Goal: Task Accomplishment & Management: Complete application form

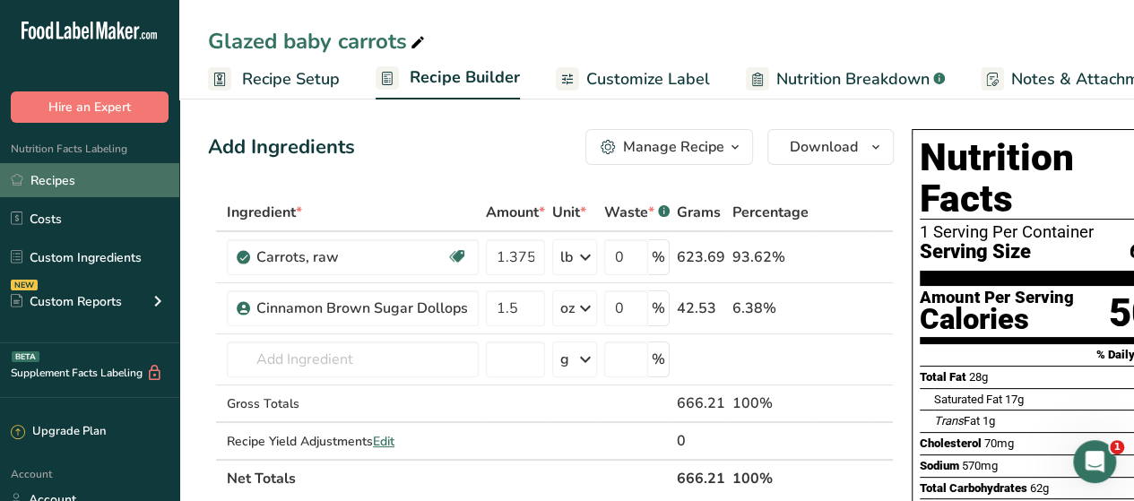
click at [56, 183] on link "Recipes" at bounding box center [89, 180] width 179 height 34
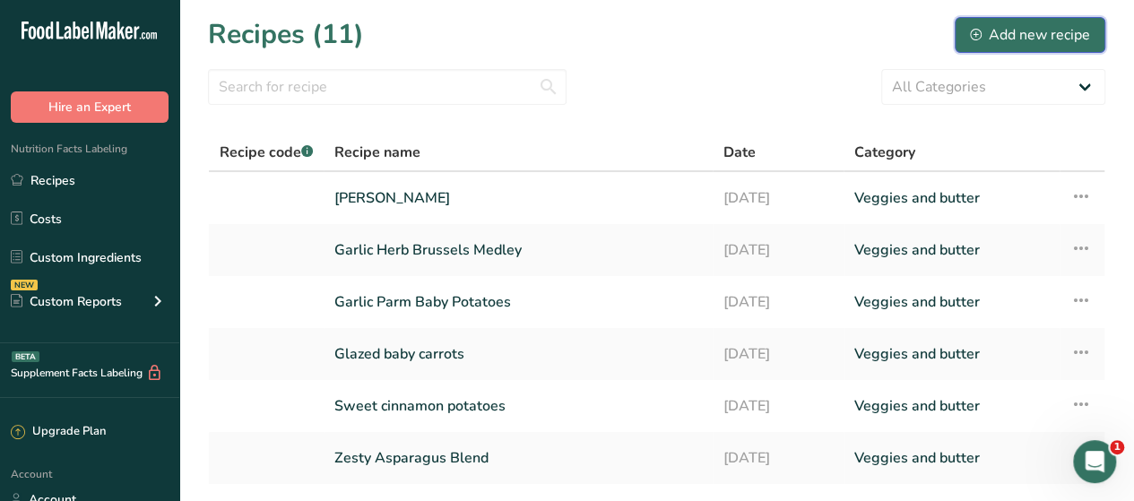
click at [1050, 44] on div "Add new recipe" at bounding box center [1030, 35] width 120 height 22
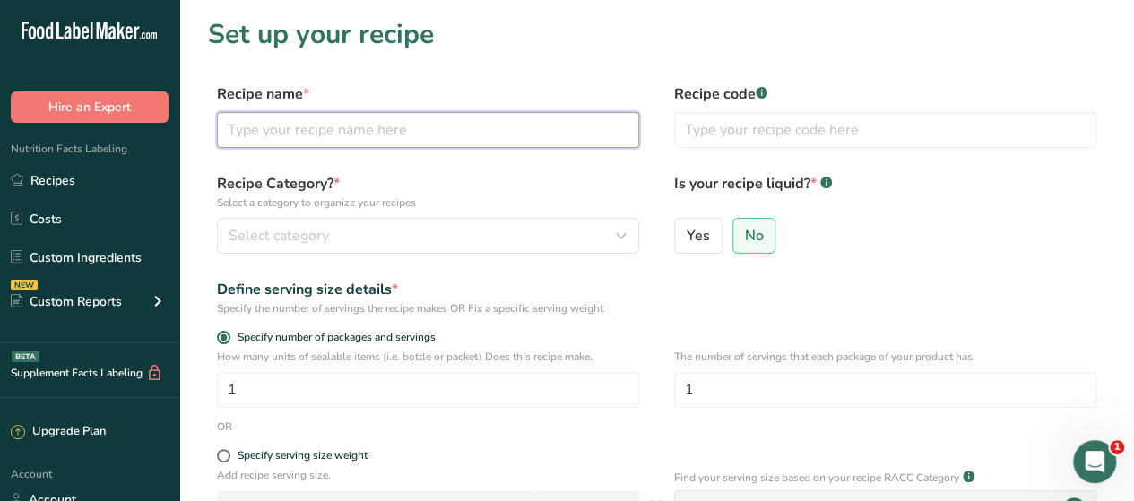
click at [419, 136] on input "text" at bounding box center [428, 130] width 422 height 36
paste input "Lemon [PERSON_NAME] Beans"
type input "Lemon [PERSON_NAME] Beans"
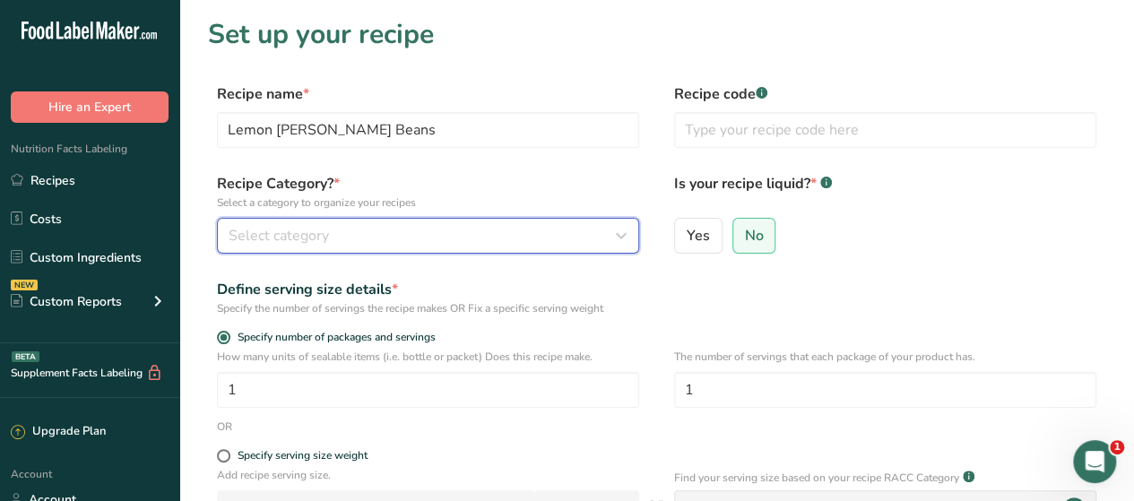
click at [357, 236] on div "Select category" at bounding box center [423, 236] width 388 height 22
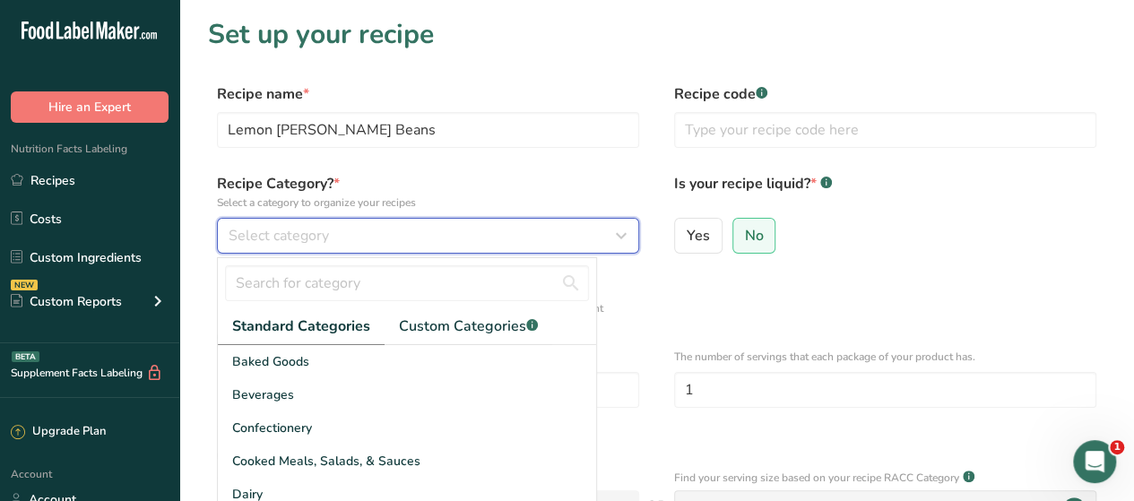
click at [357, 236] on div "Select category" at bounding box center [423, 236] width 388 height 22
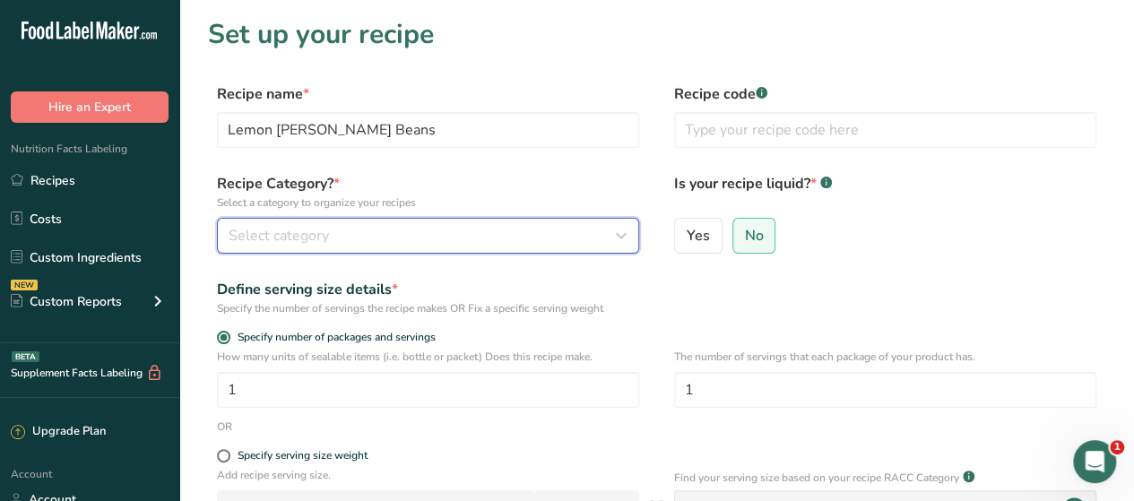
click at [471, 228] on div "Select category" at bounding box center [423, 236] width 388 height 22
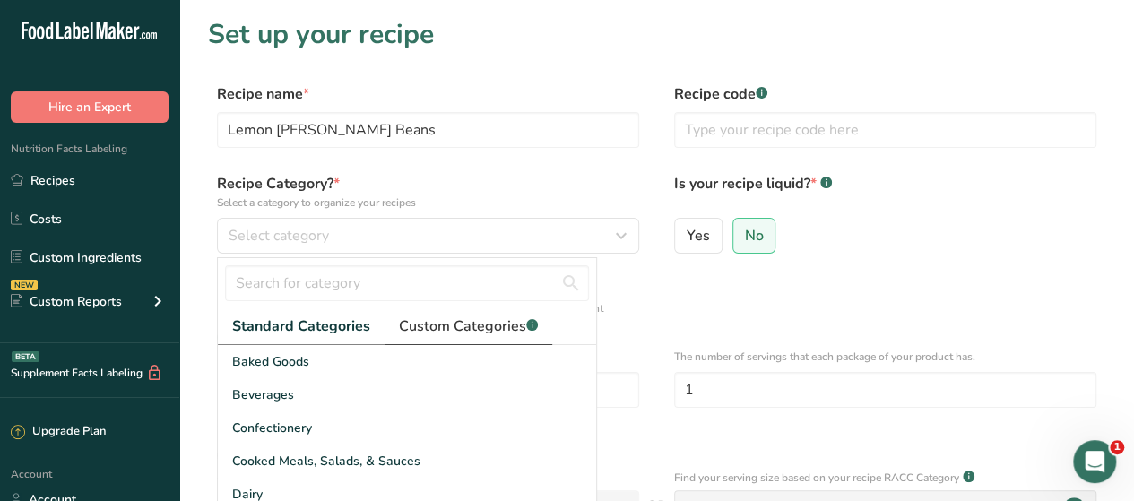
click at [471, 316] on span "Custom Categories .a-a{fill:#347362;}.b-a{fill:#fff;}" at bounding box center [468, 327] width 139 height 22
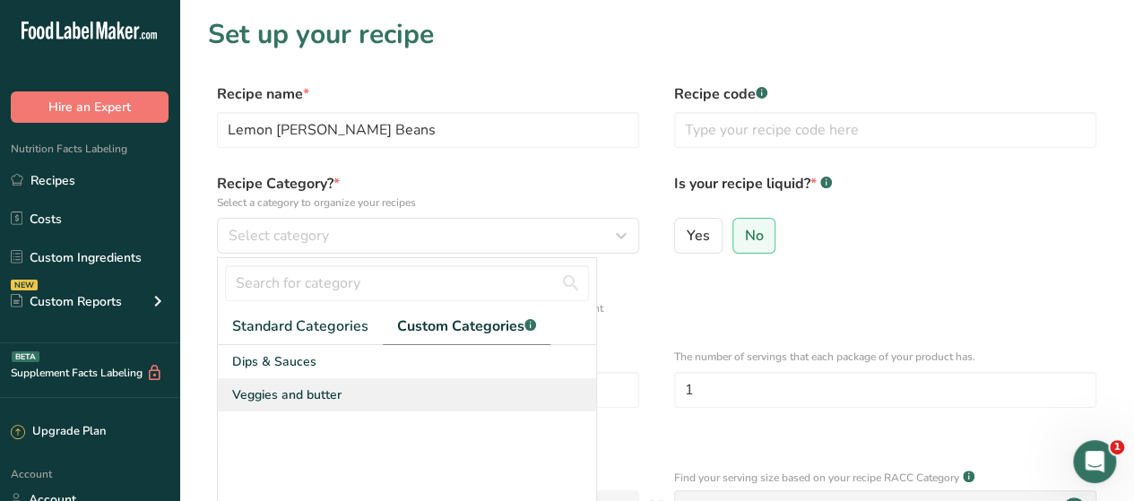
click at [299, 397] on span "Veggies and butter" at bounding box center [286, 394] width 109 height 19
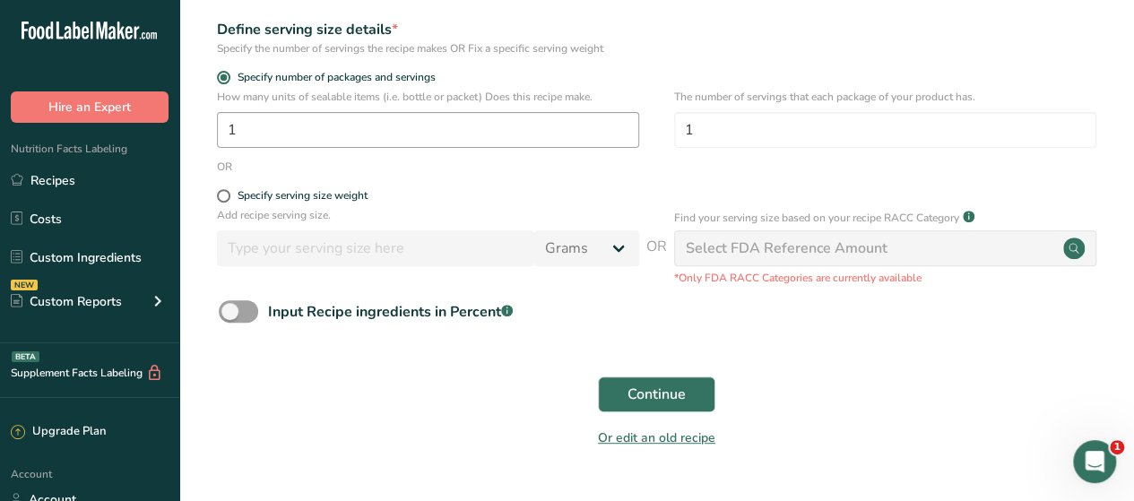
scroll to position [271, 0]
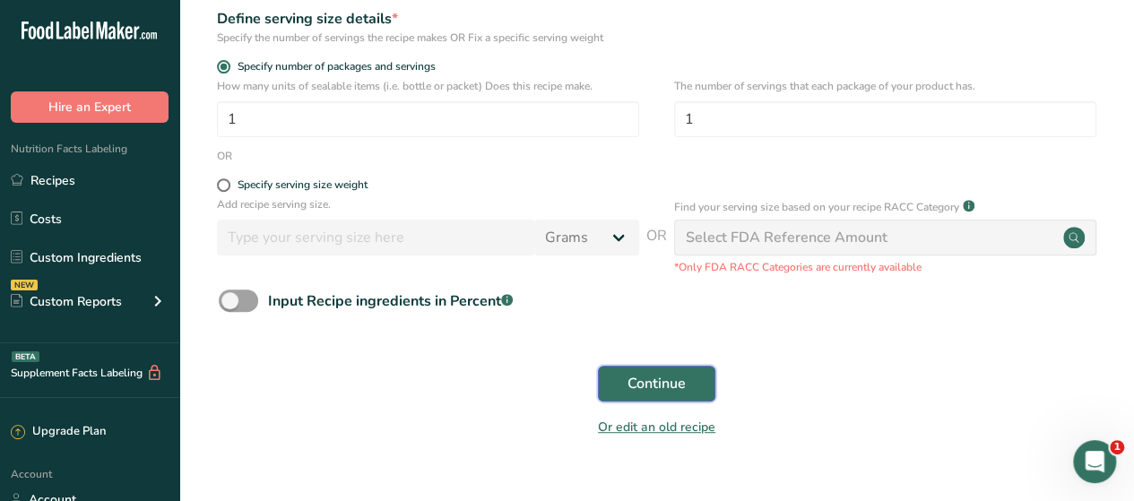
click at [701, 390] on button "Continue" at bounding box center [656, 384] width 117 height 36
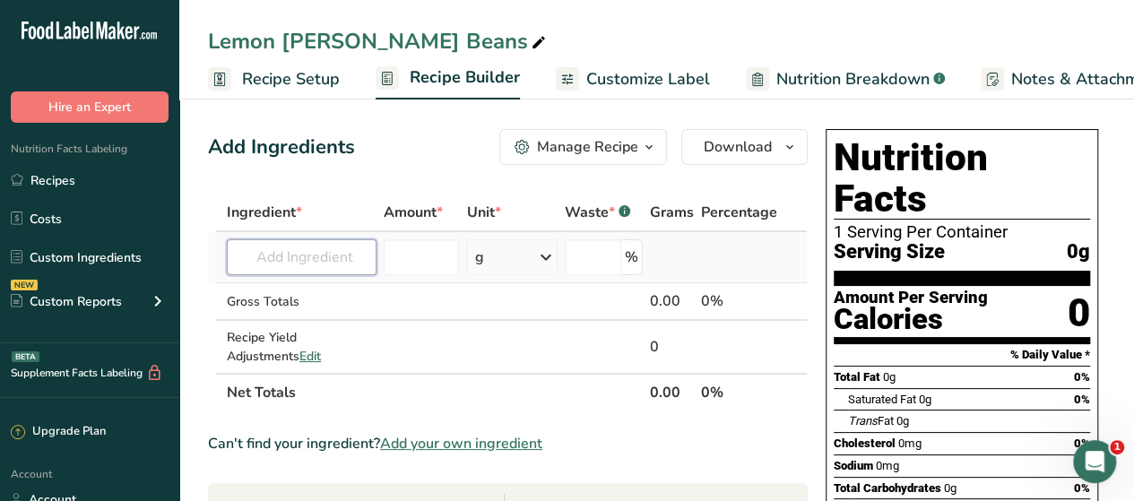
click at [315, 259] on input "text" at bounding box center [302, 257] width 150 height 36
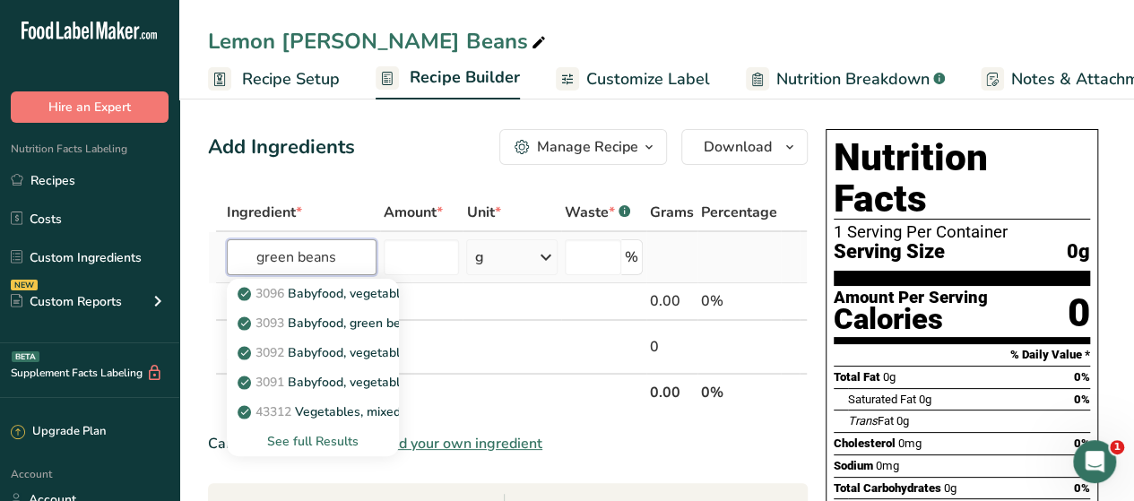
type input "green beans"
click at [307, 448] on div "See full Results" at bounding box center [312, 441] width 143 height 19
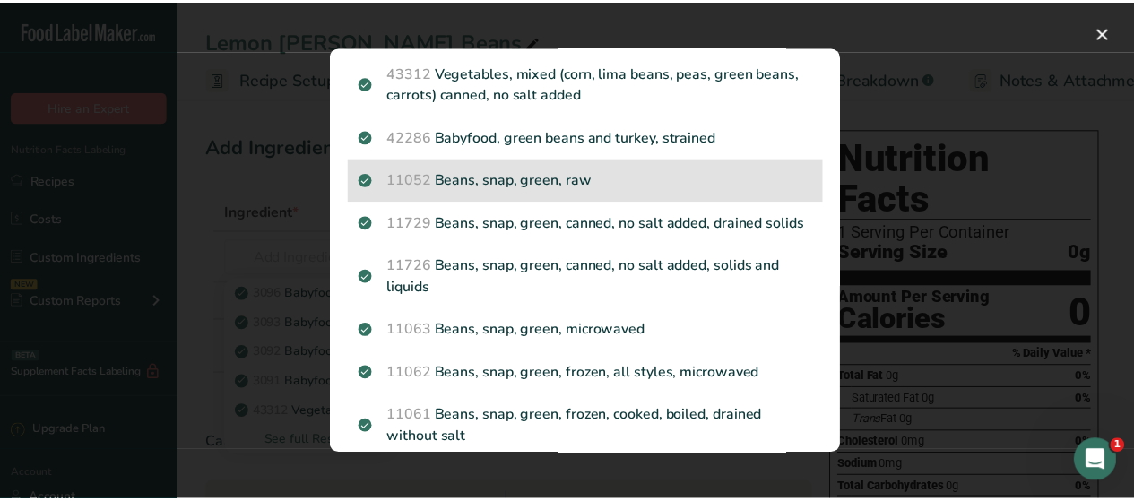
scroll to position [220, 0]
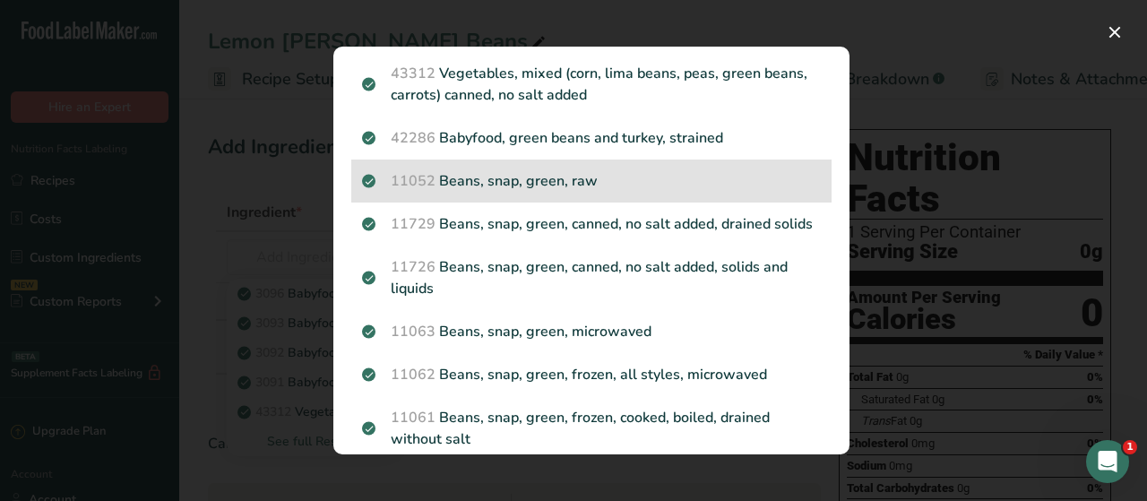
click at [549, 183] on p "11052 Beans, snap, green, raw" at bounding box center [591, 181] width 459 height 22
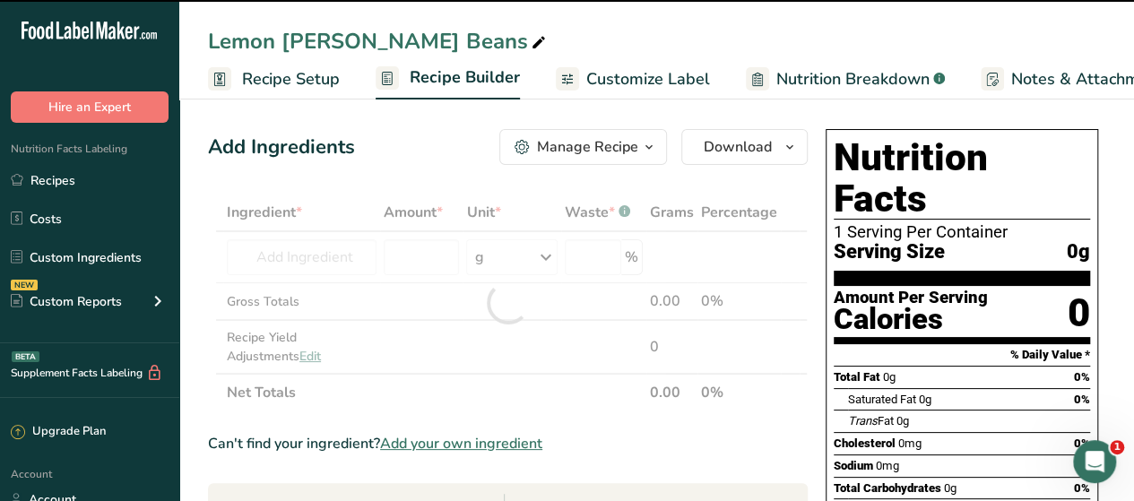
type input "0"
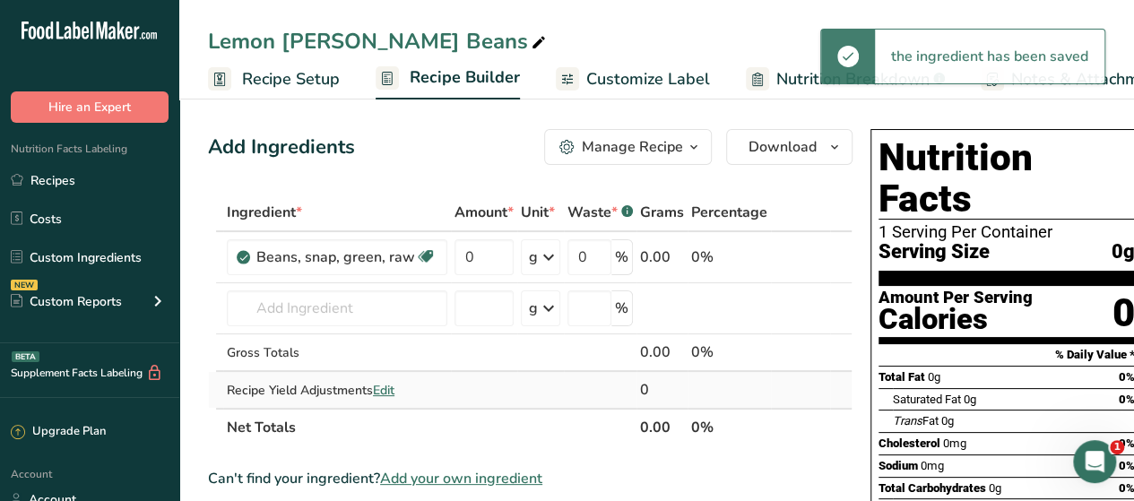
scroll to position [48, 0]
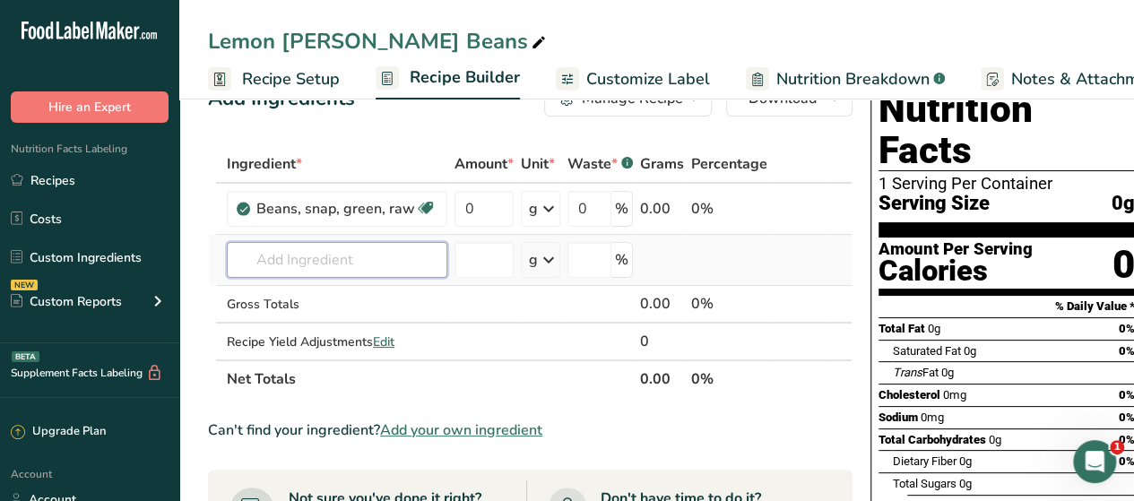
click at [365, 264] on input "text" at bounding box center [337, 260] width 220 height 36
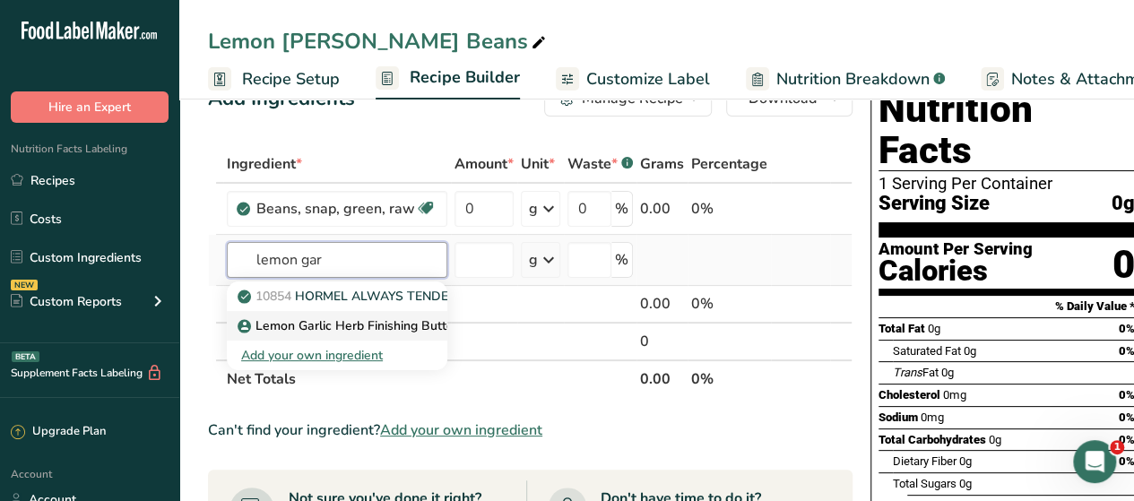
type input "lemon gar"
click at [366, 320] on p "Lemon Garlic Herb Finishing Butter - Dollops" at bounding box center [378, 325] width 274 height 19
type input "Lemon Garlic Herb Finishing Butter - Dollops"
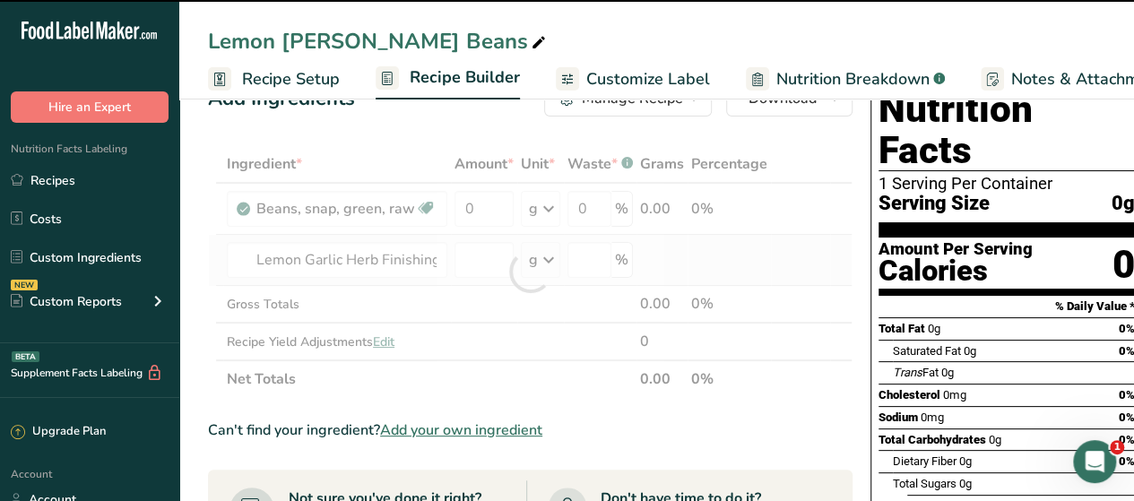
type input "0"
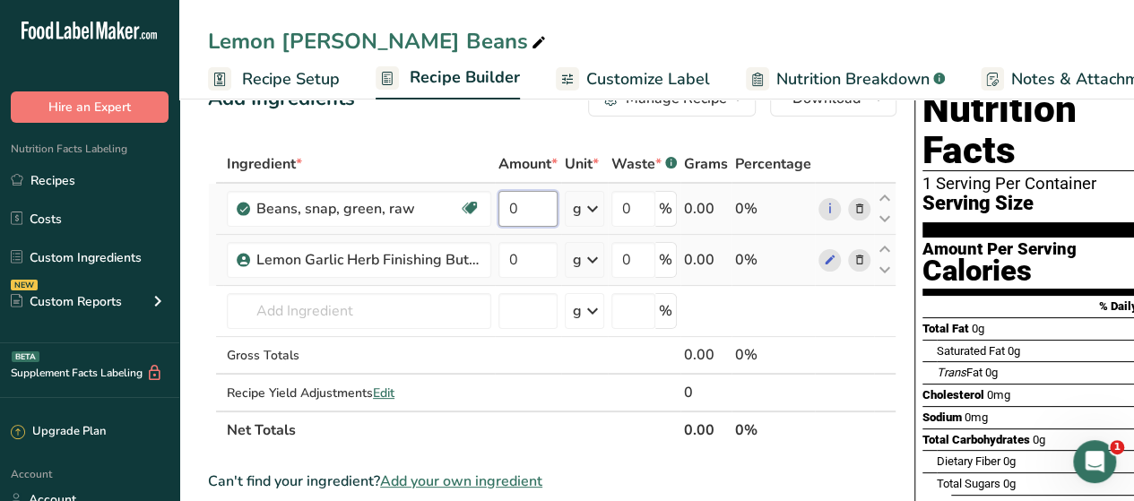
click at [521, 216] on input "0" at bounding box center [527, 209] width 59 height 36
type input "0.9063"
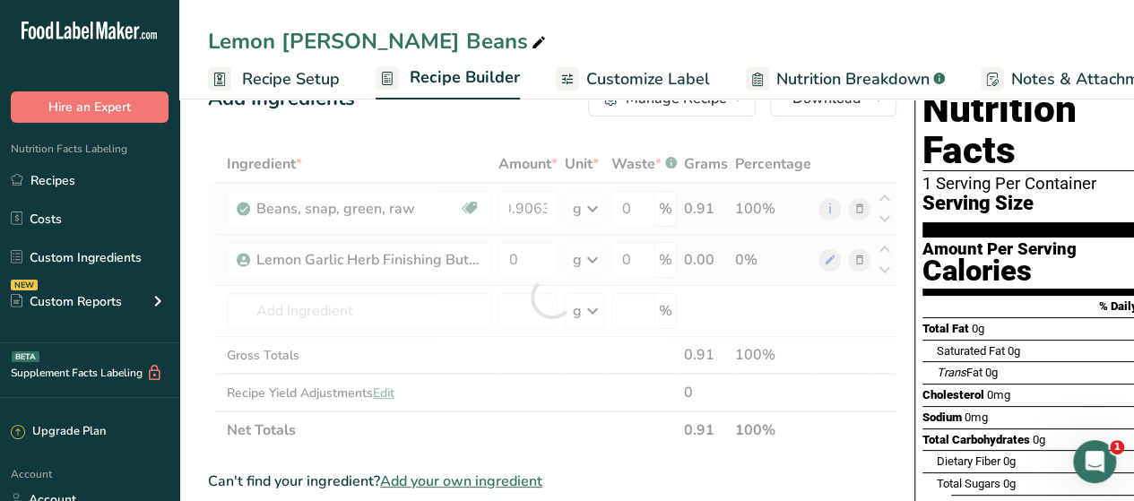
scroll to position [0, 0]
click at [584, 211] on div "Ingredient * Amount * Unit * Waste * .a-a{fill:#347362;}.b-a{fill:#fff;} Grams …" at bounding box center [552, 297] width 688 height 304
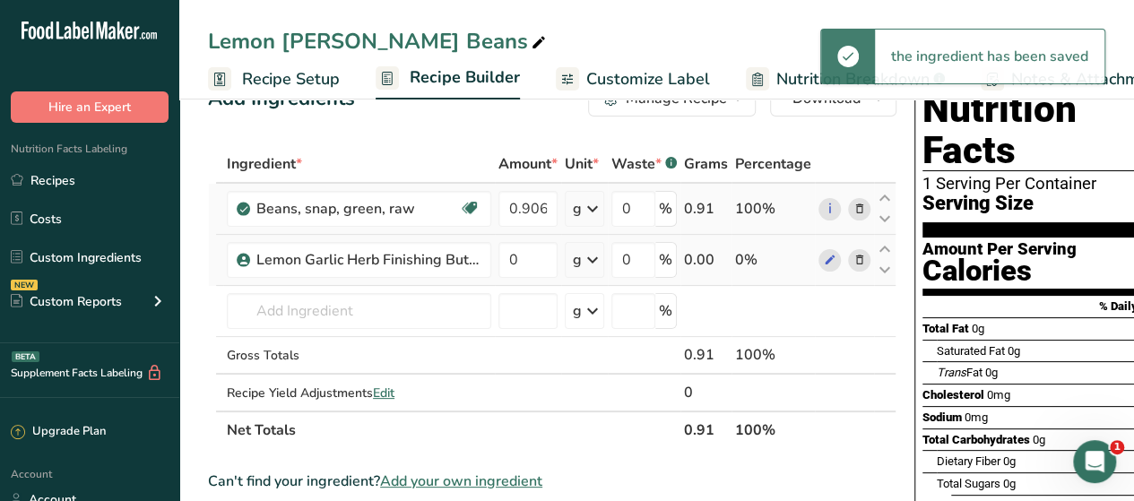
click at [584, 211] on icon at bounding box center [593, 209] width 22 height 32
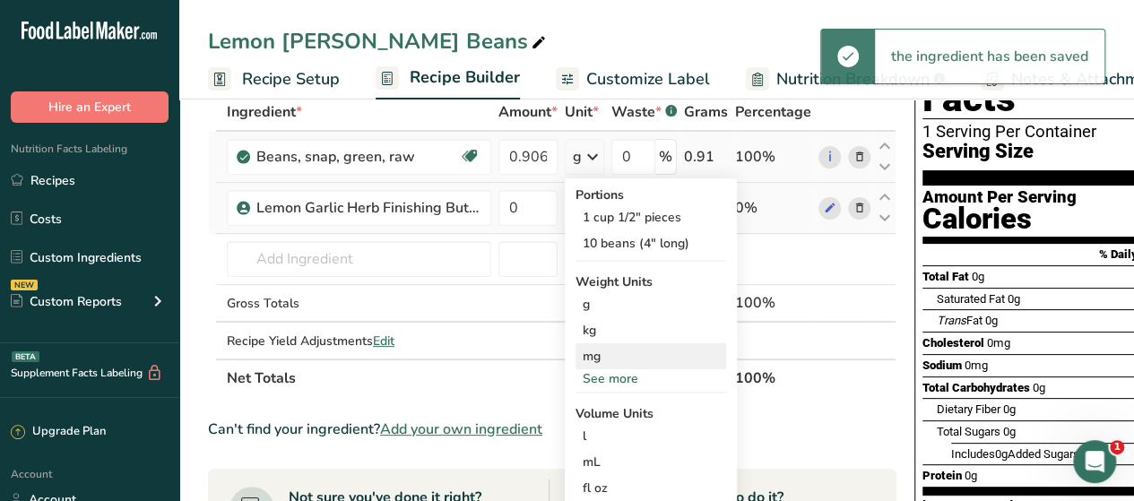
scroll to position [102, 0]
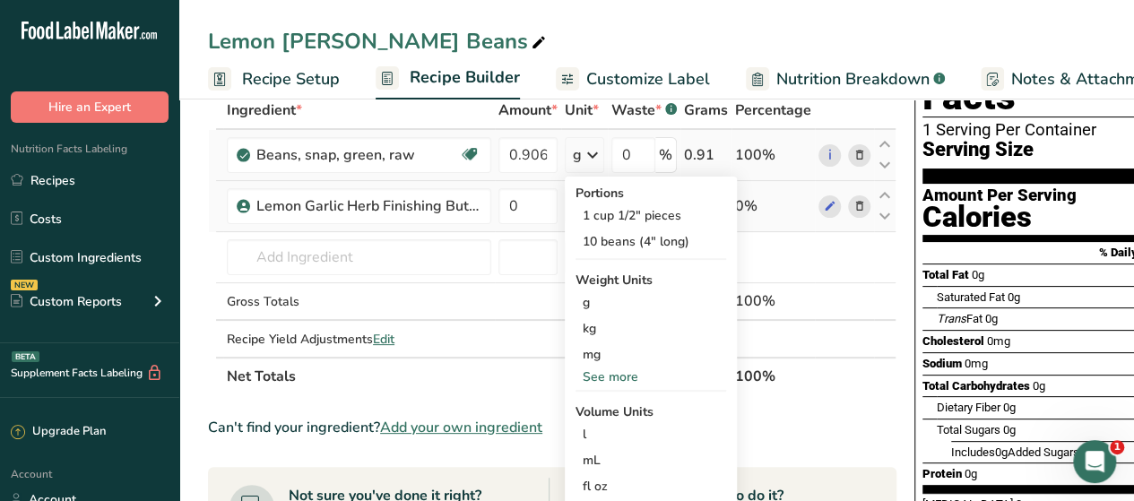
click at [604, 376] on div "See more" at bounding box center [650, 376] width 151 height 19
click at [601, 406] on div "lb" at bounding box center [650, 406] width 151 height 26
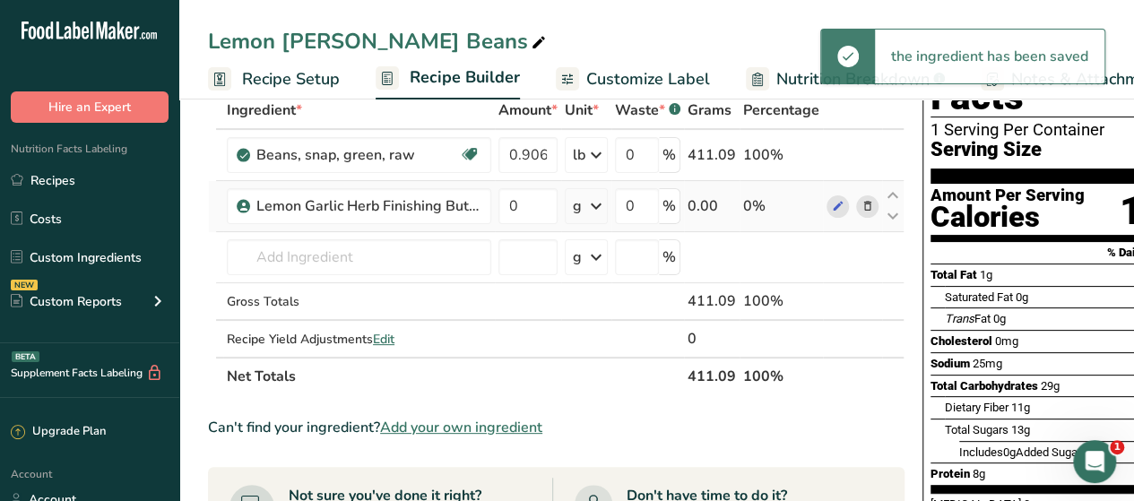
click at [591, 208] on icon at bounding box center [596, 206] width 22 height 32
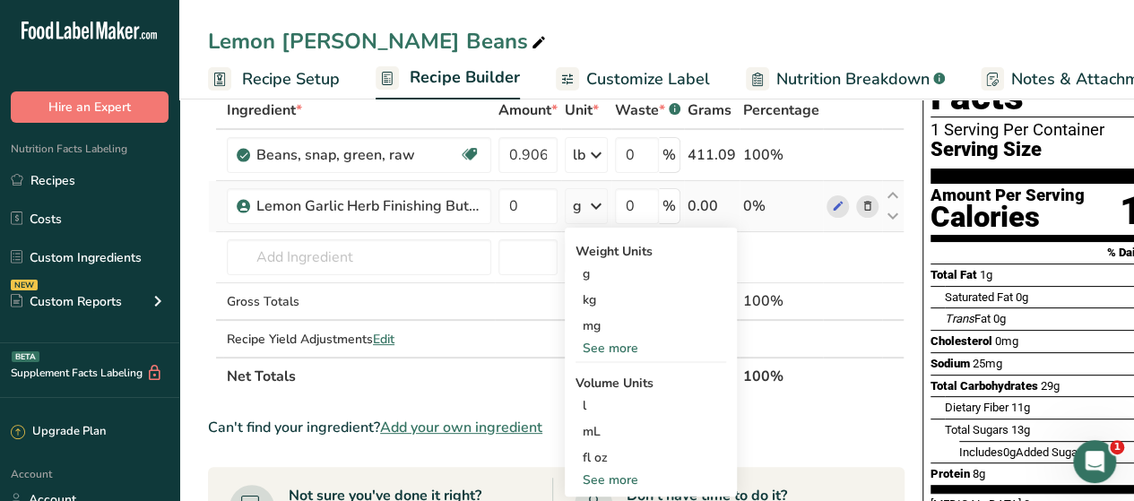
click at [610, 350] on div "See more" at bounding box center [650, 348] width 151 height 19
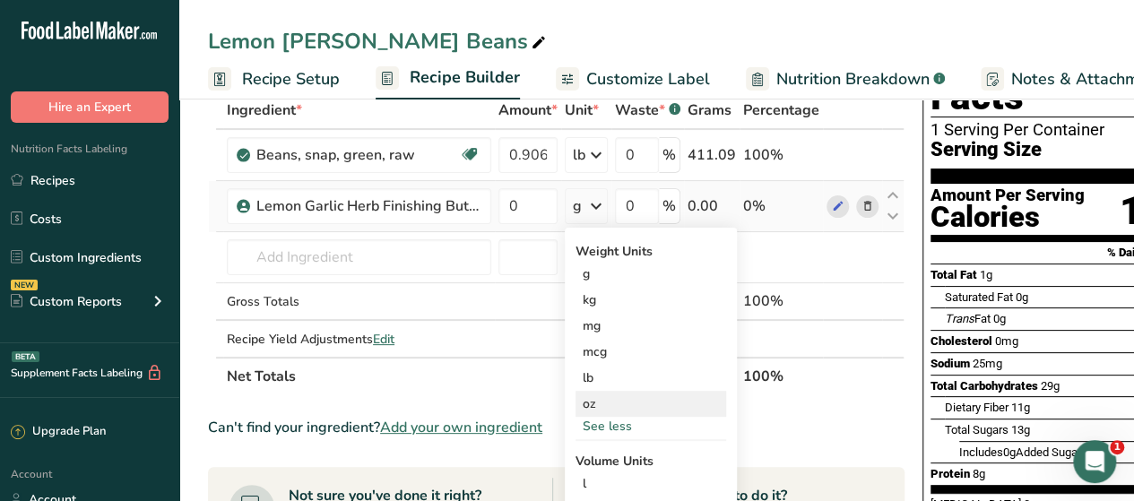
click at [595, 407] on div "oz" at bounding box center [650, 404] width 151 height 26
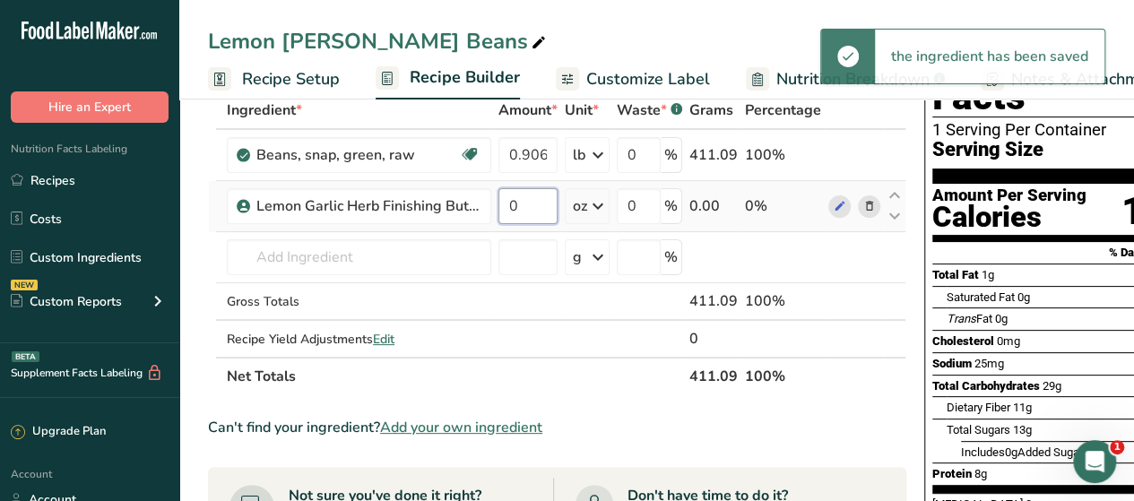
click at [527, 208] on input "0" at bounding box center [527, 206] width 59 height 36
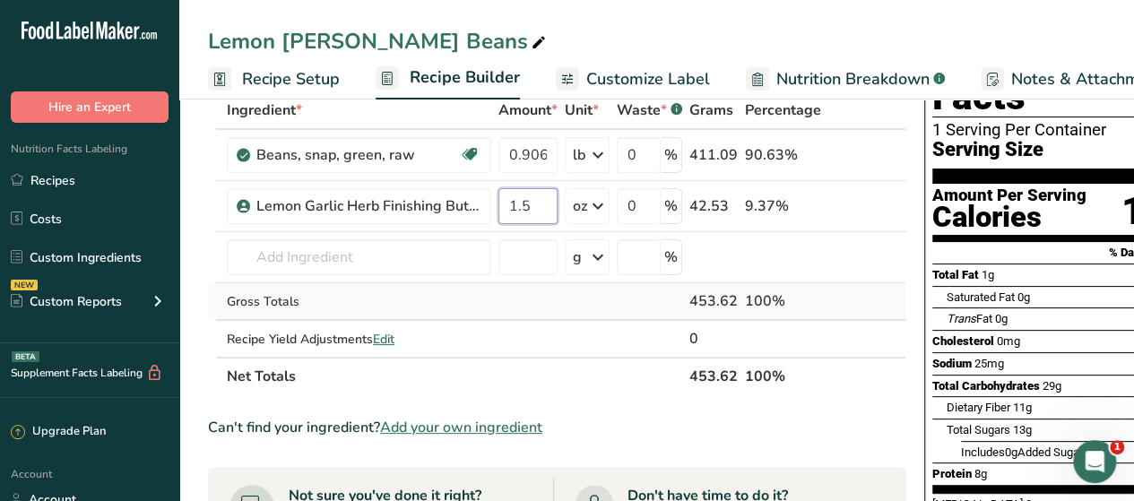
type input "1.5"
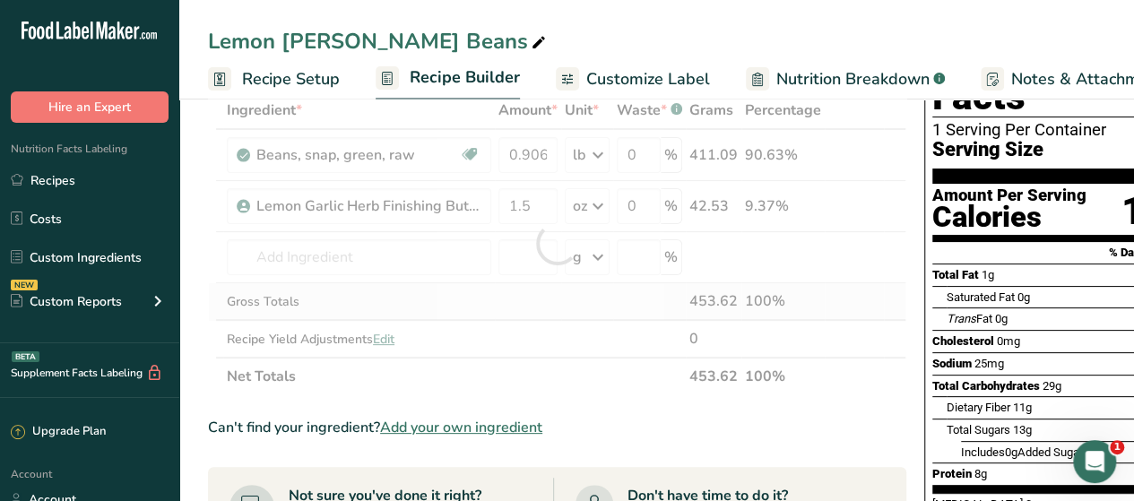
click at [843, 297] on div "Ingredient * Amount * Unit * Waste * .a-a{fill:#347362;}.b-a{fill:#fff;} Grams …" at bounding box center [557, 243] width 698 height 304
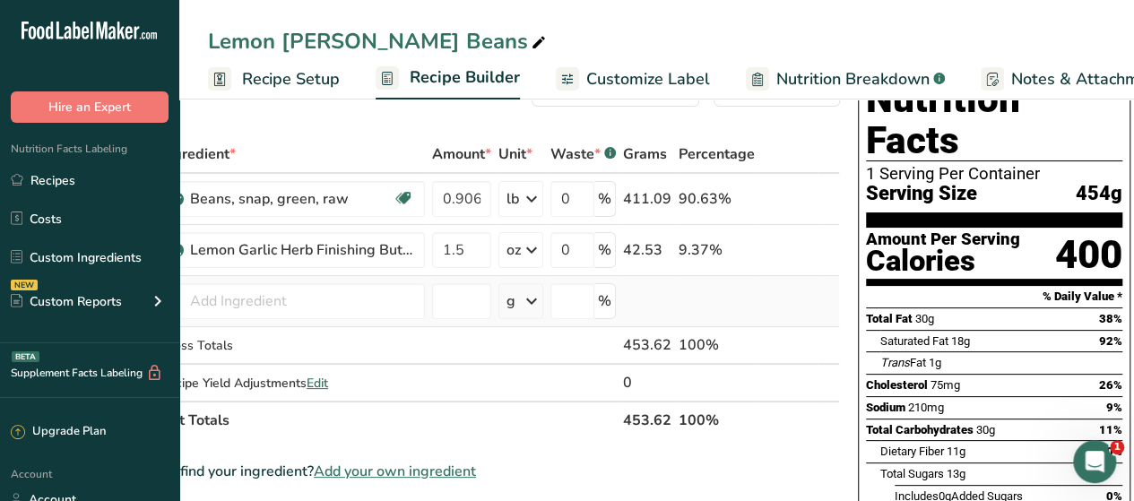
scroll to position [0, 0]
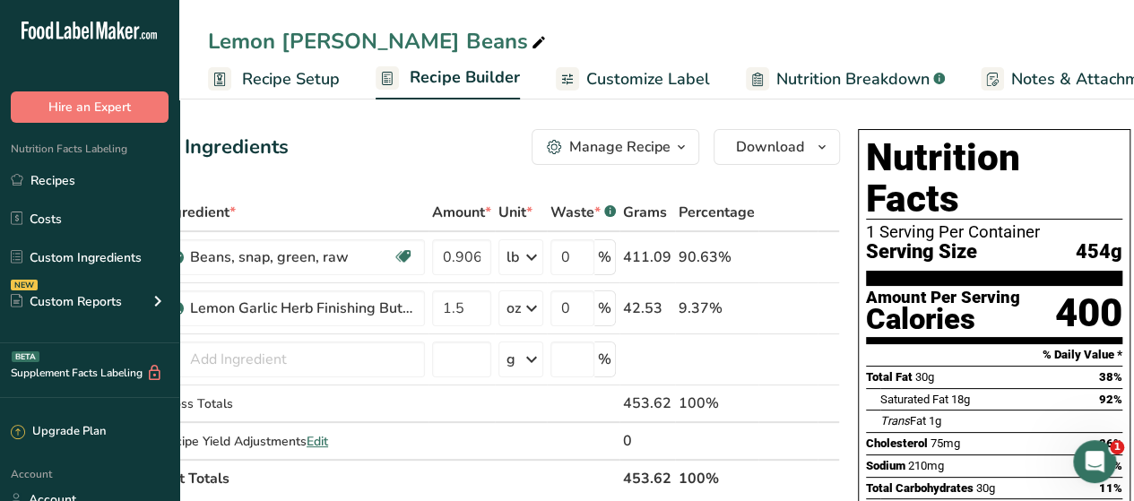
click at [604, 76] on span "Customize Label" at bounding box center [648, 79] width 124 height 24
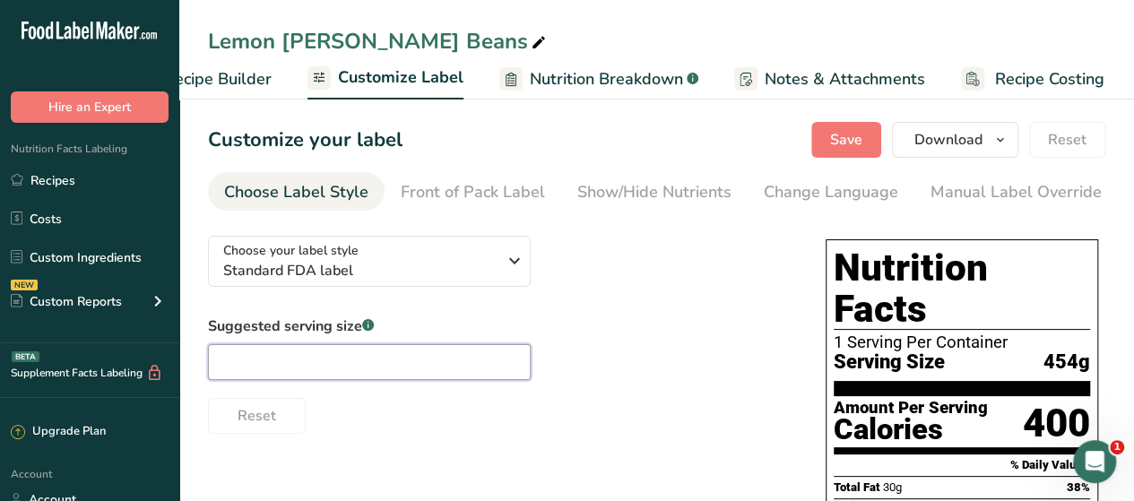
click at [404, 372] on input "text" at bounding box center [369, 362] width 323 height 36
type input "3"
drag, startPoint x: 404, startPoint y: 372, endPoint x: 575, endPoint y: 432, distance: 181.4
click at [575, 432] on div "Reset" at bounding box center [499, 412] width 582 height 43
click at [393, 365] on input "3" at bounding box center [369, 362] width 323 height 36
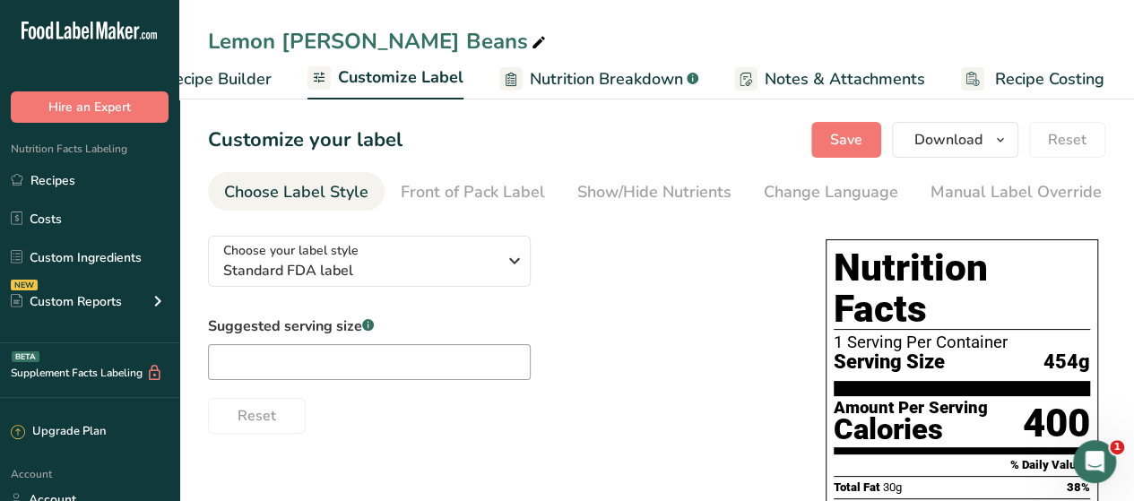
click at [256, 78] on span "Recipe Builder" at bounding box center [218, 79] width 108 height 24
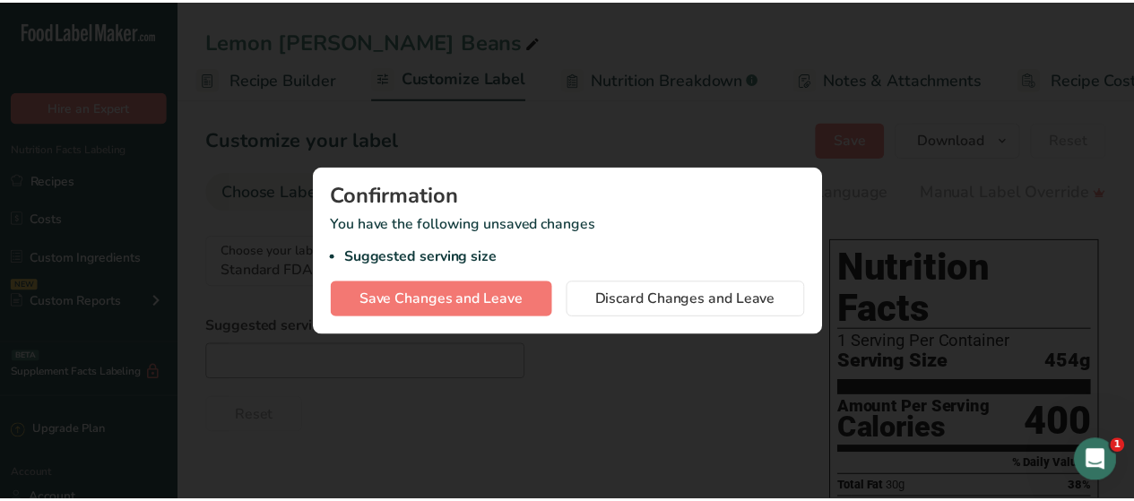
scroll to position [0, 173]
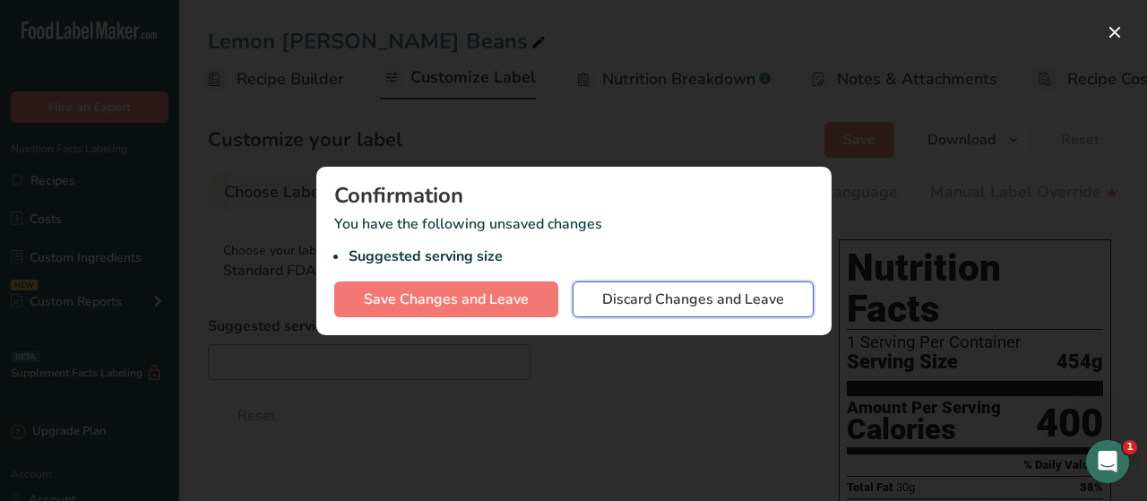
click at [651, 298] on span "Discard Changes and Leave" at bounding box center [693, 300] width 182 height 22
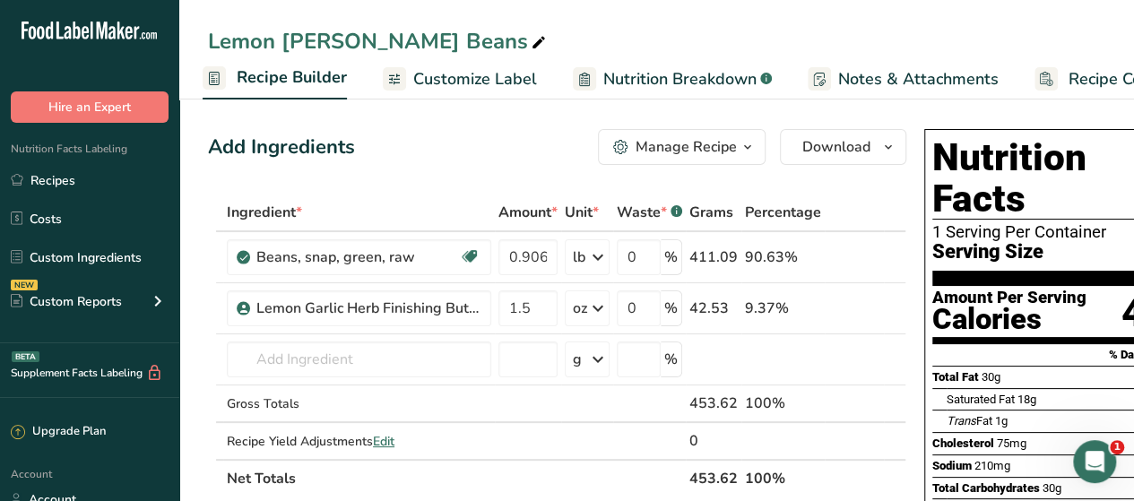
click at [272, 76] on span "Recipe Builder" at bounding box center [292, 77] width 110 height 24
click at [282, 90] on link "Recipe Builder" at bounding box center [275, 78] width 144 height 43
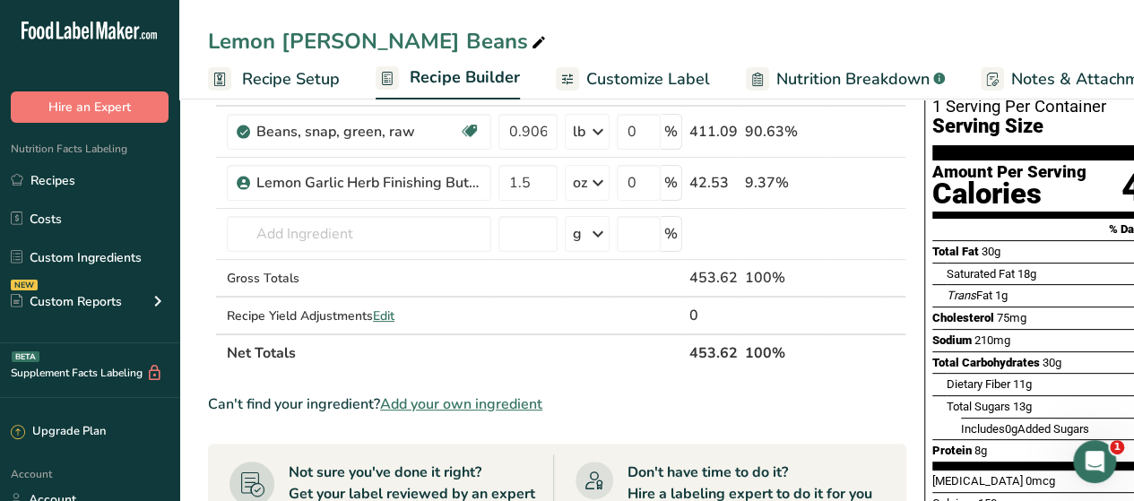
click at [280, 76] on span "Recipe Setup" at bounding box center [291, 79] width 98 height 24
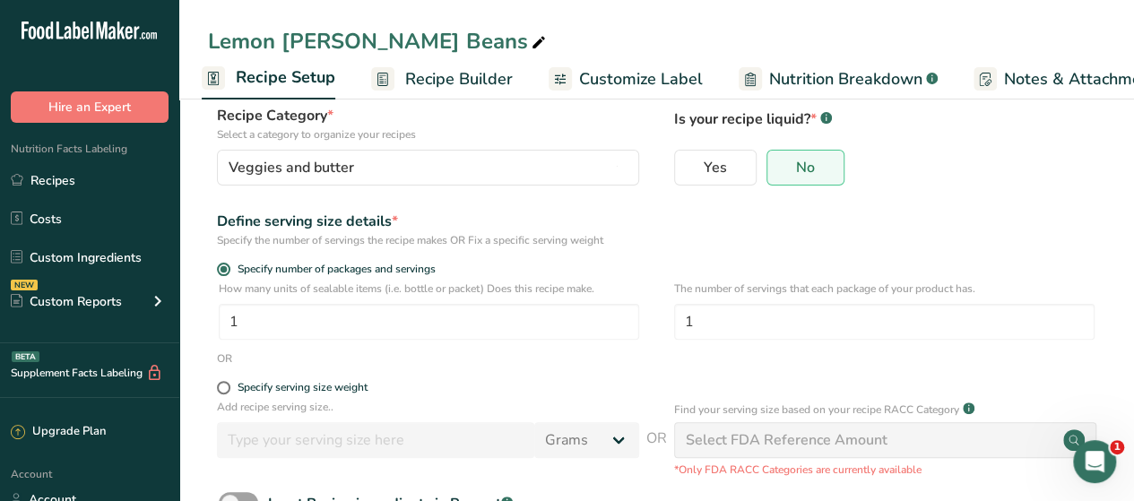
scroll to position [135, 0]
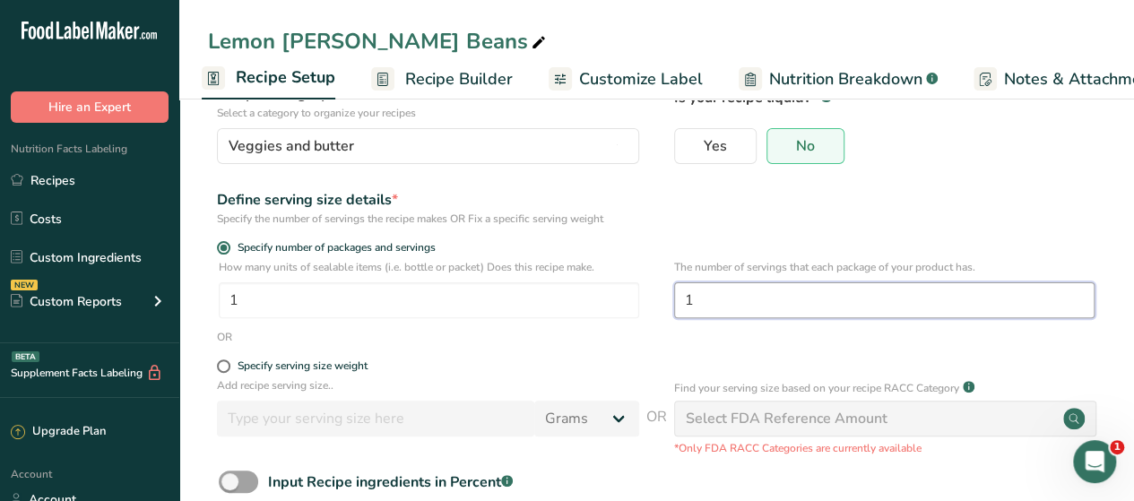
click at [776, 299] on input "1" at bounding box center [884, 300] width 420 height 36
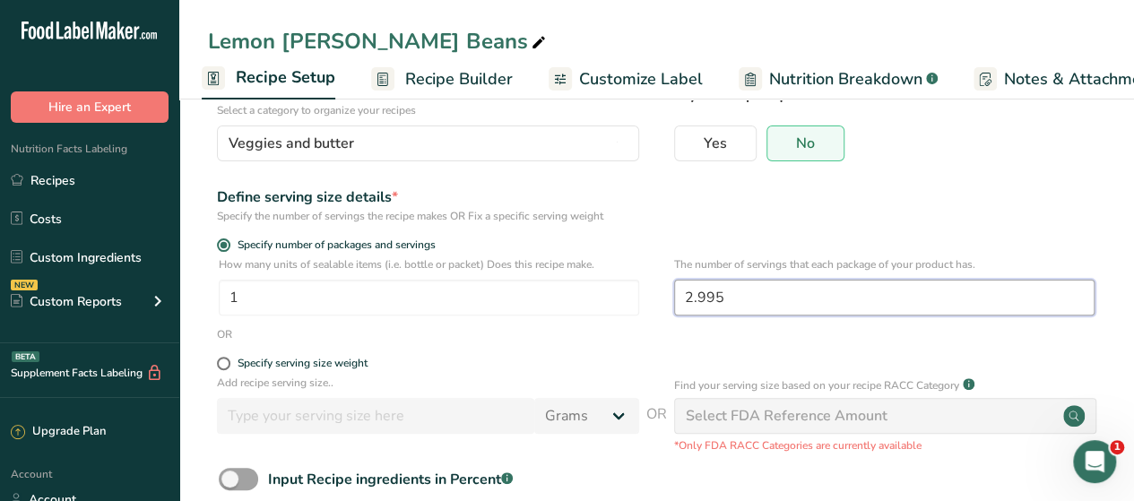
scroll to position [140, 0]
type input "2"
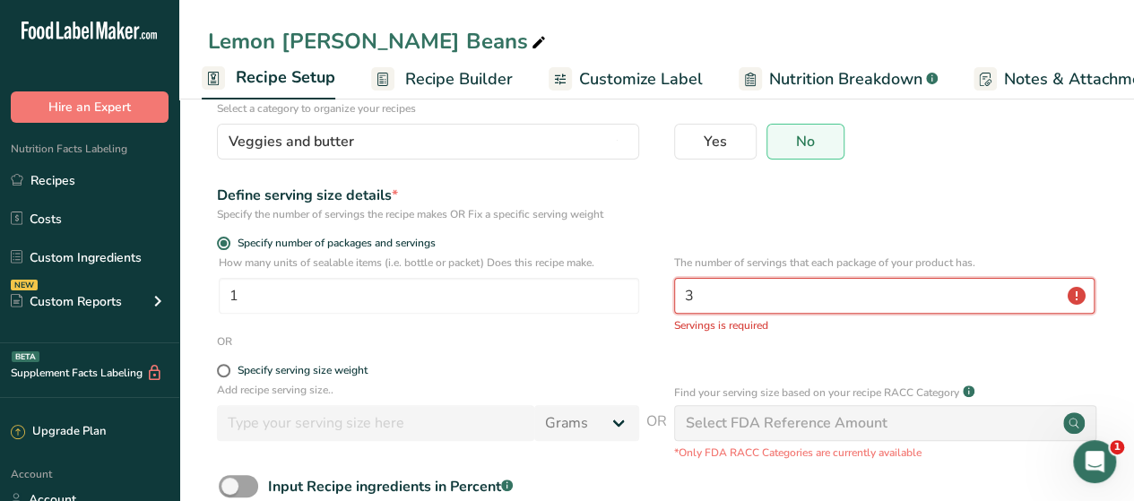
type input "3"
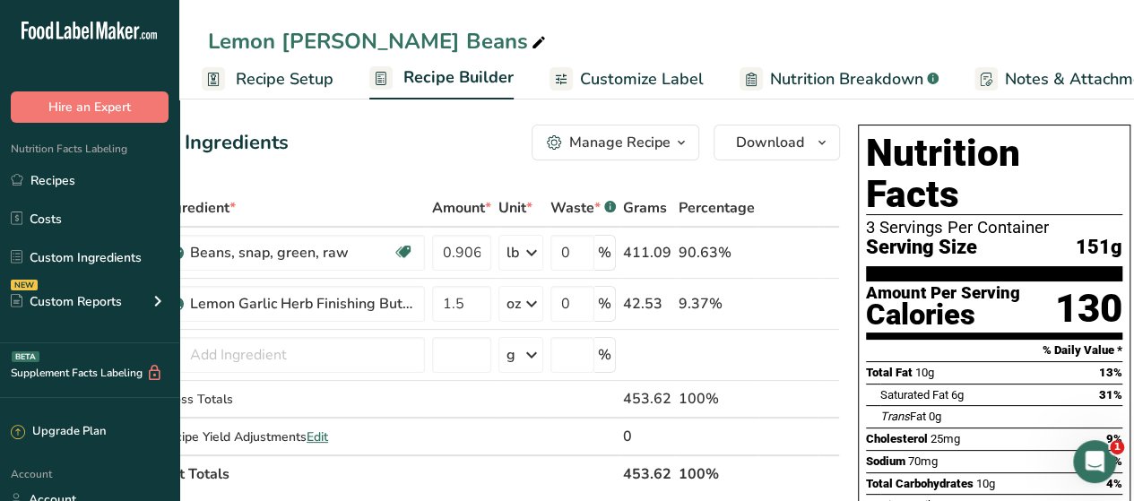
scroll to position [5, 0]
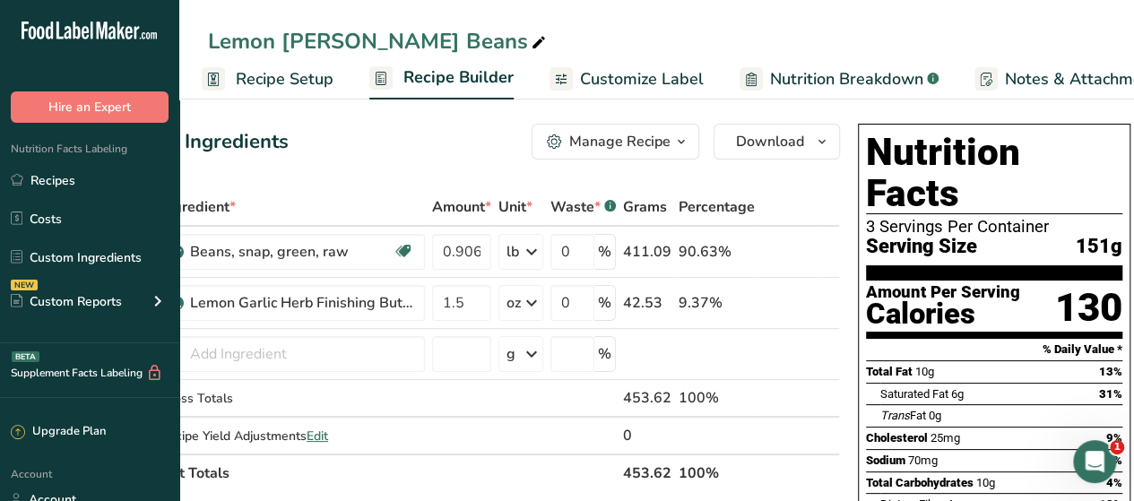
click at [271, 82] on span "Recipe Setup" at bounding box center [285, 79] width 98 height 24
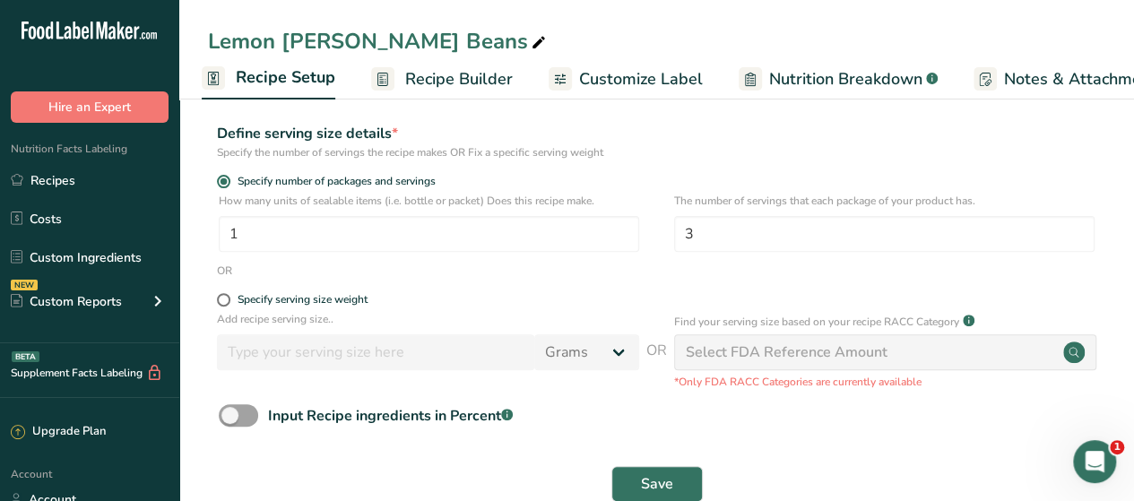
scroll to position [203, 0]
click at [726, 236] on input "3" at bounding box center [884, 233] width 420 height 36
type input "1"
click at [642, 184] on div "Specify number of packages and servings" at bounding box center [656, 183] width 897 height 18
click at [660, 473] on span "Save" at bounding box center [657, 483] width 32 height 22
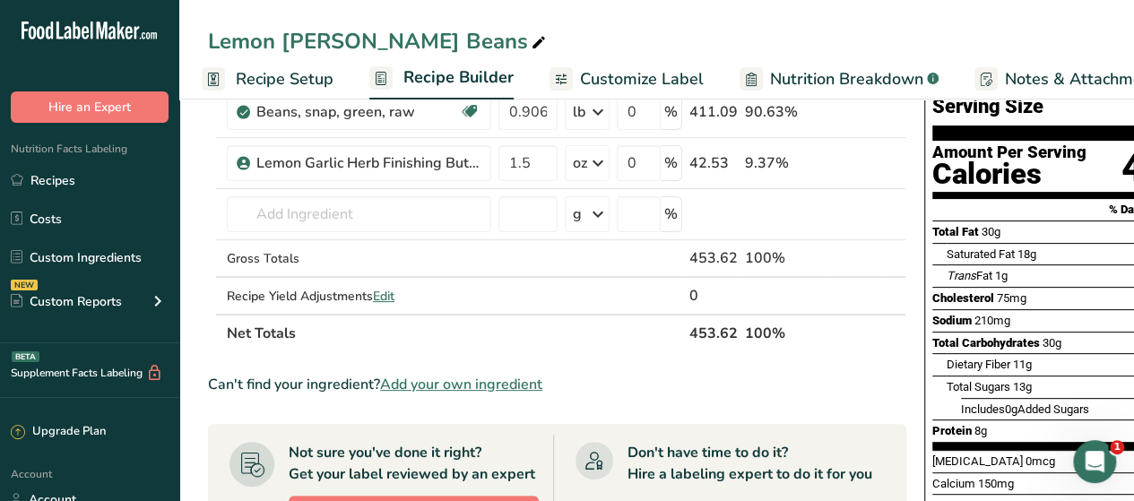
scroll to position [153, 0]
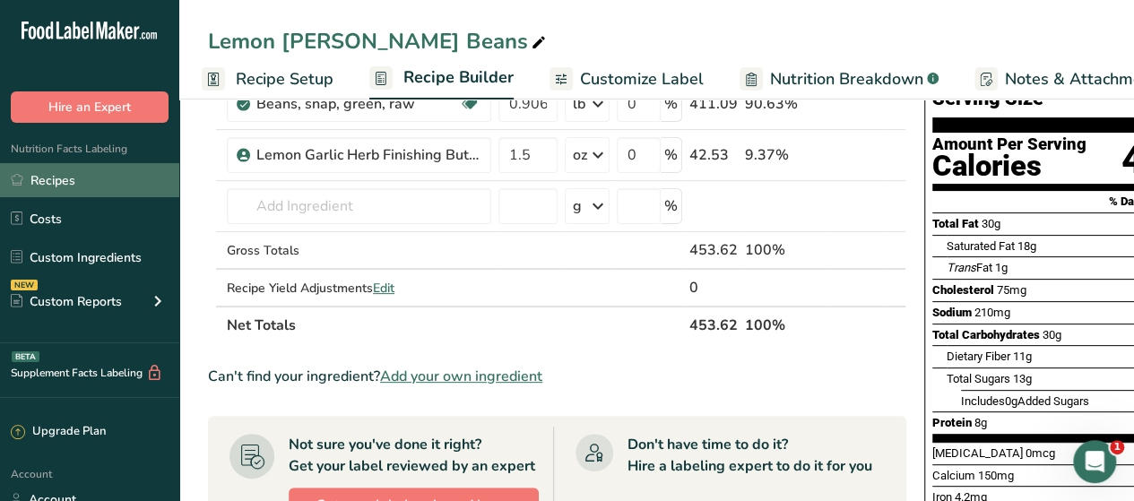
click at [88, 185] on link "Recipes" at bounding box center [89, 180] width 179 height 34
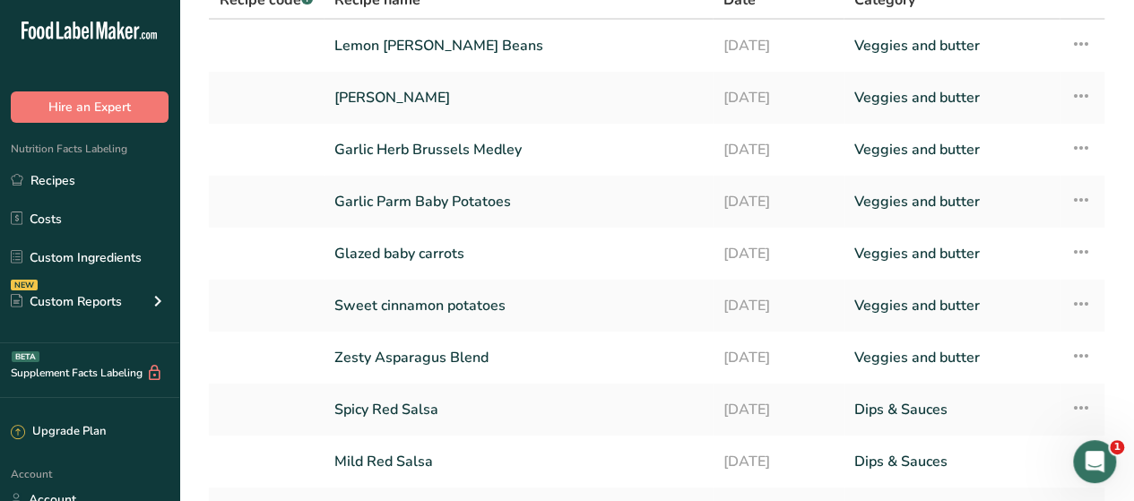
scroll to position [153, 0]
click at [433, 301] on link "Sweet cinnamon potatoes" at bounding box center [517, 305] width 367 height 38
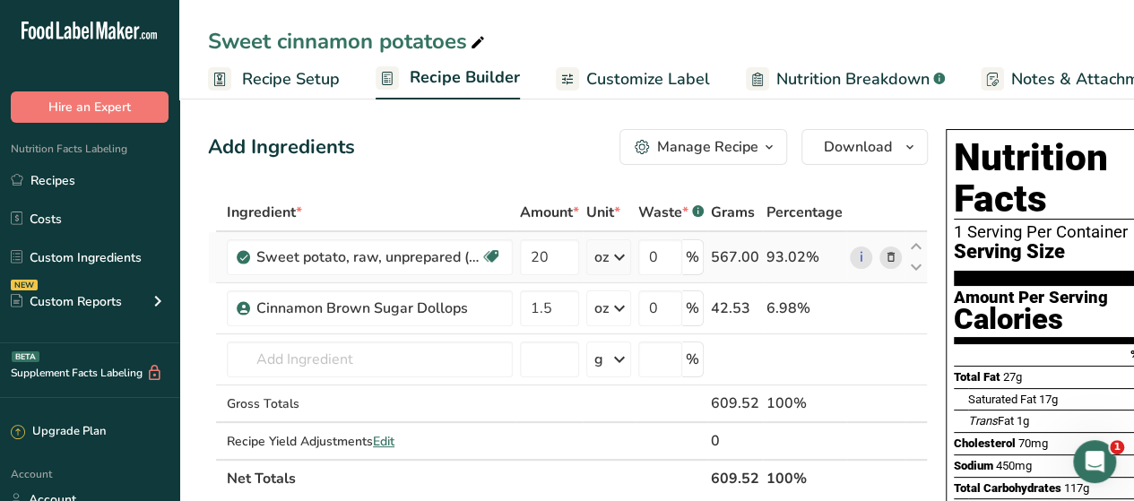
click at [624, 258] on icon at bounding box center [620, 257] width 22 height 32
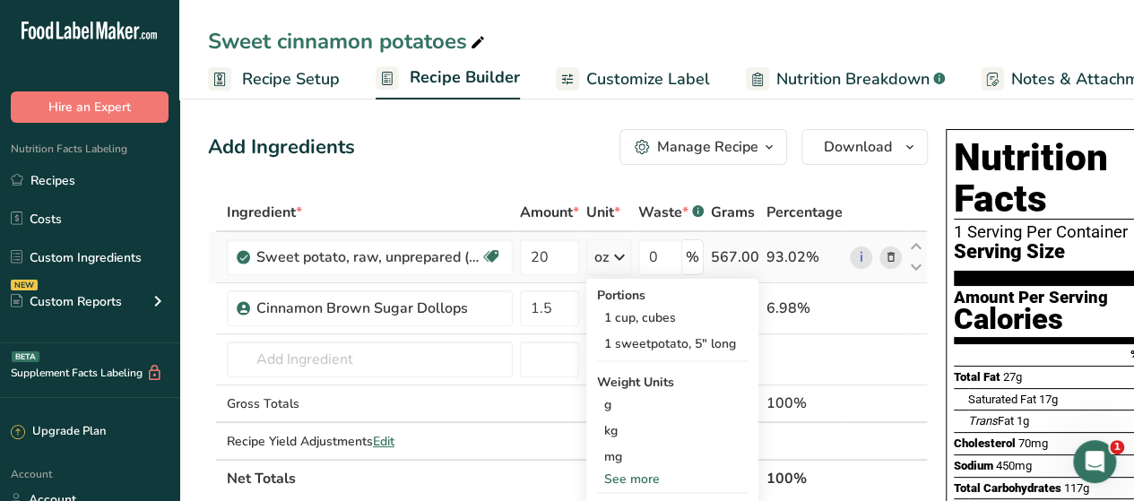
scroll to position [59, 0]
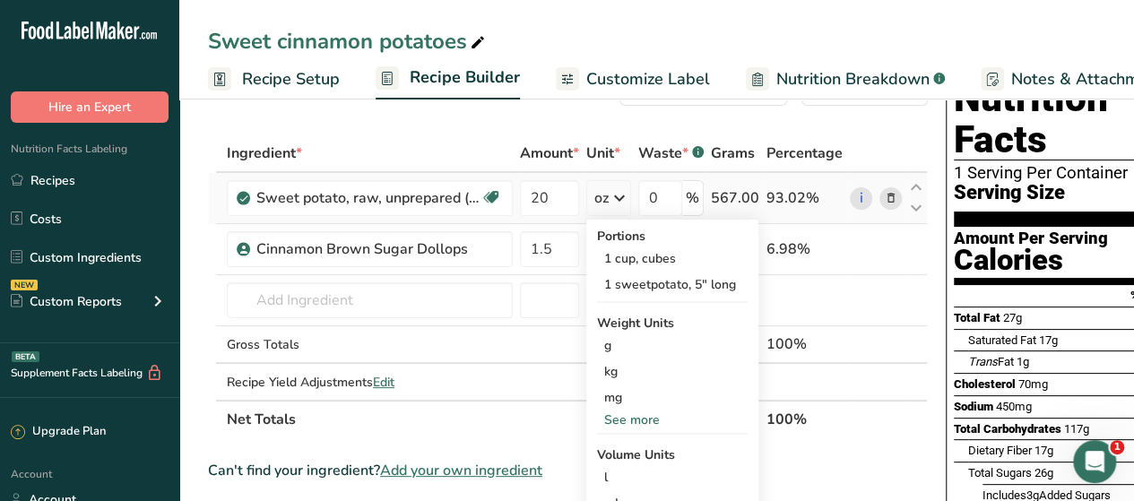
click at [627, 420] on div "See more" at bounding box center [672, 420] width 151 height 19
click at [627, 453] on div "lb" at bounding box center [672, 450] width 151 height 26
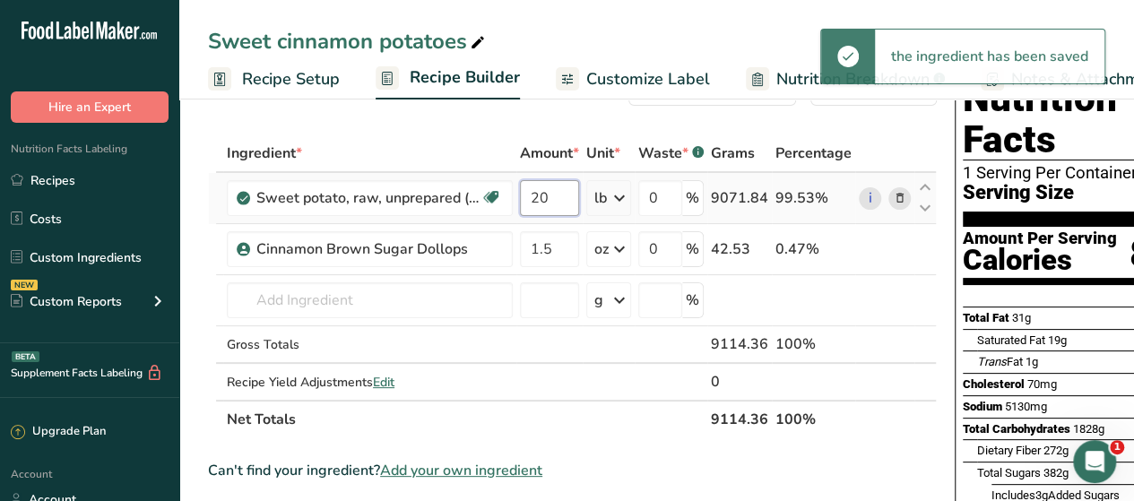
click at [552, 196] on input "20" at bounding box center [549, 198] width 59 height 36
type input "2"
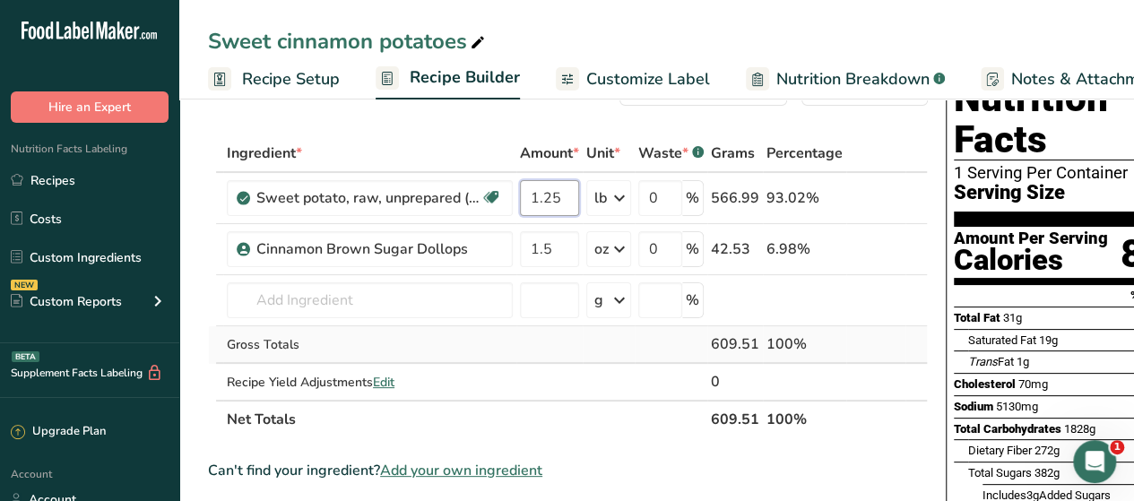
type input "1.25"
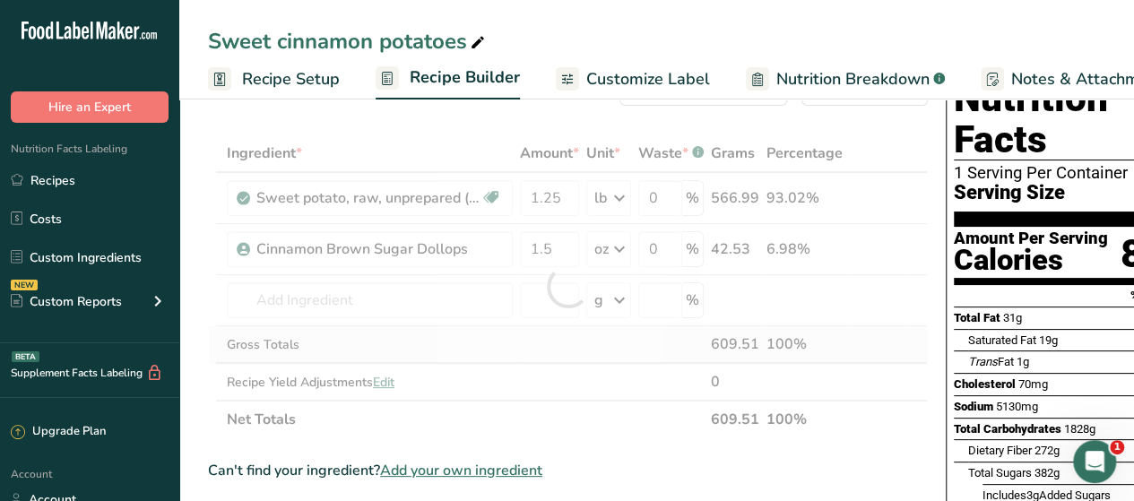
click at [525, 332] on div "Ingredient * Amount * Unit * Waste * .a-a{fill:#347362;}.b-a{fill:#fff;} Grams …" at bounding box center [568, 286] width 720 height 304
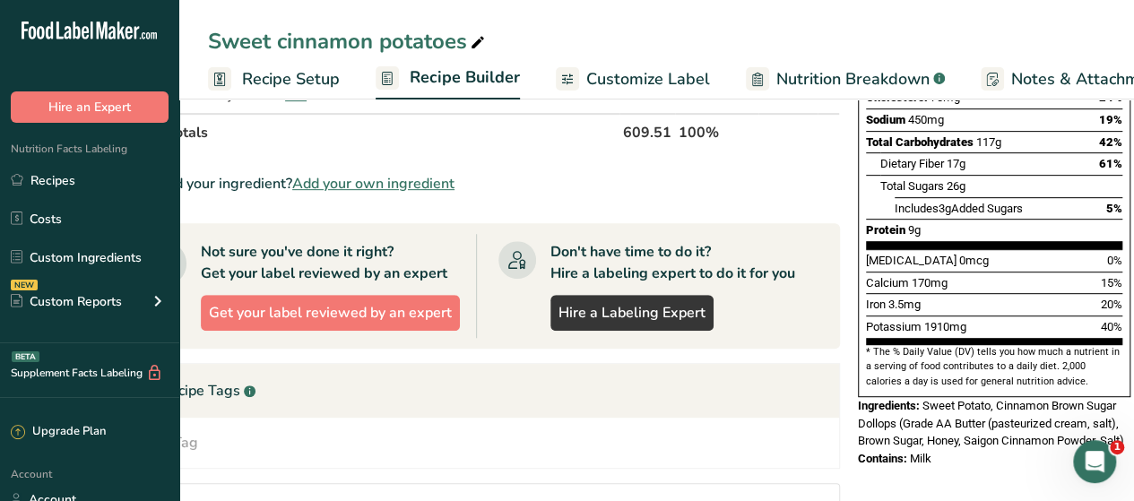
scroll to position [347, 0]
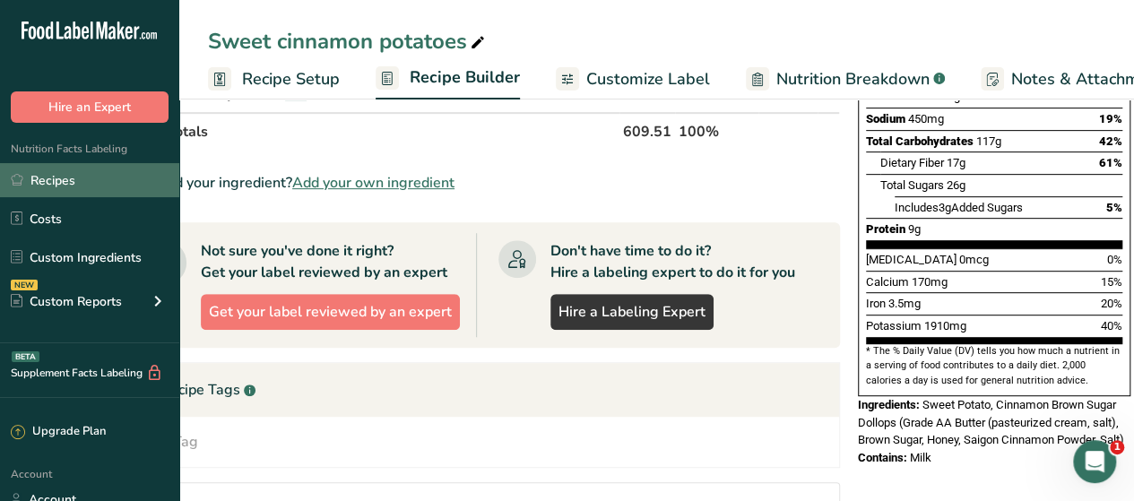
click at [67, 190] on link "Recipes" at bounding box center [89, 180] width 179 height 34
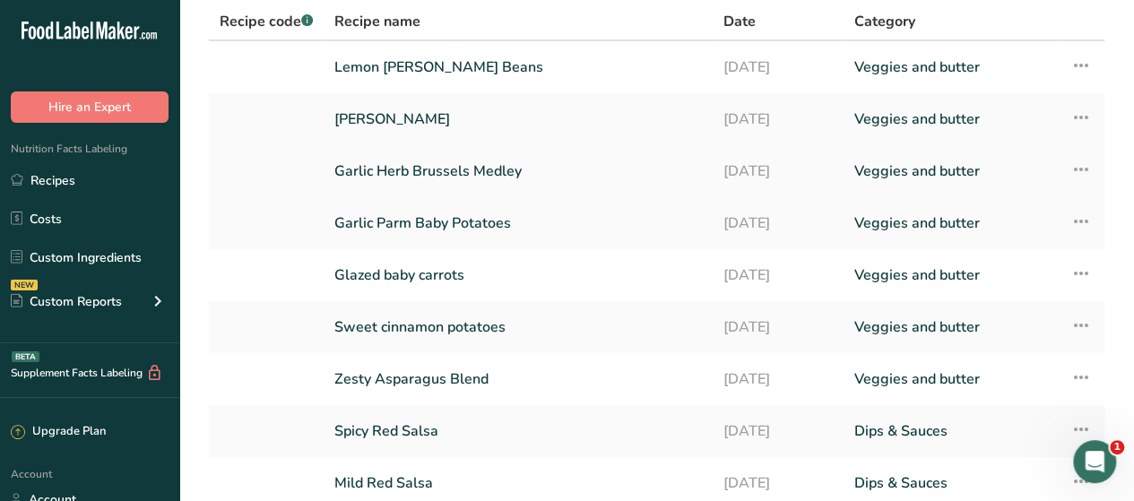
scroll to position [150, 0]
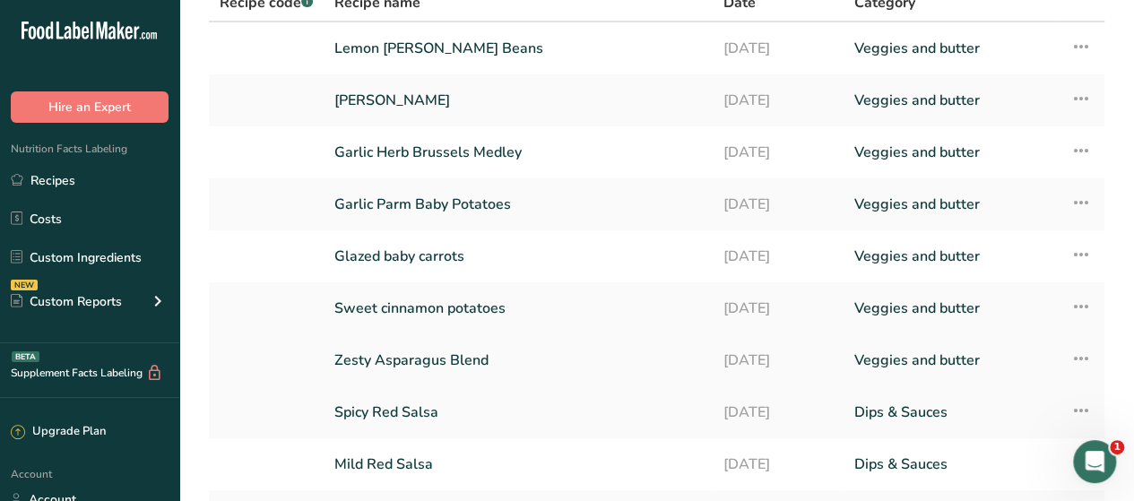
click at [425, 359] on link "Zesty Asparagus Blend" at bounding box center [517, 361] width 367 height 38
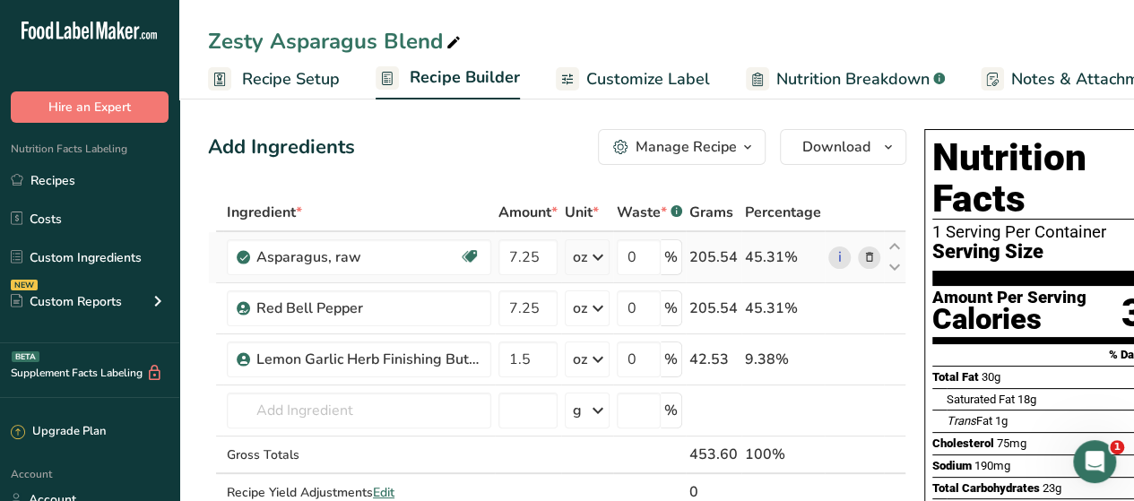
click at [580, 263] on div "oz" at bounding box center [580, 257] width 14 height 22
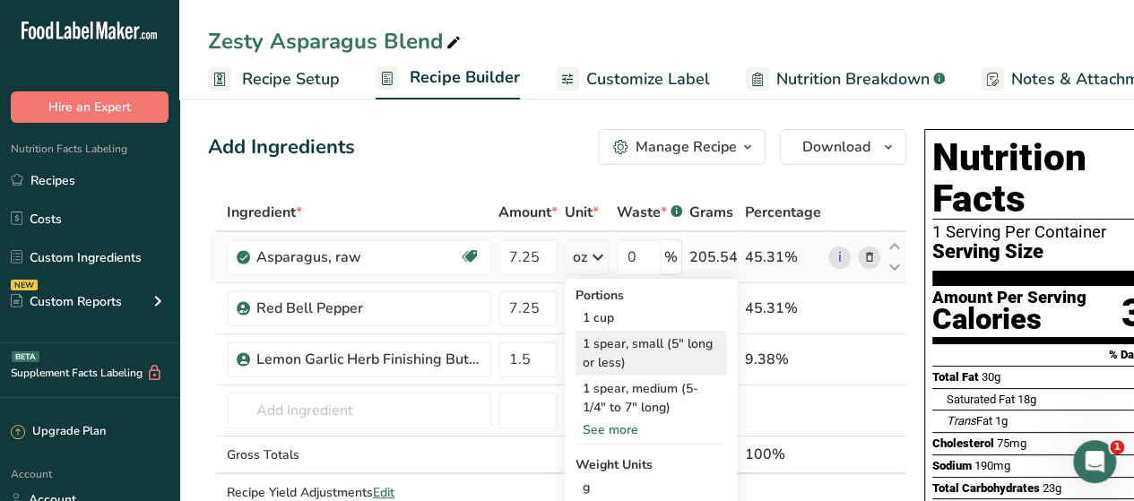
scroll to position [134, 0]
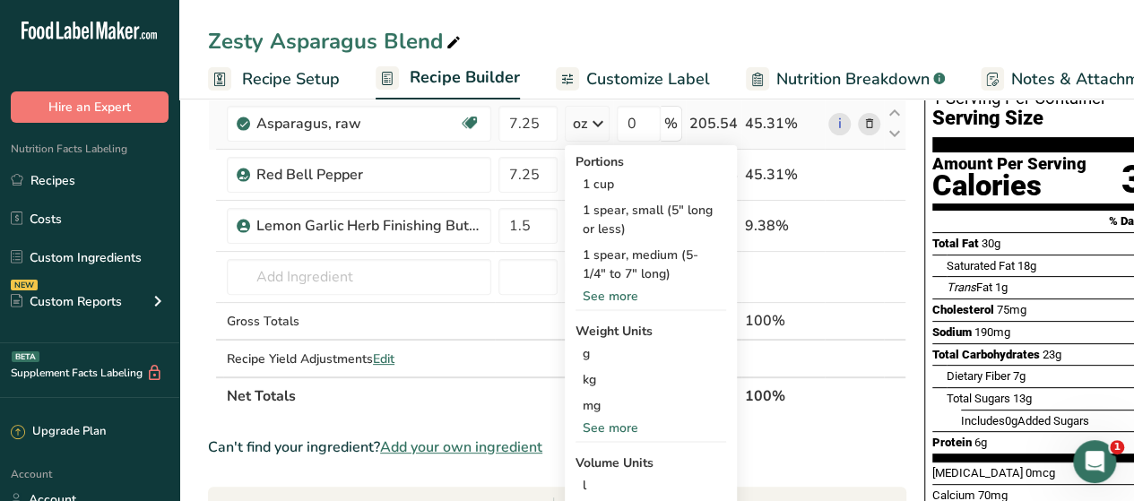
click at [610, 431] on div "See more" at bounding box center [650, 428] width 151 height 19
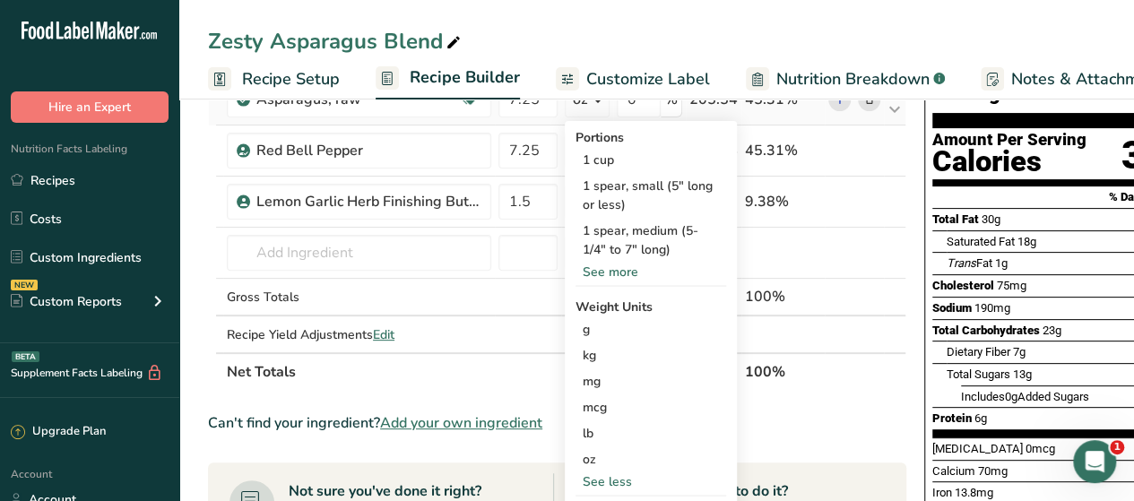
scroll to position [159, 0]
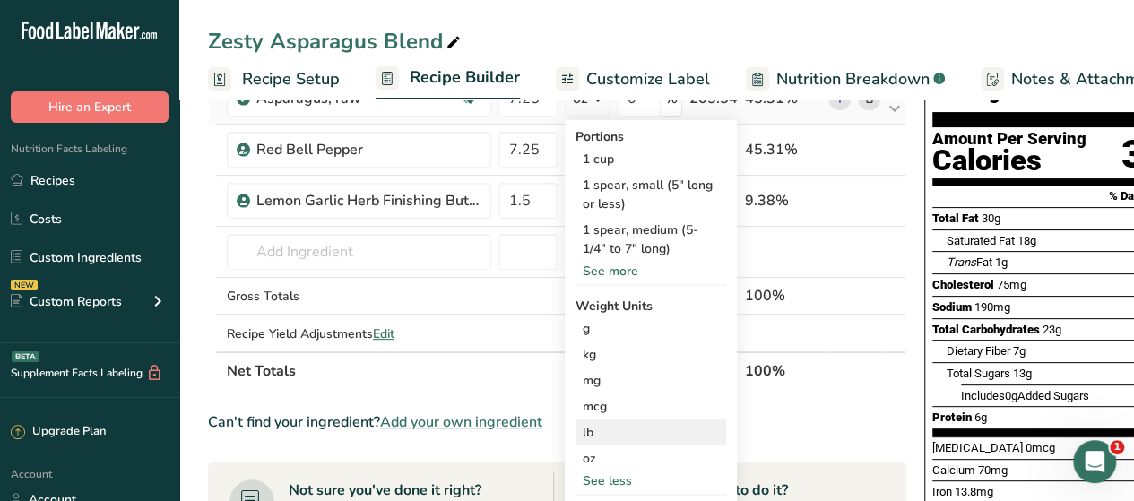
click at [608, 428] on div "lb" at bounding box center [650, 432] width 151 height 26
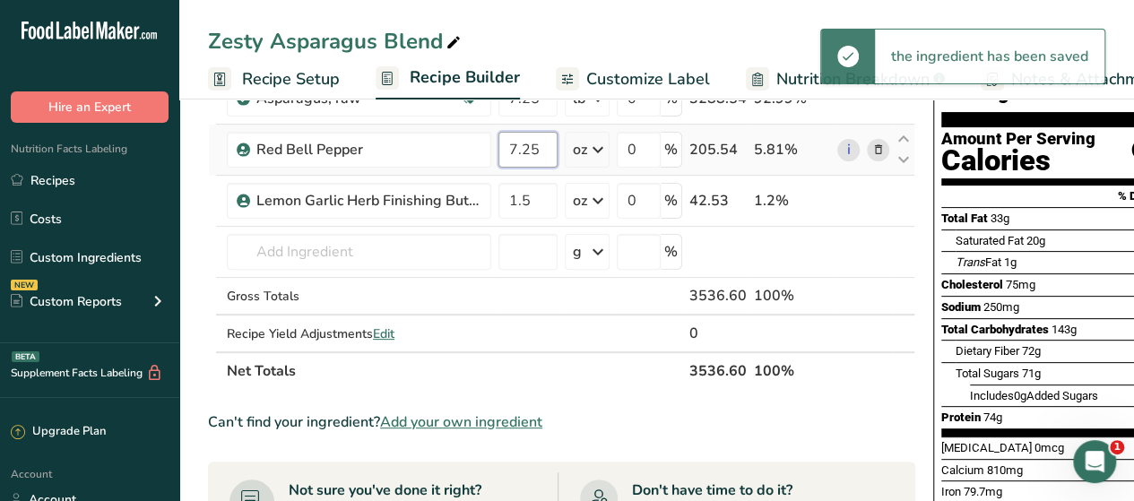
click at [541, 155] on input "7.25" at bounding box center [527, 150] width 59 height 36
type input "7"
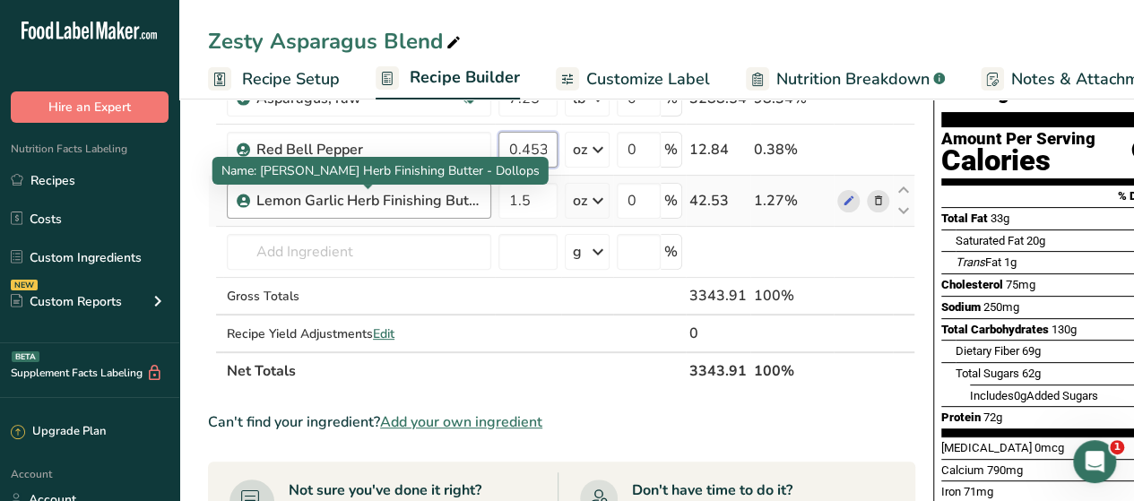
scroll to position [0, 6]
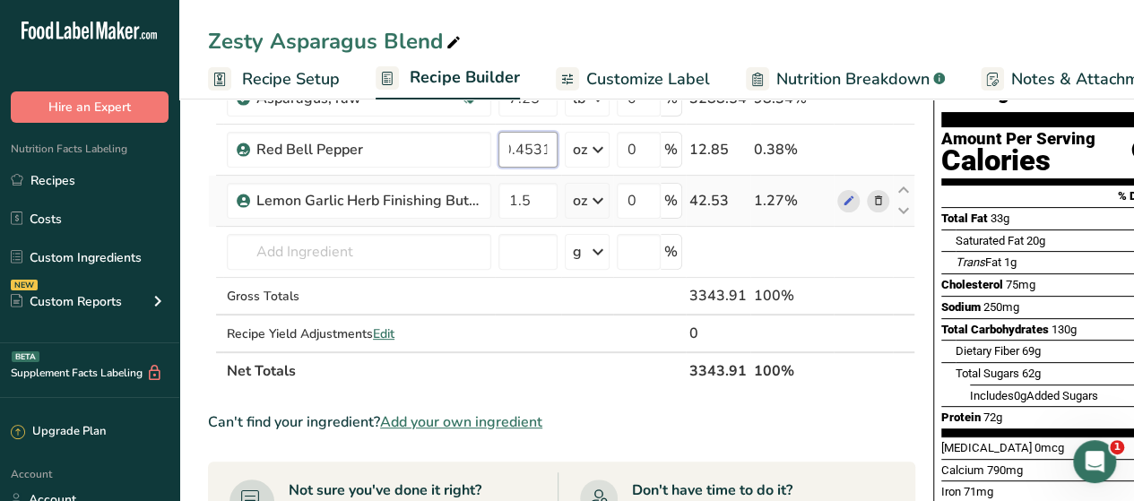
type input "0.4531"
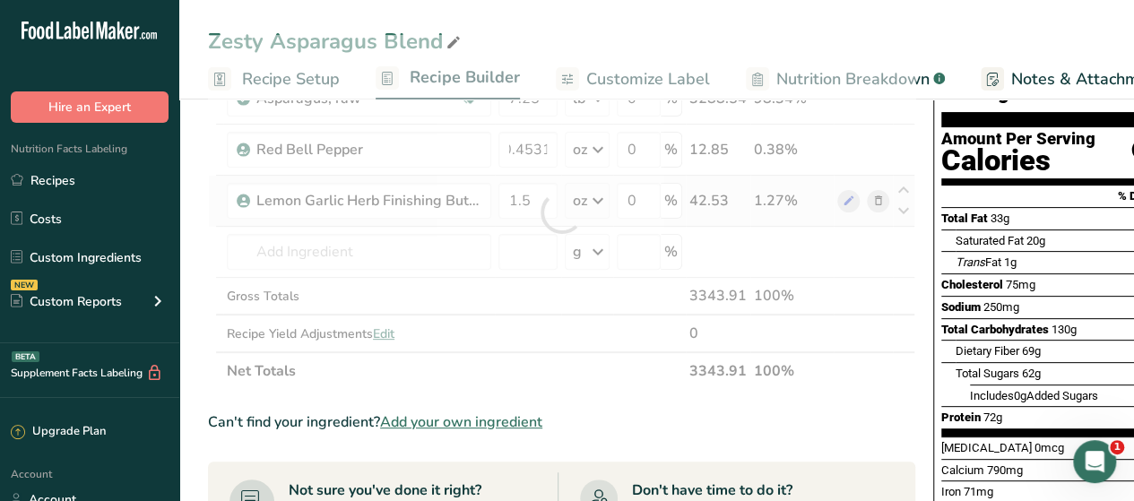
scroll to position [0, 0]
click at [559, 193] on div "Ingredient * Amount * Unit * Waste * .a-a{fill:#347362;}.b-a{fill:#fff;} Grams …" at bounding box center [561, 212] width 707 height 355
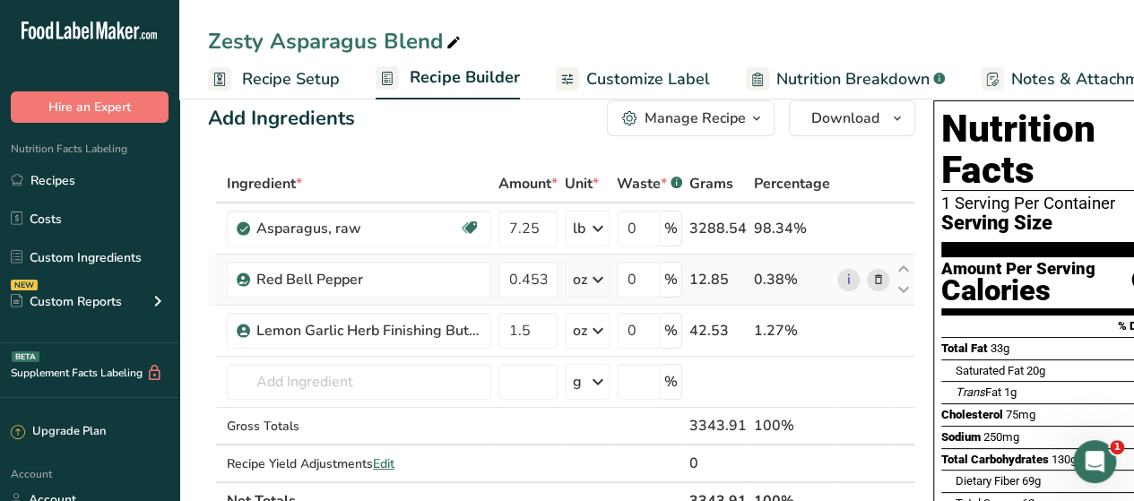
scroll to position [28, 0]
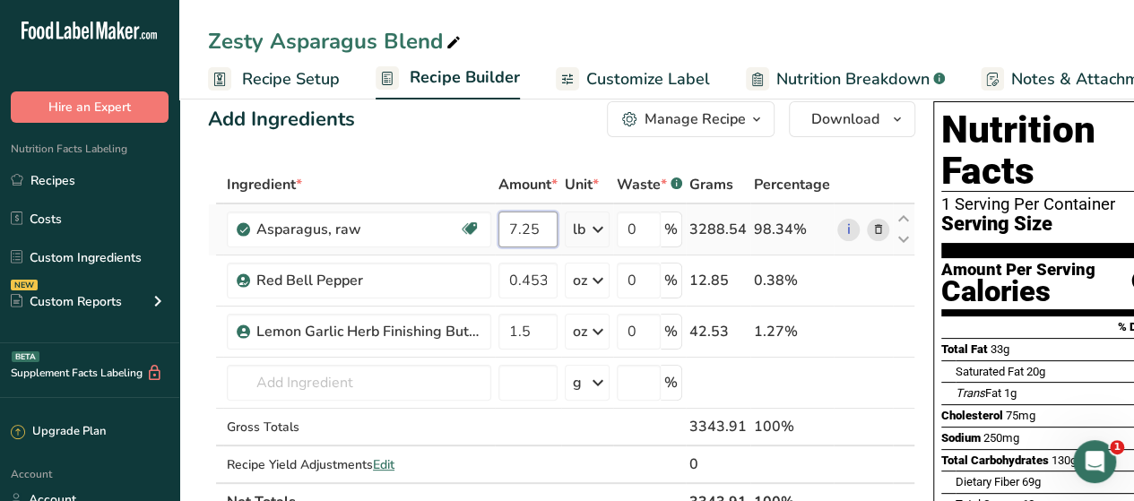
click at [527, 237] on input "7.25" at bounding box center [527, 230] width 59 height 36
type input "7"
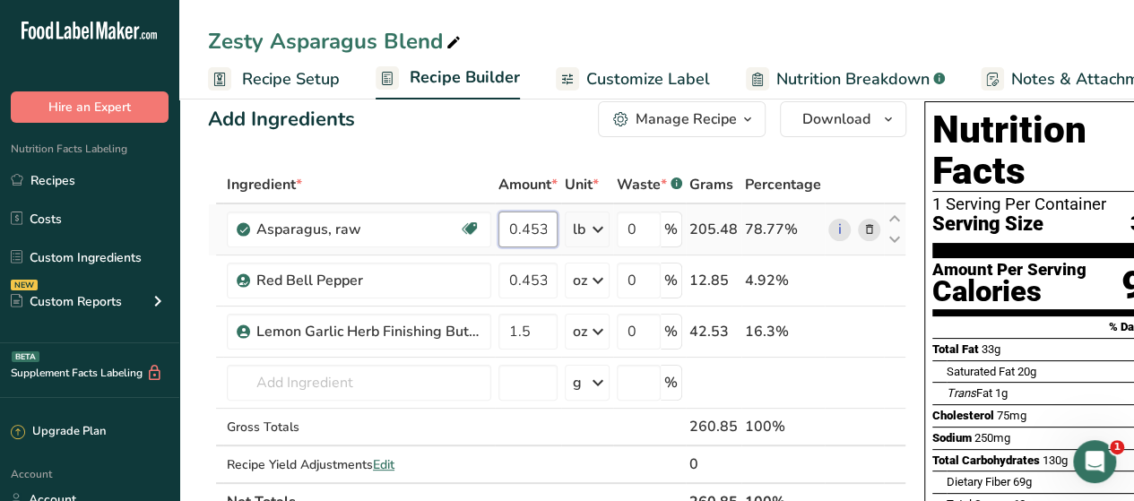
scroll to position [0, 6]
type input "0.4531"
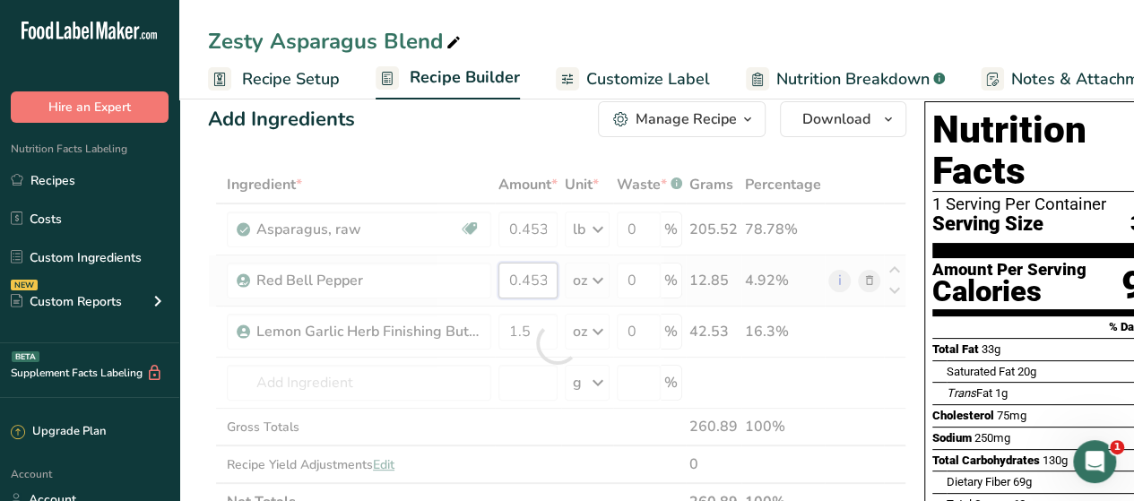
click at [545, 290] on div "Ingredient * Amount * Unit * Waste * .a-a{fill:#347362;}.b-a{fill:#fff;} Grams …" at bounding box center [557, 343] width 698 height 355
click at [598, 293] on div "Ingredient * Amount * Unit * Waste * .a-a{fill:#347362;}.b-a{fill:#fff;} Grams …" at bounding box center [557, 343] width 698 height 355
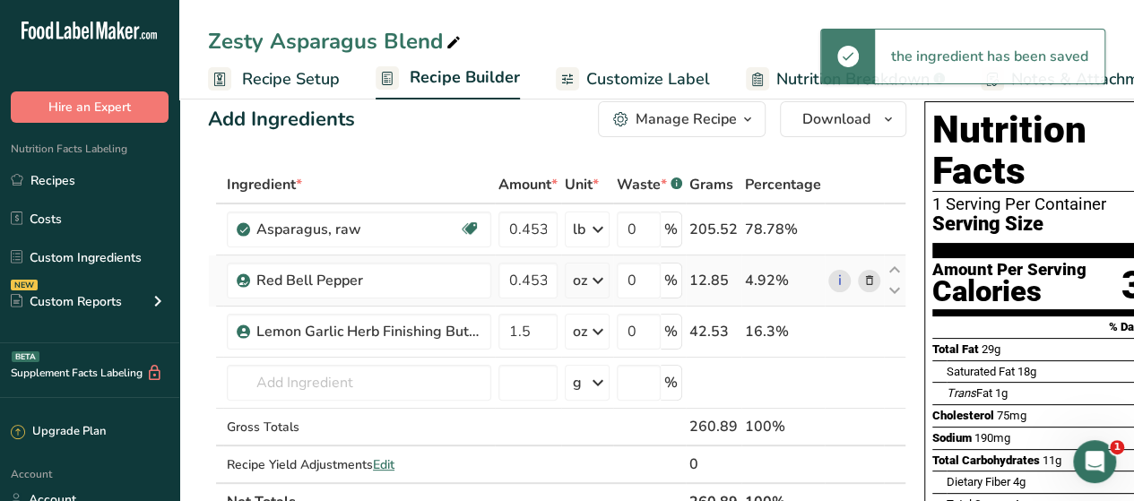
click at [598, 293] on icon at bounding box center [598, 280] width 22 height 32
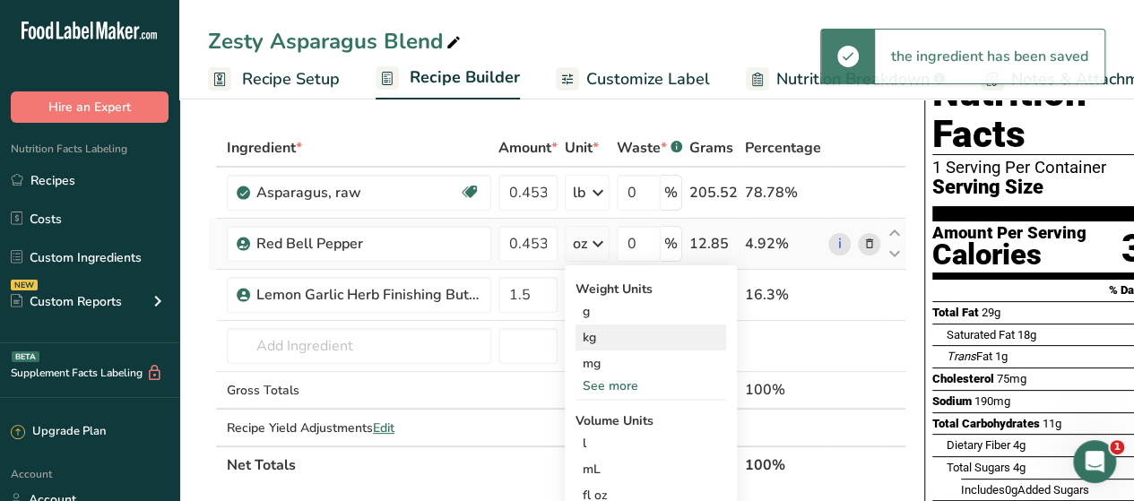
scroll to position [65, 0]
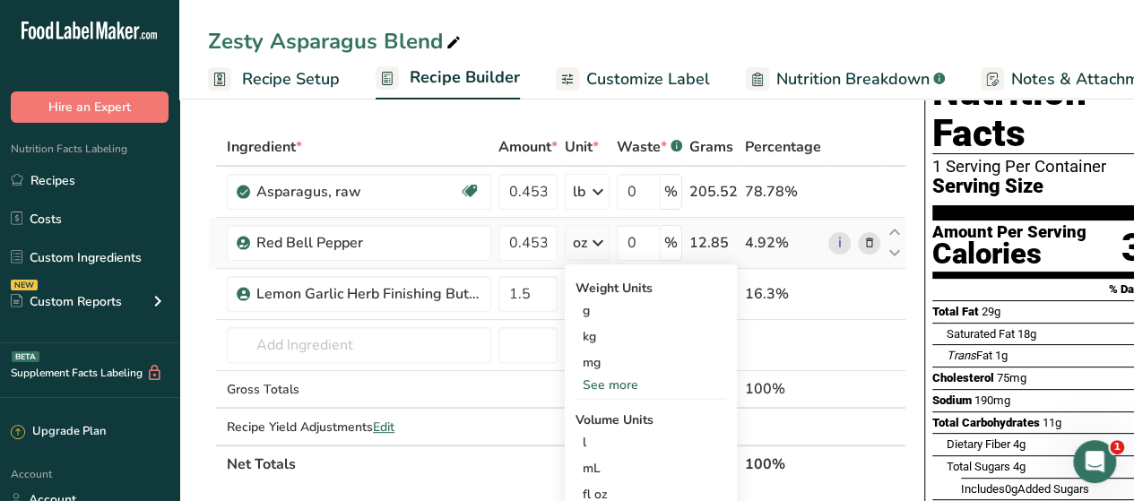
click at [611, 383] on div "See more" at bounding box center [650, 385] width 151 height 19
click at [597, 408] on div "lb" at bounding box center [650, 415] width 151 height 26
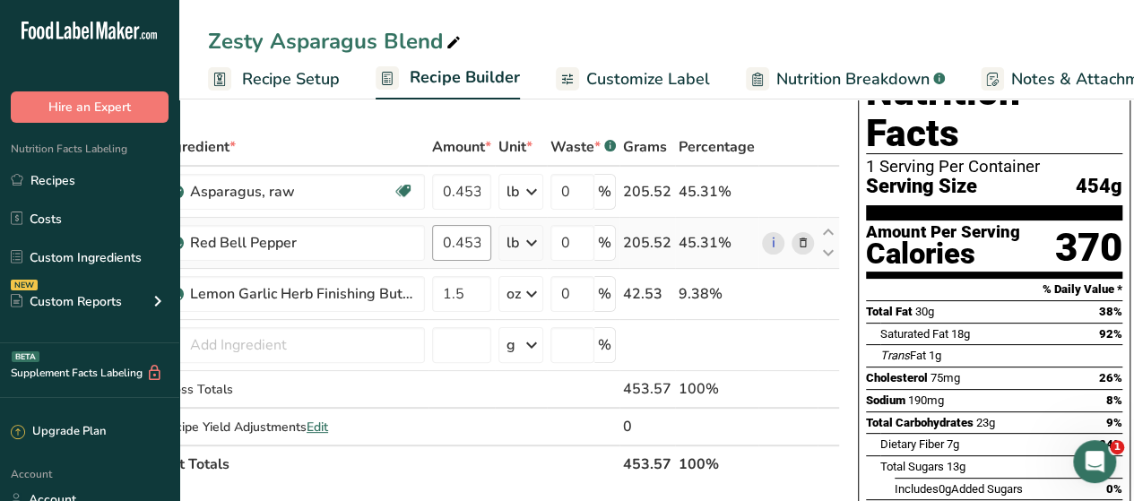
scroll to position [0, 0]
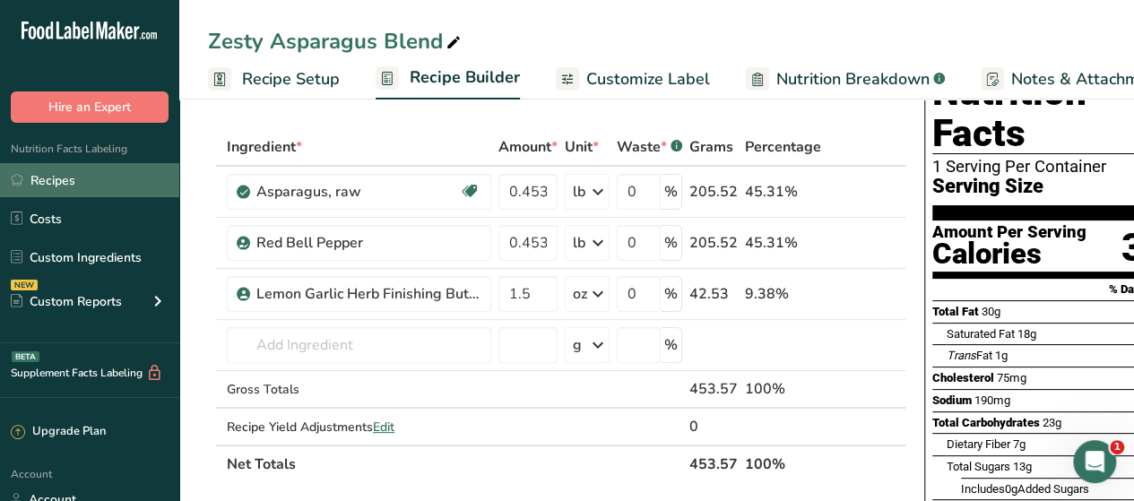
click at [72, 182] on link "Recipes" at bounding box center [89, 180] width 179 height 34
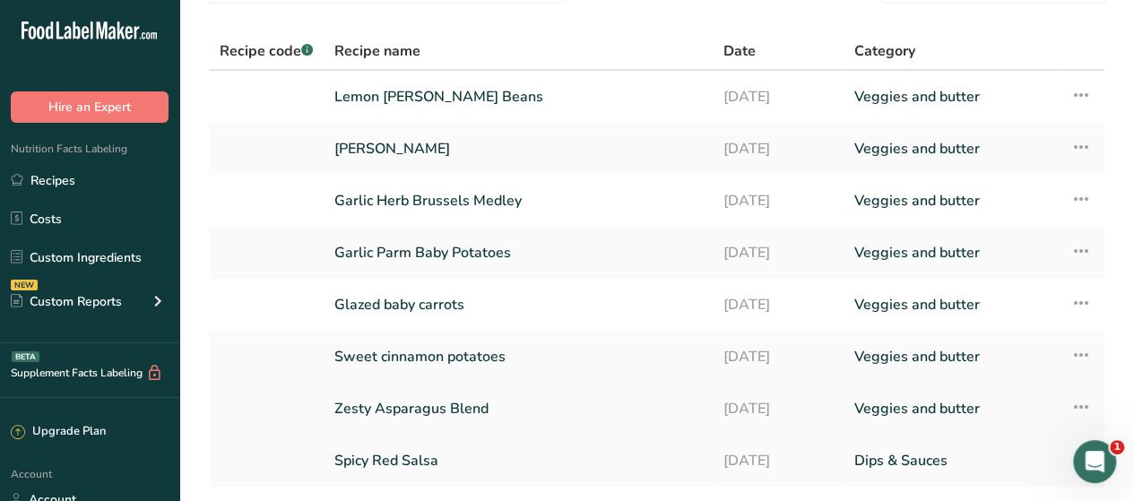
scroll to position [97, 0]
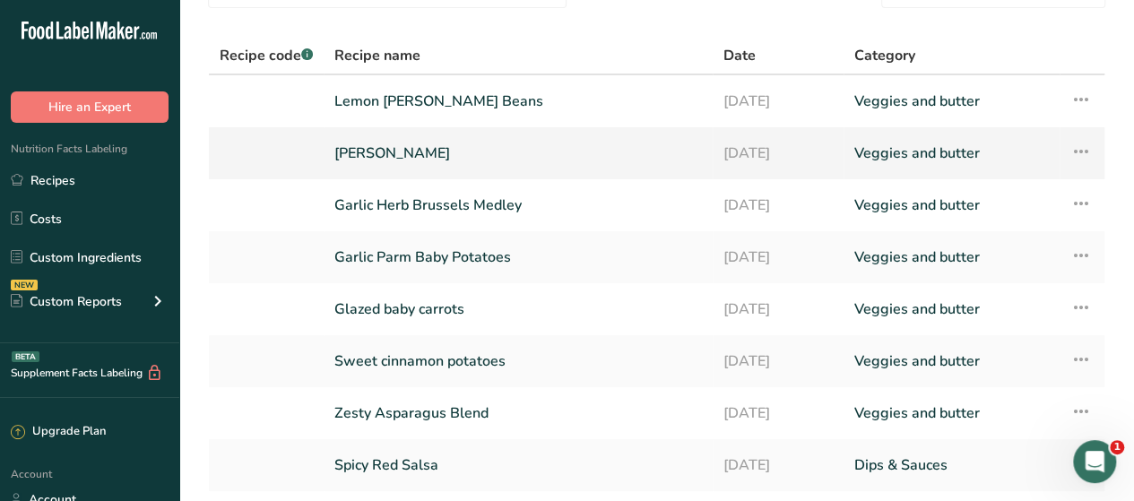
click at [436, 160] on link "[PERSON_NAME]" at bounding box center [517, 153] width 367 height 38
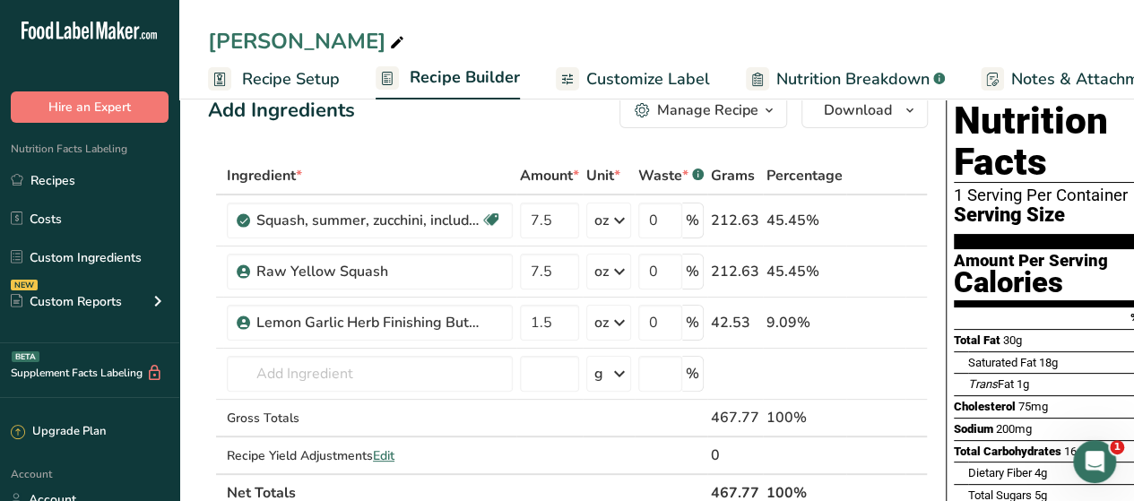
scroll to position [38, 0]
click at [606, 228] on div "oz" at bounding box center [601, 220] width 14 height 22
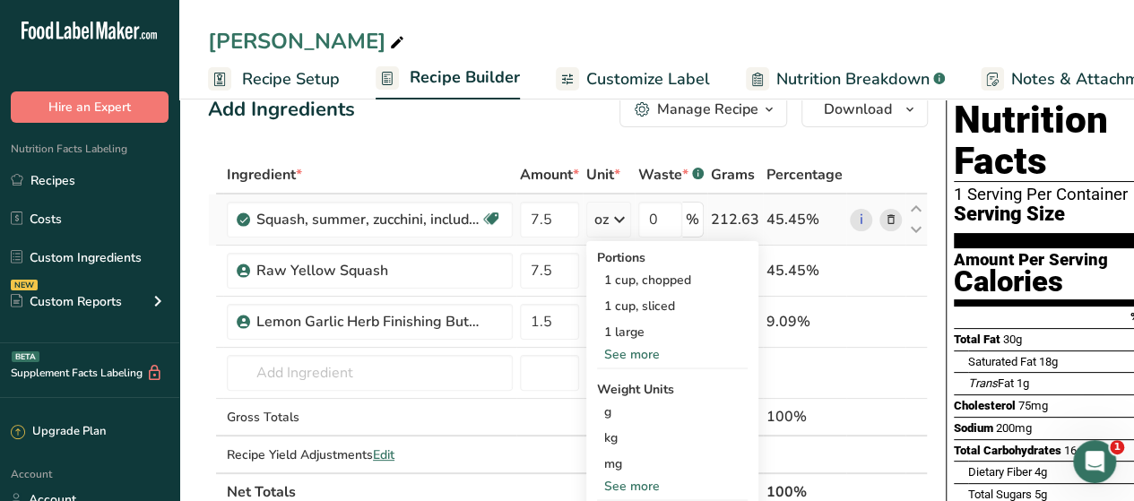
click at [606, 492] on div "See more" at bounding box center [672, 486] width 151 height 19
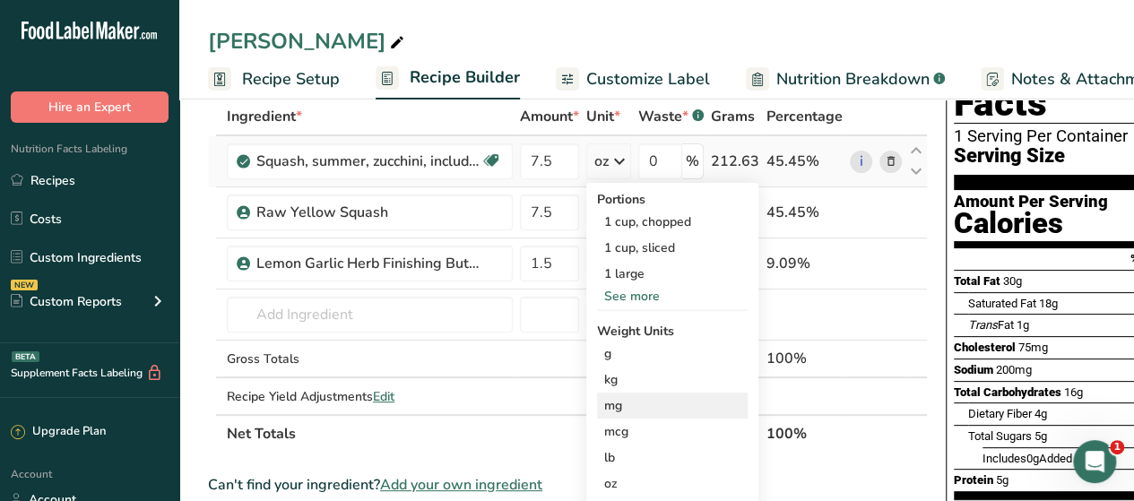
scroll to position [100, 0]
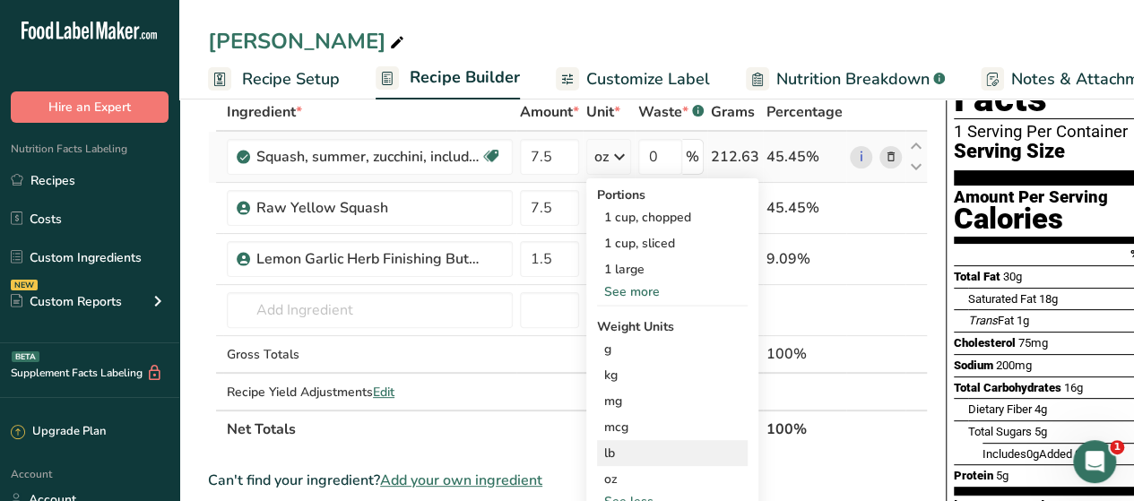
click at [625, 453] on div "lb" at bounding box center [672, 453] width 151 height 26
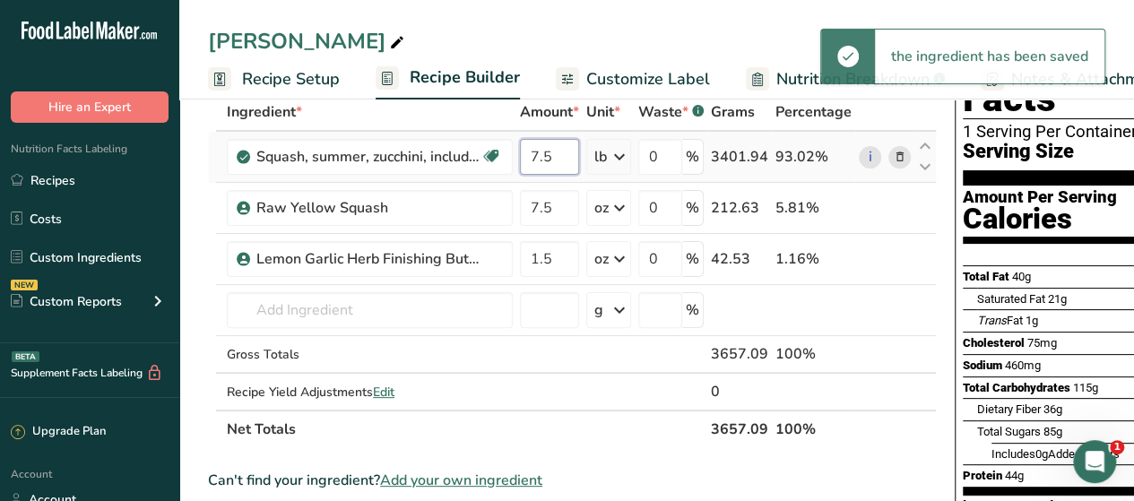
click at [564, 164] on input "7.5" at bounding box center [549, 157] width 59 height 36
type input "7"
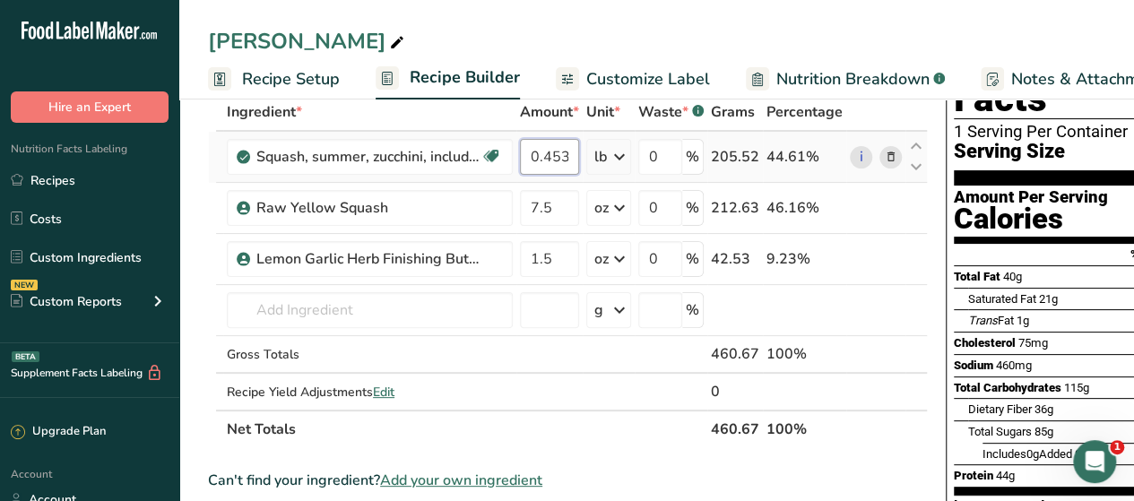
scroll to position [0, 6]
type input "0.4531"
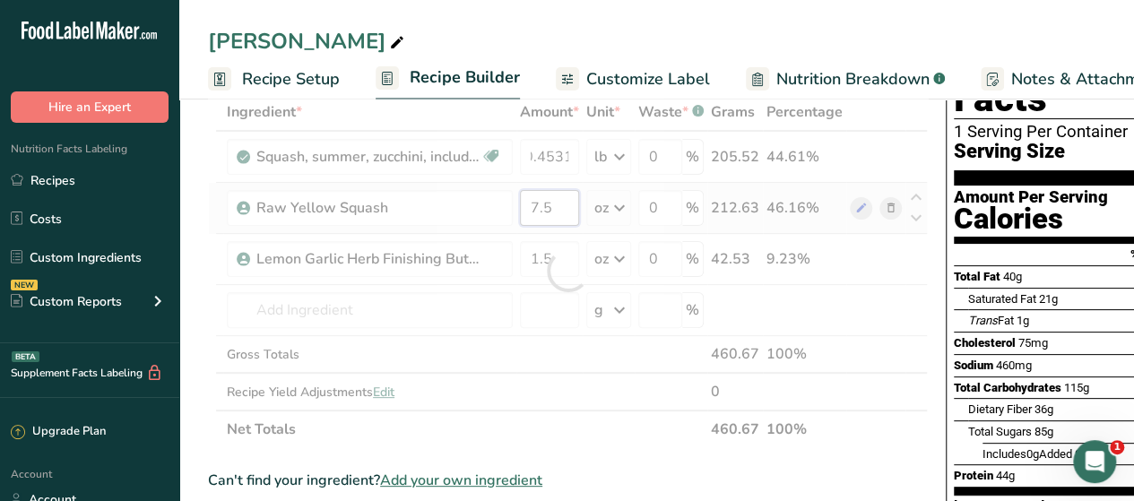
scroll to position [0, 0]
click at [561, 215] on div "Ingredient * Amount * Unit * Waste * .a-a{fill:#347362;}.b-a{fill:#fff;} Grams …" at bounding box center [568, 270] width 720 height 355
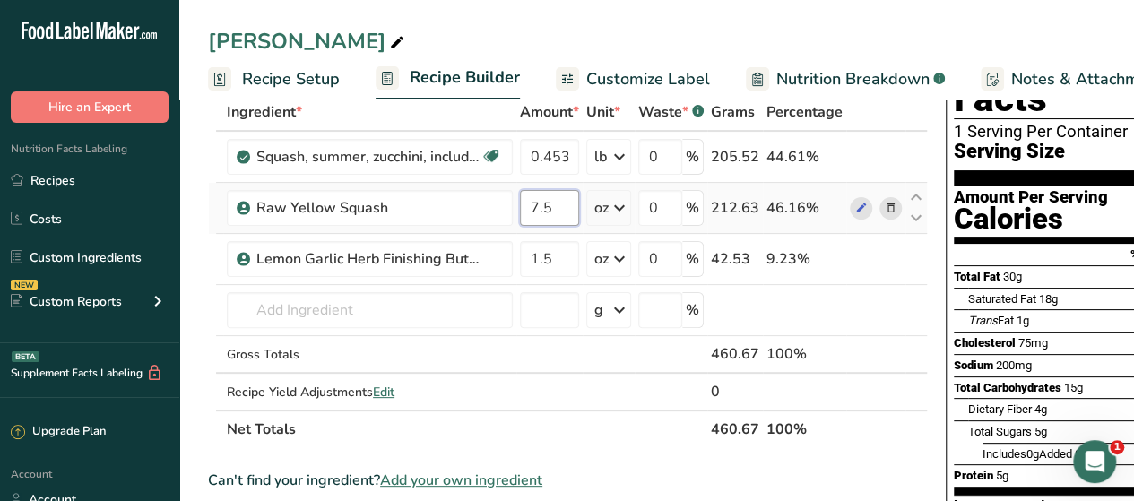
type input "7"
type input "0.4531"
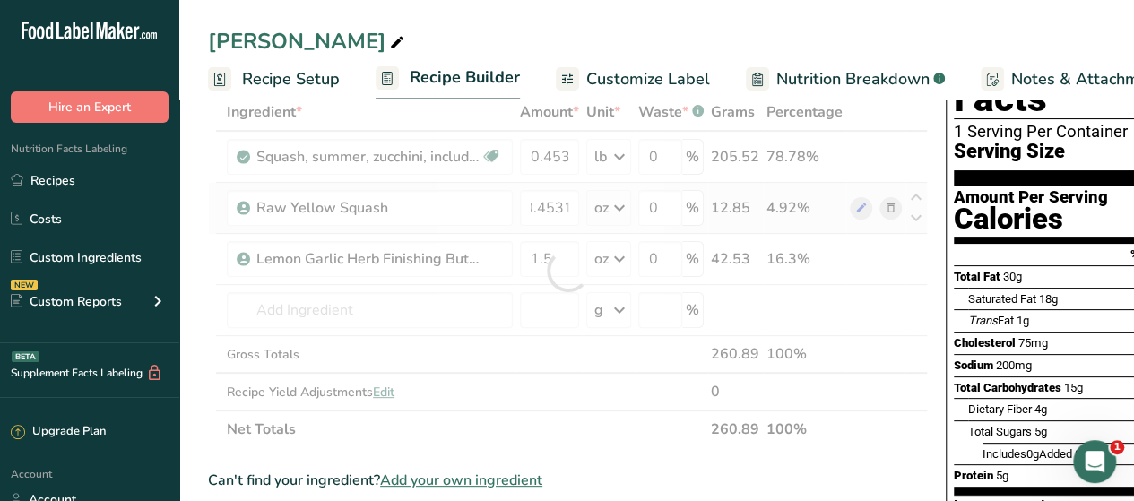
scroll to position [0, 0]
click at [615, 208] on div "Ingredient * Amount * Unit * Waste * .a-a{fill:#347362;}.b-a{fill:#fff;} Grams …" at bounding box center [568, 270] width 720 height 355
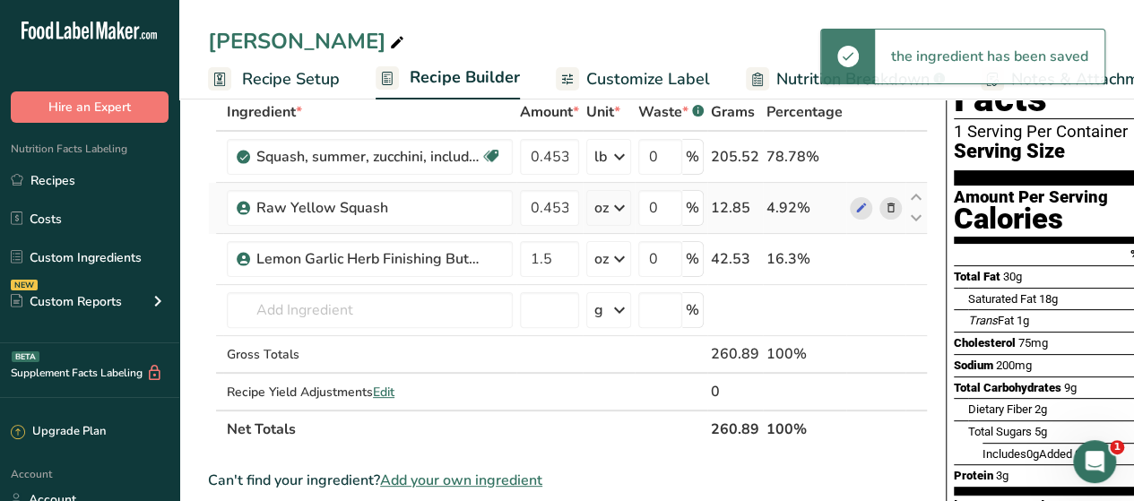
click at [615, 208] on icon at bounding box center [620, 208] width 22 height 32
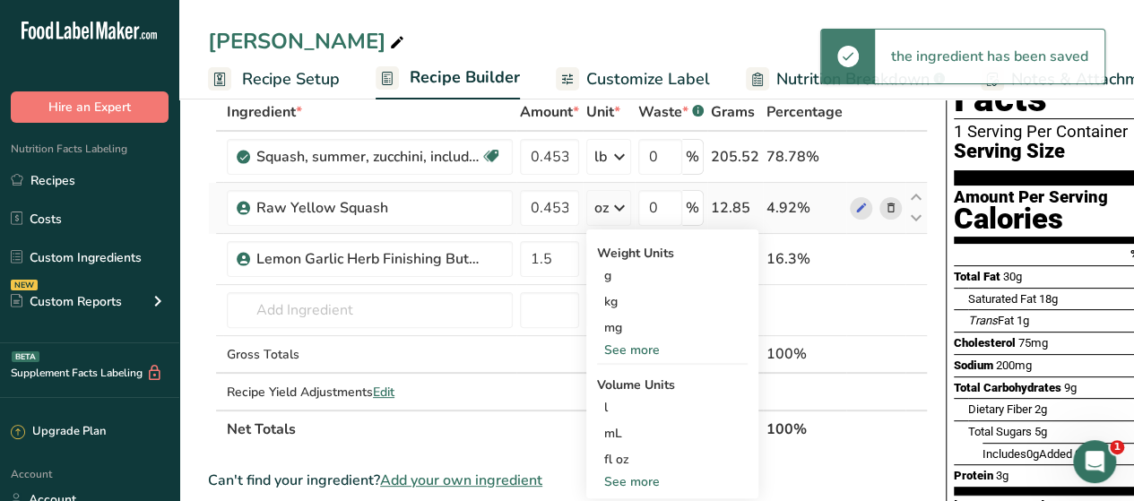
click at [626, 350] on div "See more" at bounding box center [672, 350] width 151 height 19
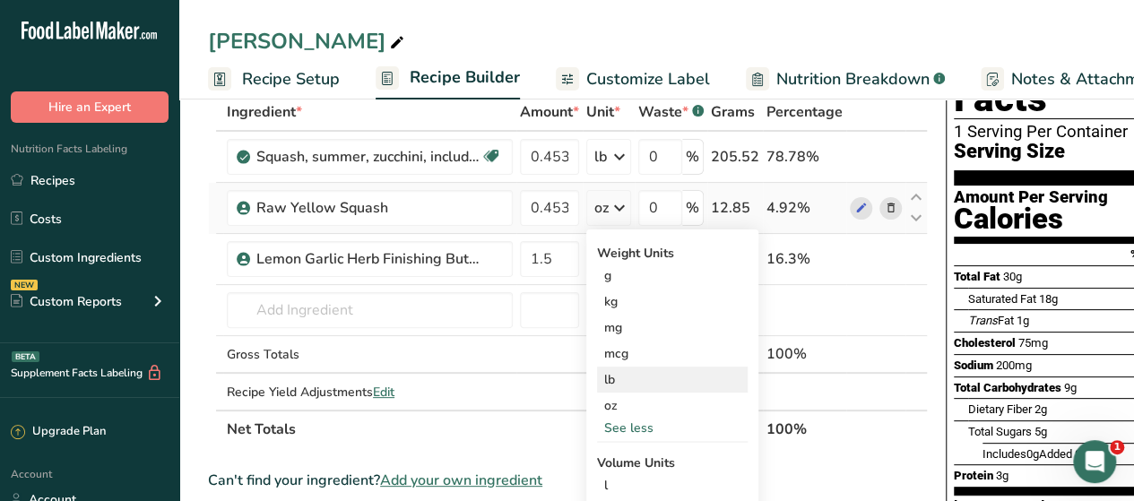
click at [616, 369] on div "lb" at bounding box center [672, 380] width 151 height 26
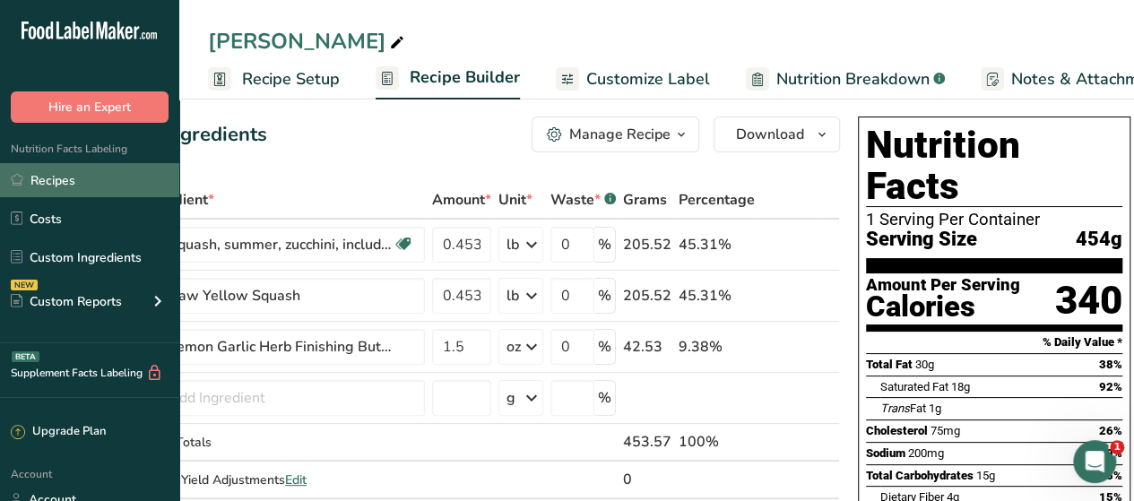
click at [63, 184] on link "Recipes" at bounding box center [89, 180] width 179 height 34
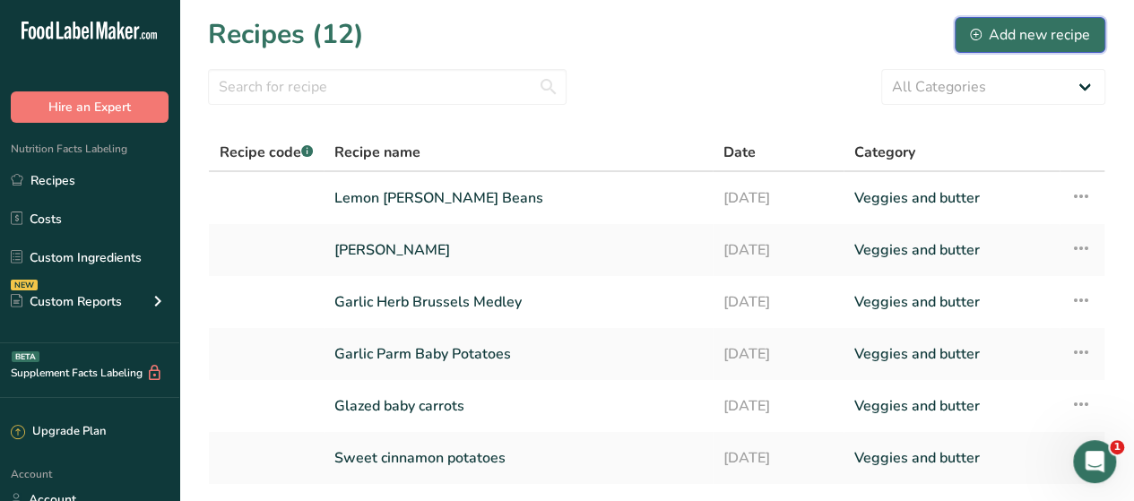
click at [1047, 37] on div "Add new recipe" at bounding box center [1030, 35] width 120 height 22
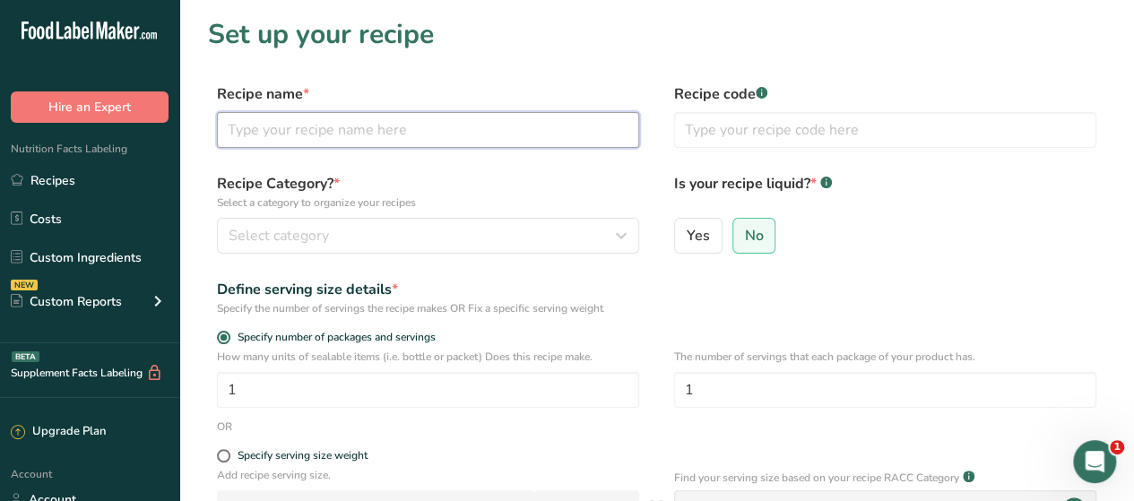
click at [418, 114] on input "text" at bounding box center [428, 130] width 422 height 36
type input "Garlic Parm Broccoli"
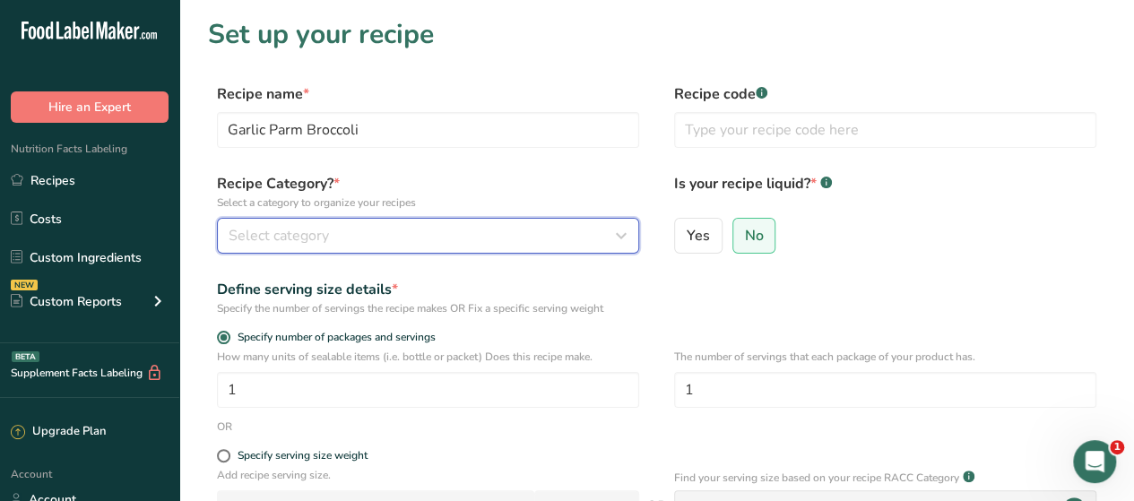
click at [455, 238] on div "Select category" at bounding box center [423, 236] width 388 height 22
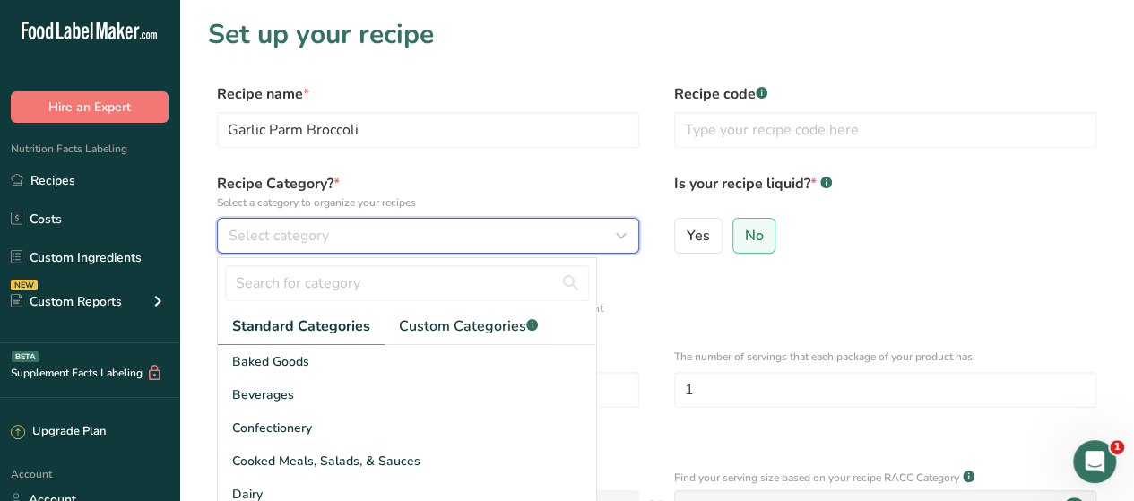
click at [455, 238] on div "Select category" at bounding box center [423, 236] width 388 height 22
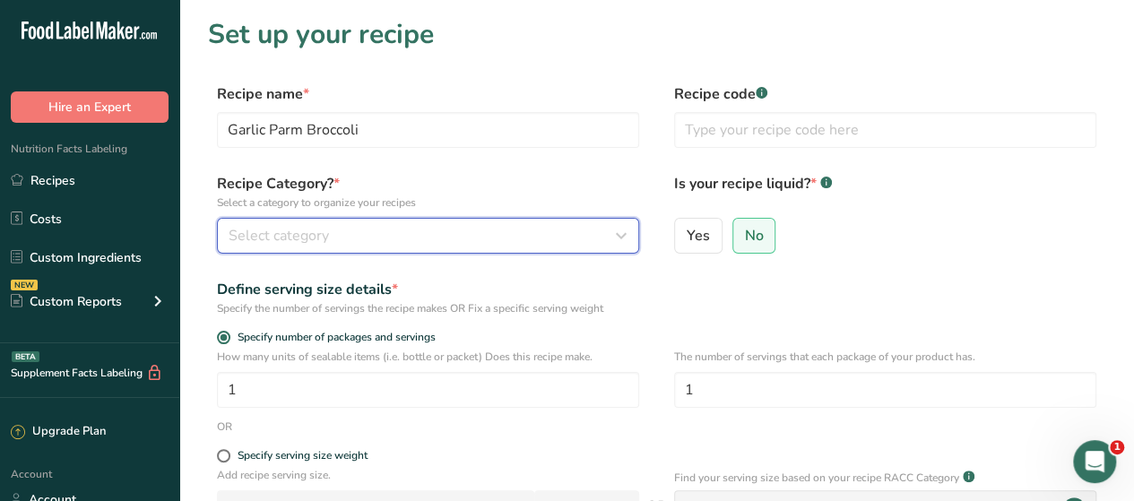
click at [627, 246] on icon "button" at bounding box center [621, 236] width 22 height 32
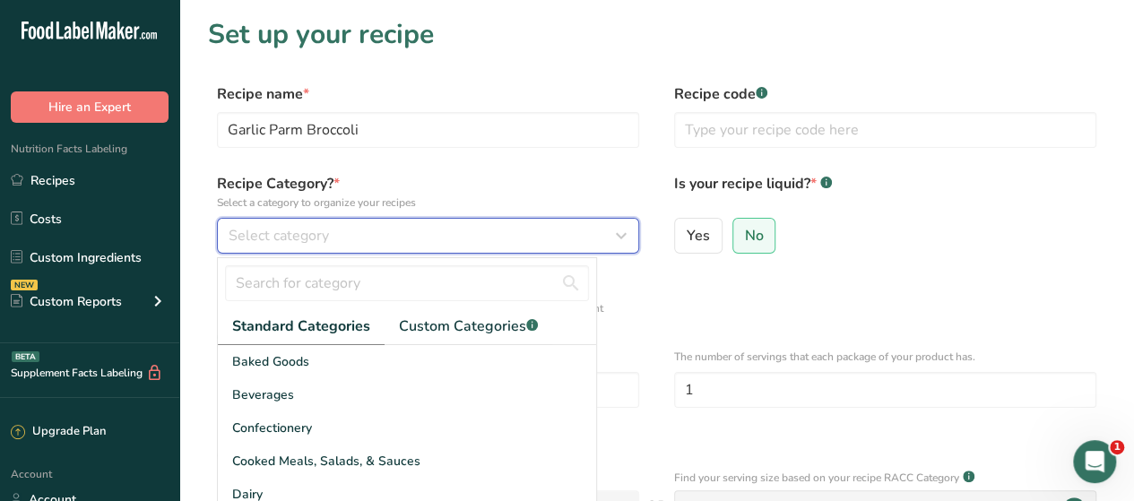
click at [618, 241] on icon "button" at bounding box center [621, 236] width 22 height 32
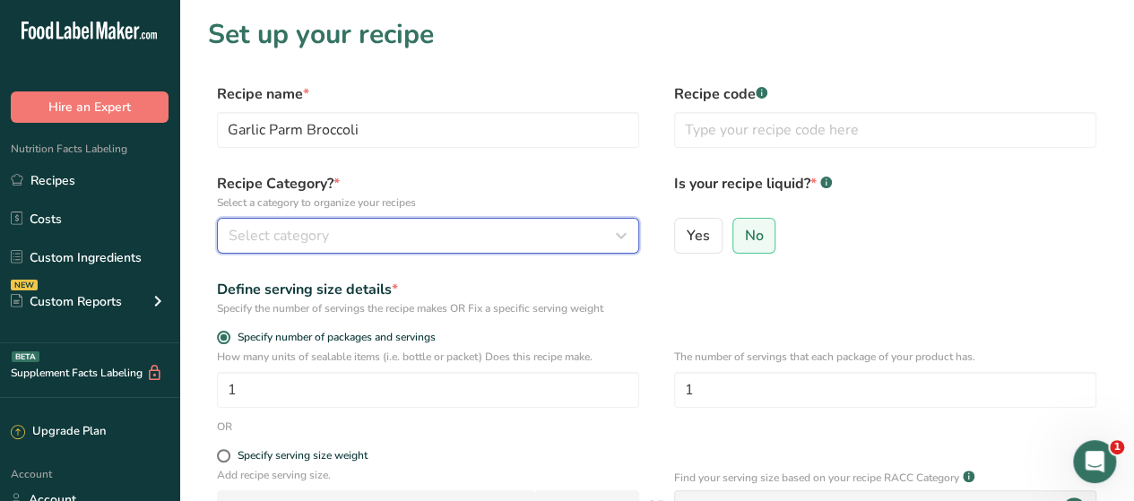
click at [618, 241] on icon "button" at bounding box center [621, 236] width 22 height 32
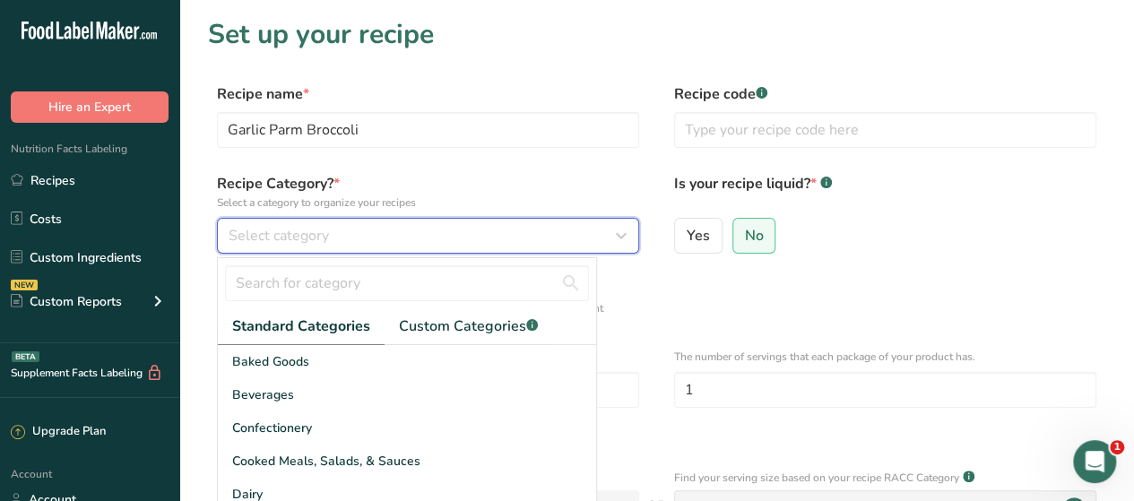
click at [618, 241] on icon "button" at bounding box center [621, 236] width 22 height 32
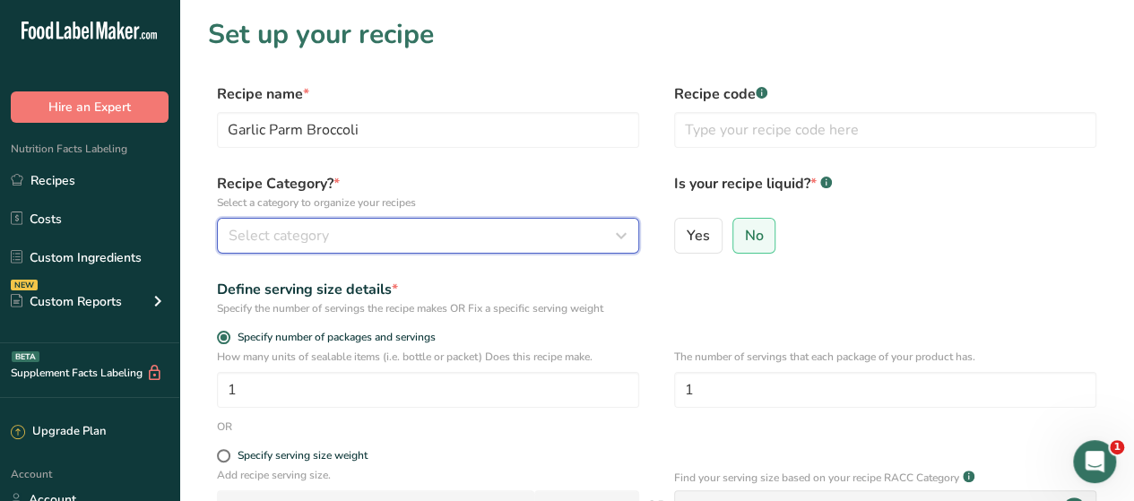
click at [610, 238] on icon "button" at bounding box center [621, 236] width 22 height 32
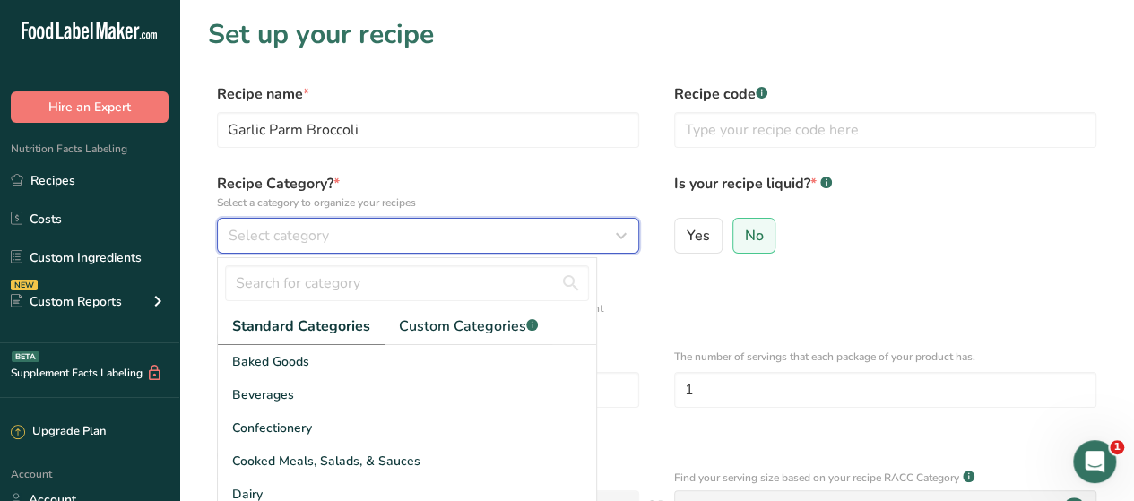
click at [610, 238] on icon "button" at bounding box center [621, 236] width 22 height 32
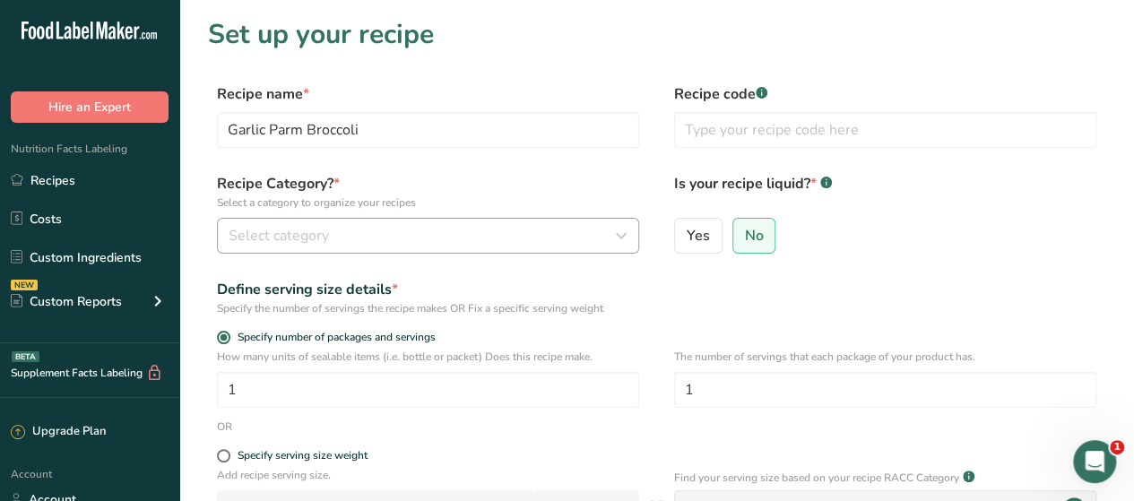
drag, startPoint x: 642, startPoint y: 241, endPoint x: 631, endPoint y: 241, distance: 10.8
click at [631, 241] on div "Recipe Category? * Select a category to organize your recipes Select category S…" at bounding box center [656, 218] width 897 height 91
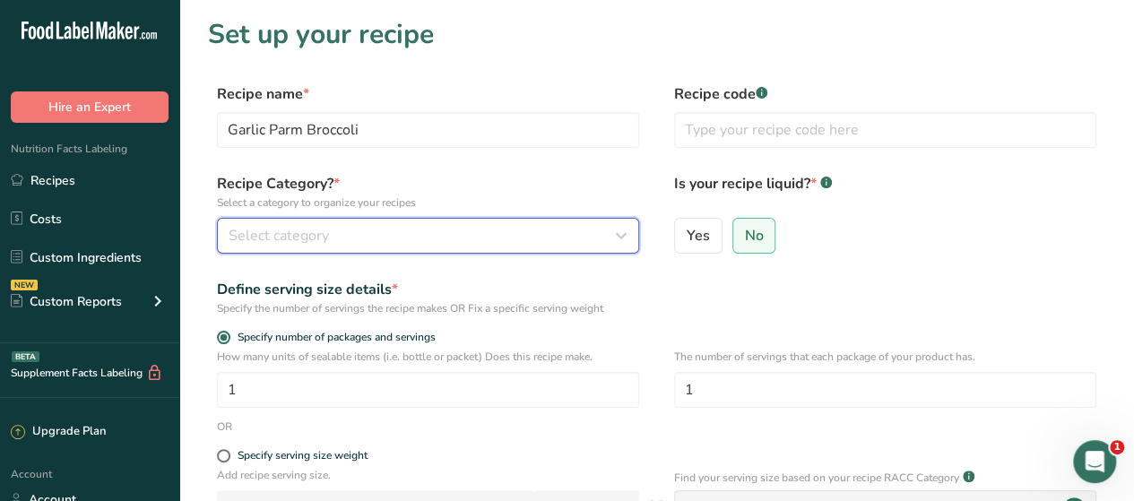
click at [631, 241] on icon "button" at bounding box center [621, 236] width 22 height 32
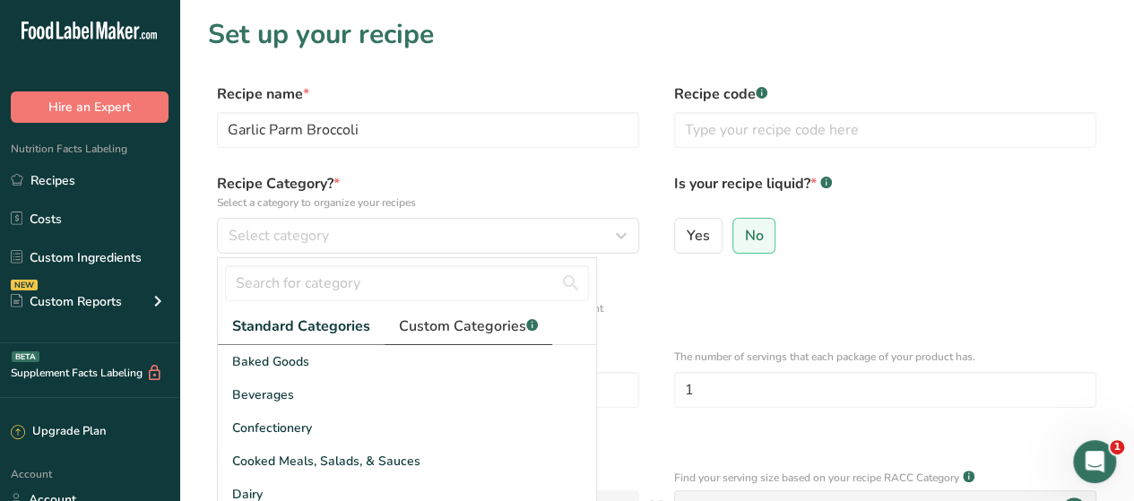
click at [509, 320] on span "Custom Categories .a-a{fill:#347362;}.b-a{fill:#fff;}" at bounding box center [468, 327] width 139 height 22
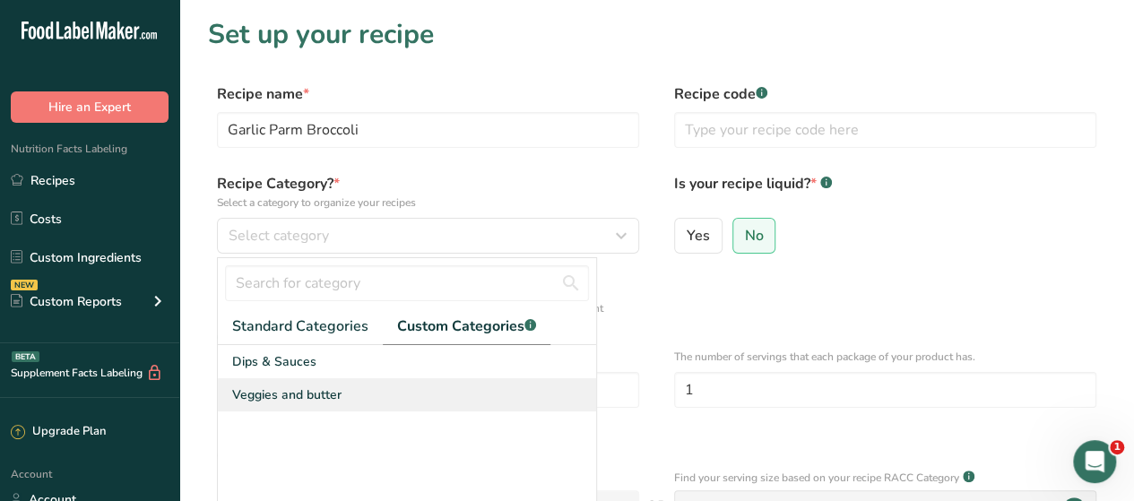
click at [289, 389] on span "Veggies and butter" at bounding box center [286, 394] width 109 height 19
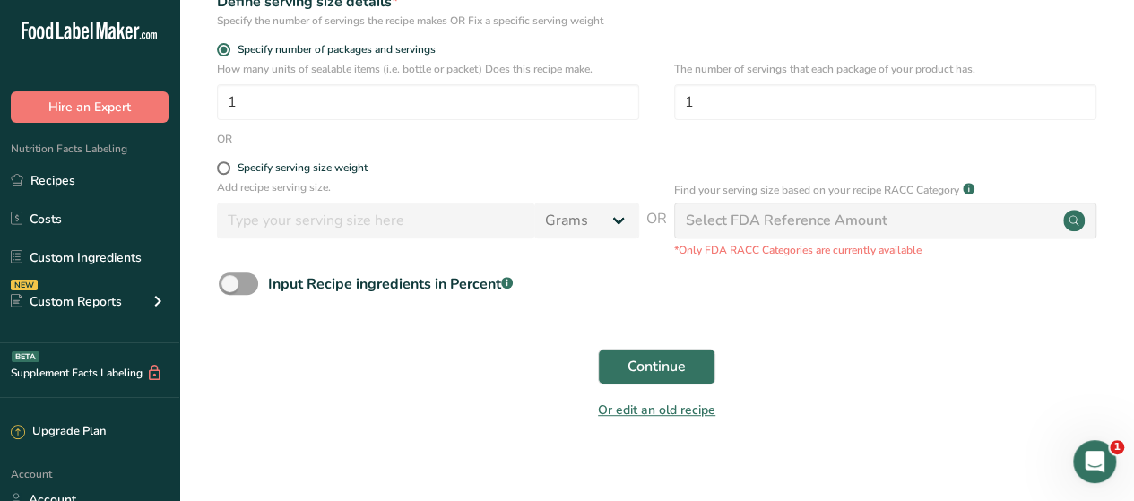
scroll to position [290, 0]
click at [658, 360] on span "Continue" at bounding box center [656, 365] width 58 height 22
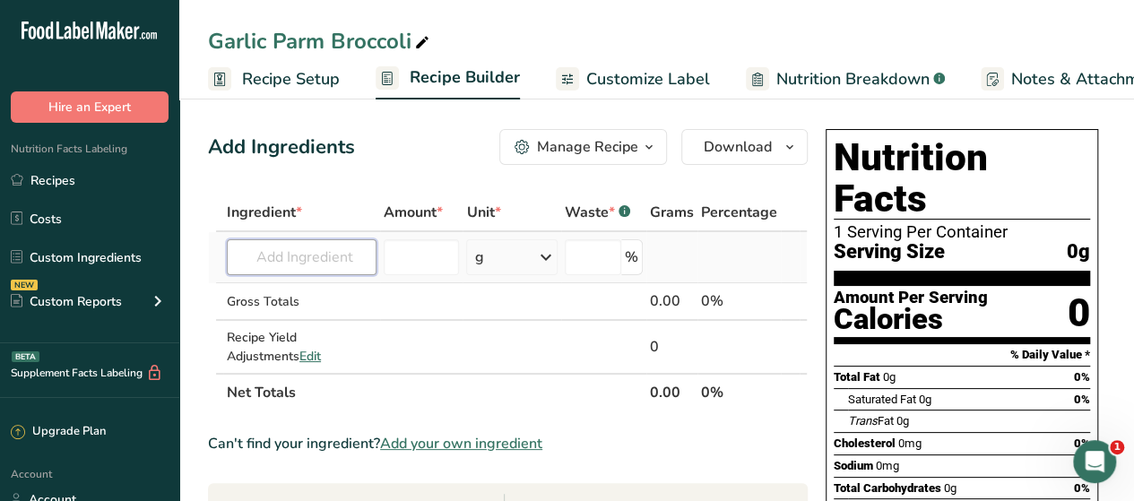
click at [332, 251] on input "text" at bounding box center [302, 257] width 150 height 36
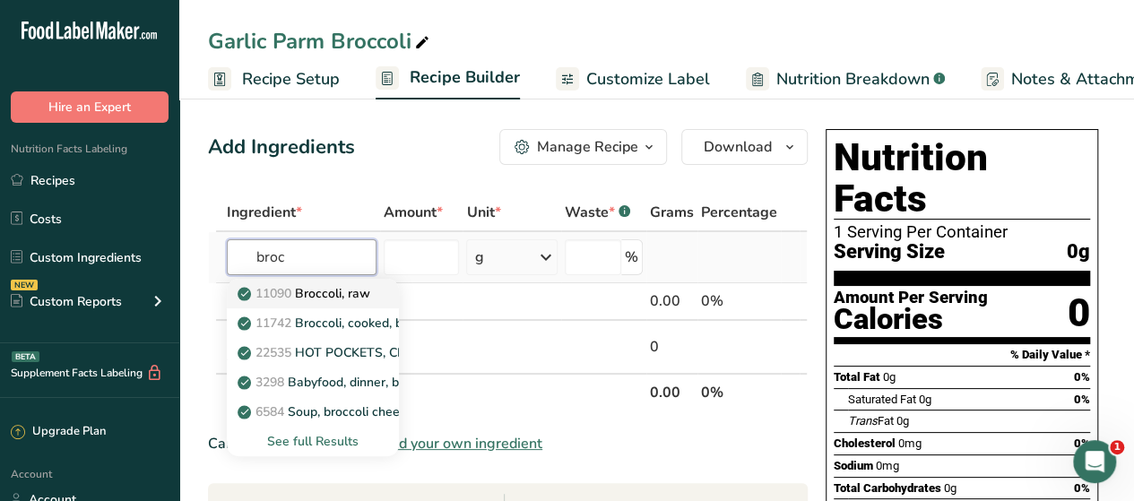
type input "broc"
click at [333, 289] on p "11090 Broccoli, raw" at bounding box center [305, 293] width 129 height 19
type input "Broccoli, raw"
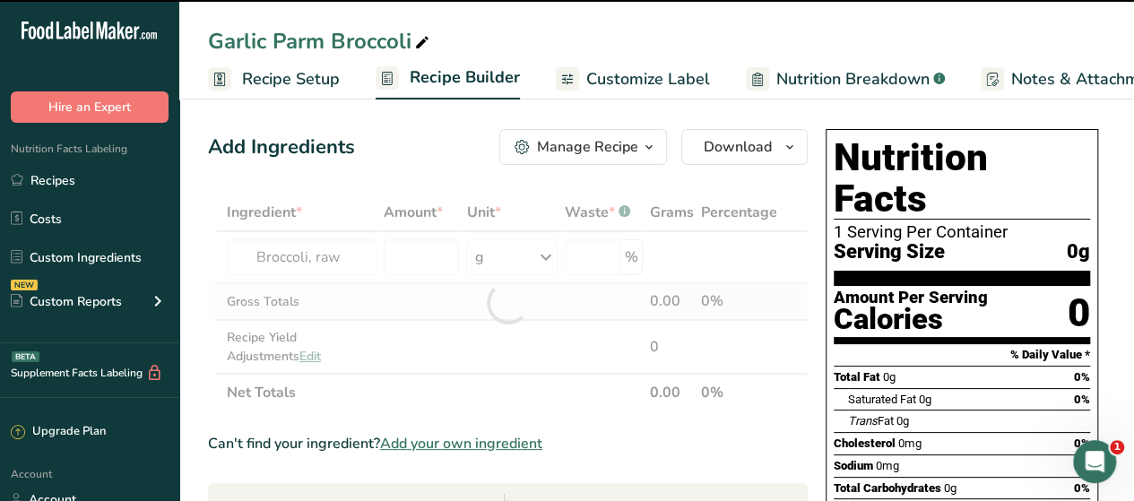
type input "0"
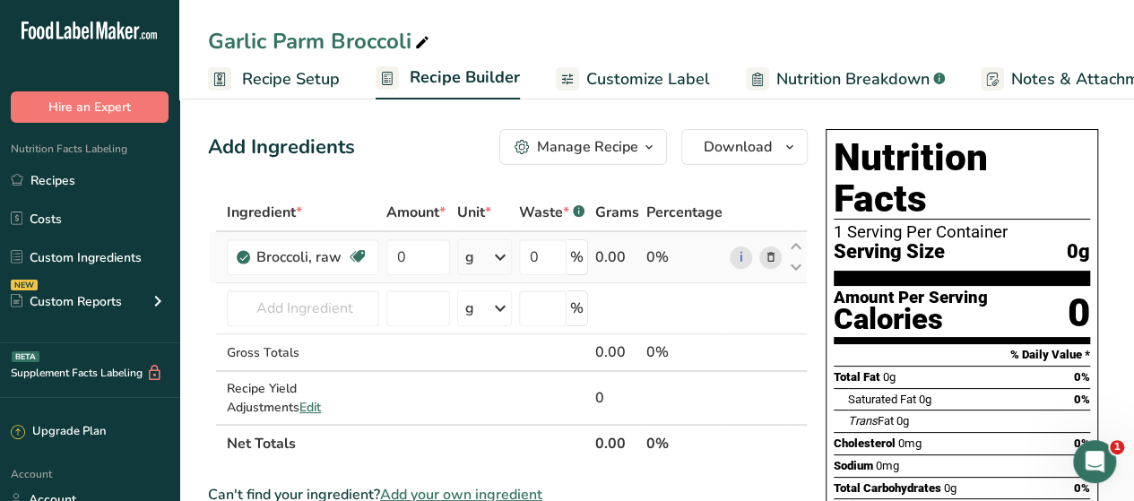
click at [484, 257] on div "g" at bounding box center [484, 257] width 55 height 36
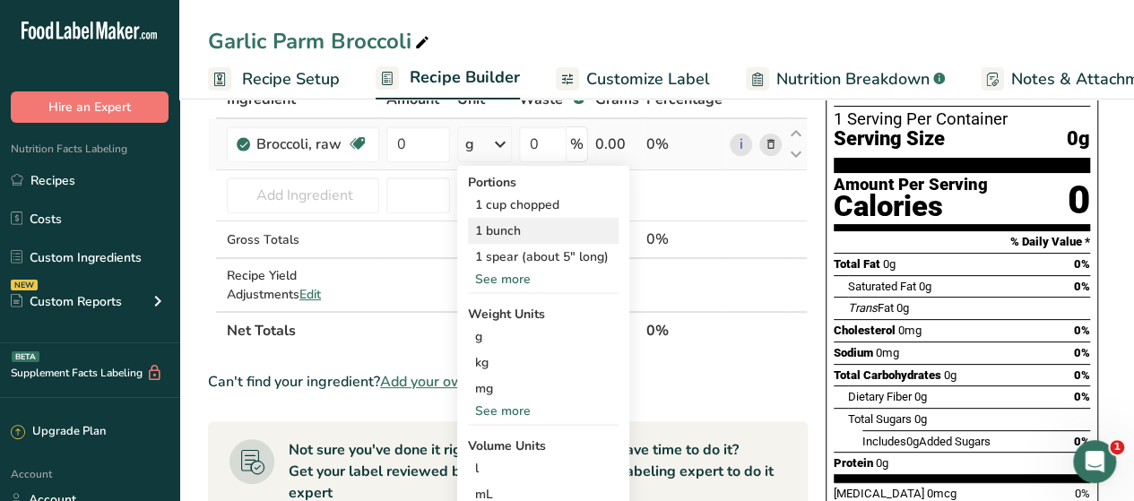
scroll to position [124, 0]
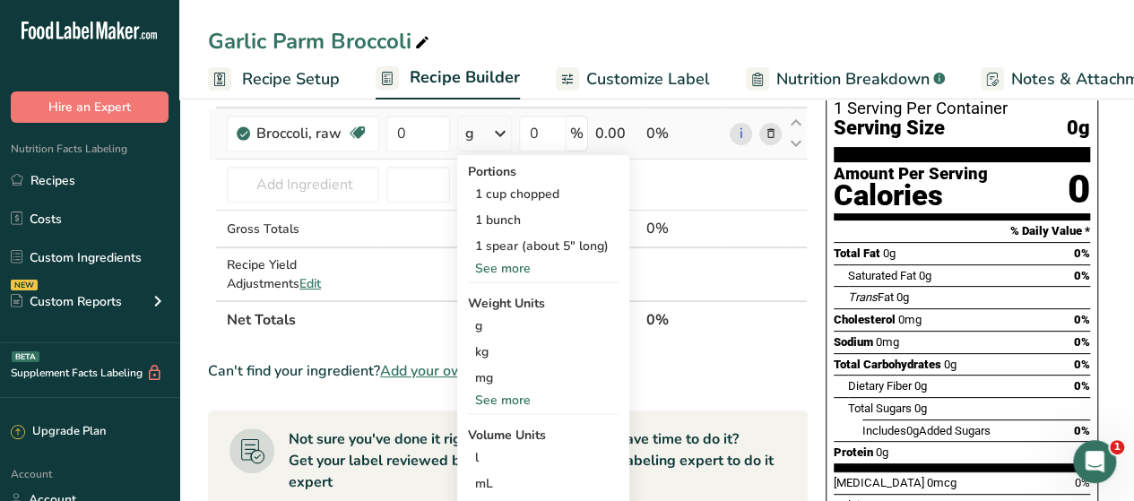
click at [498, 394] on div "See more" at bounding box center [543, 400] width 151 height 19
click at [490, 447] on div "oz" at bounding box center [543, 456] width 151 height 26
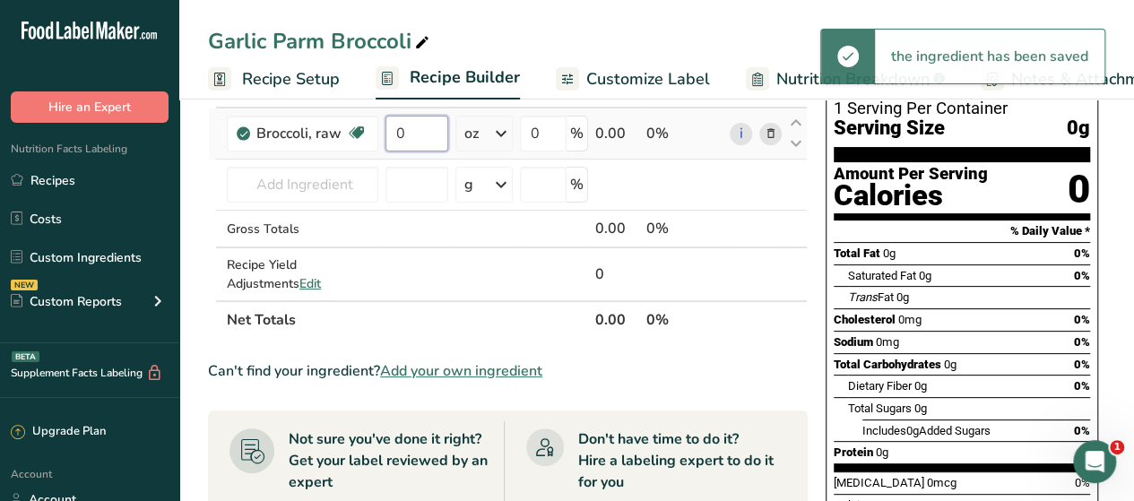
click at [420, 140] on input "0" at bounding box center [417, 134] width 64 height 36
type input "9"
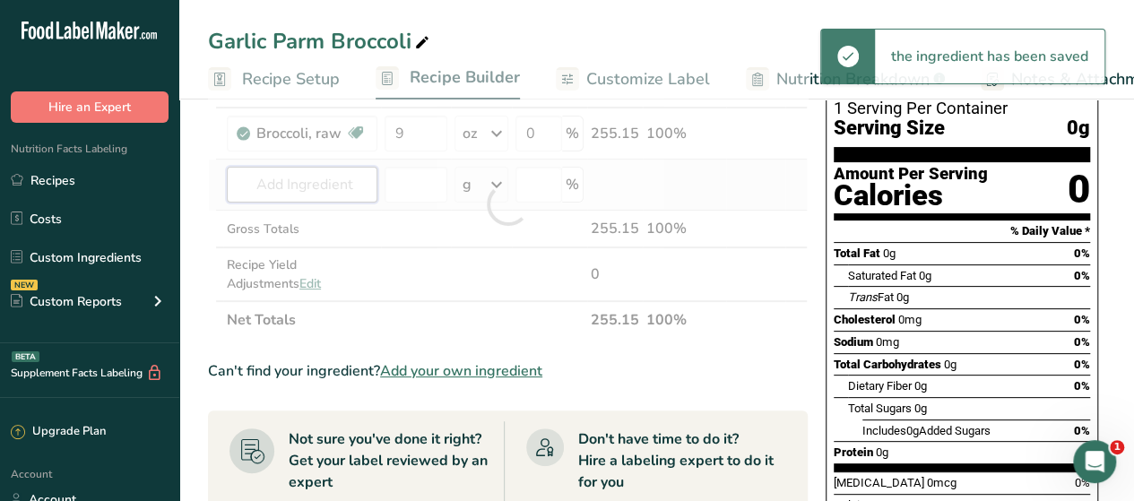
click at [350, 200] on div "Ingredient * Amount * Unit * Waste * .a-a{fill:#347362;}.b-a{fill:#fff;} Grams …" at bounding box center [508, 204] width 600 height 269
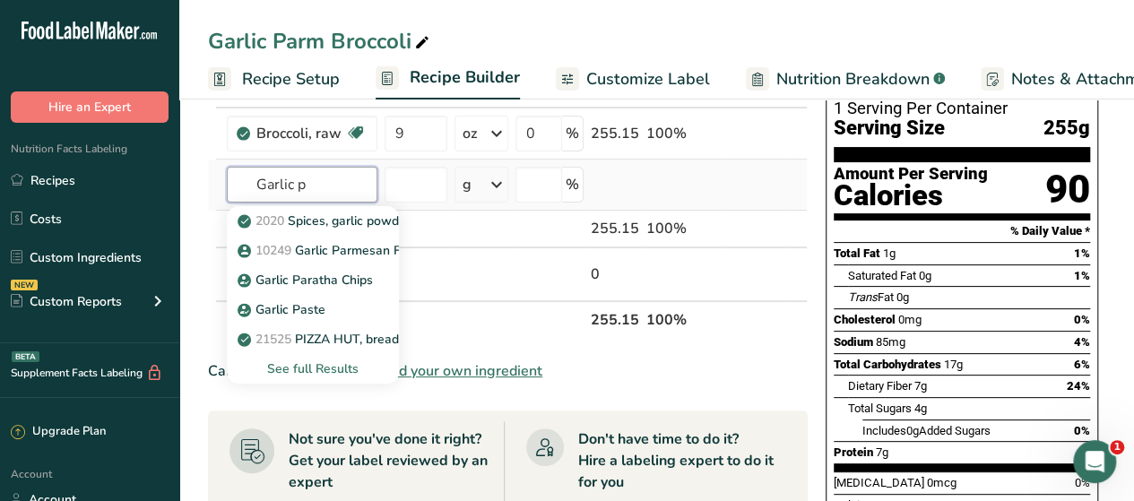
type input "Garlic p"
click at [322, 377] on div "See full Results" at bounding box center [312, 368] width 143 height 19
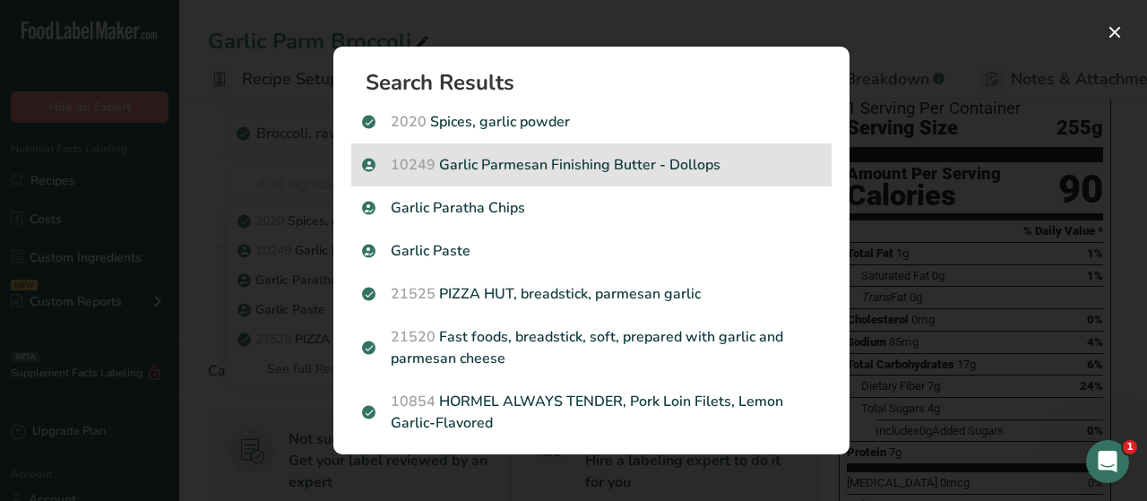
click at [525, 175] on p "10249 Garlic Parmesan Finishing Butter - Dollops" at bounding box center [591, 165] width 459 height 22
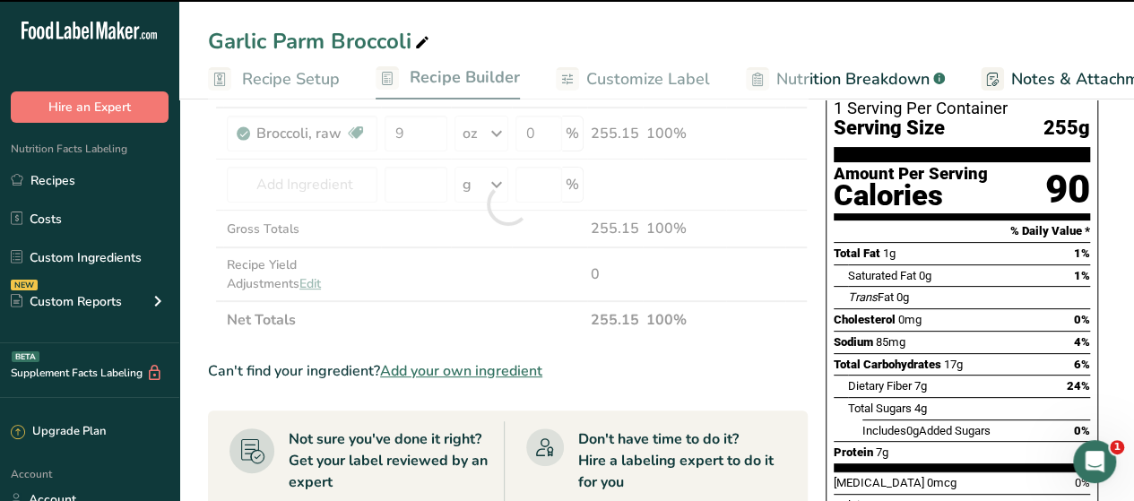
type input "0"
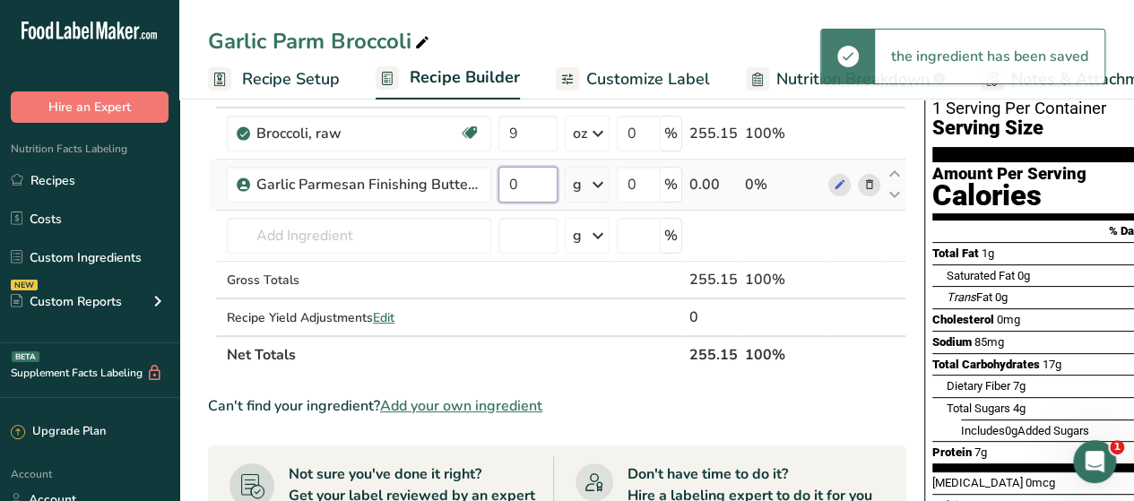
click at [534, 185] on input "0" at bounding box center [527, 185] width 59 height 36
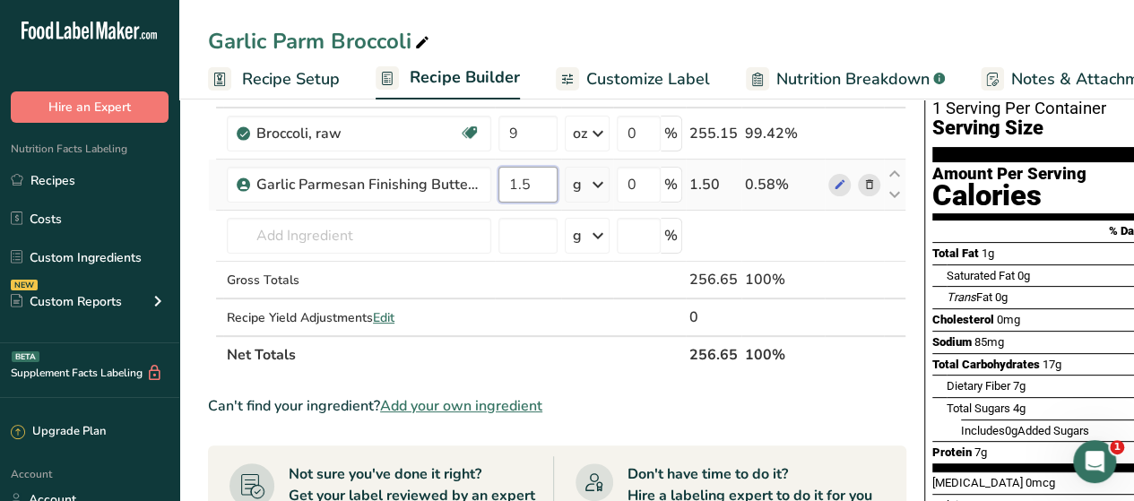
type input "1.5"
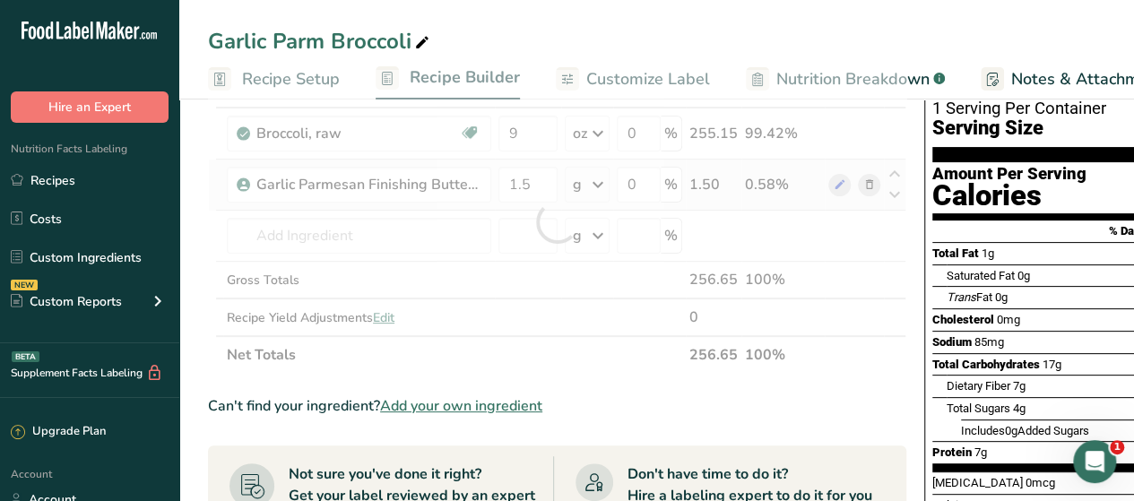
click at [591, 188] on div "Ingredient * Amount * Unit * Waste * .a-a{fill:#347362;}.b-a{fill:#fff;} Grams …" at bounding box center [557, 222] width 698 height 304
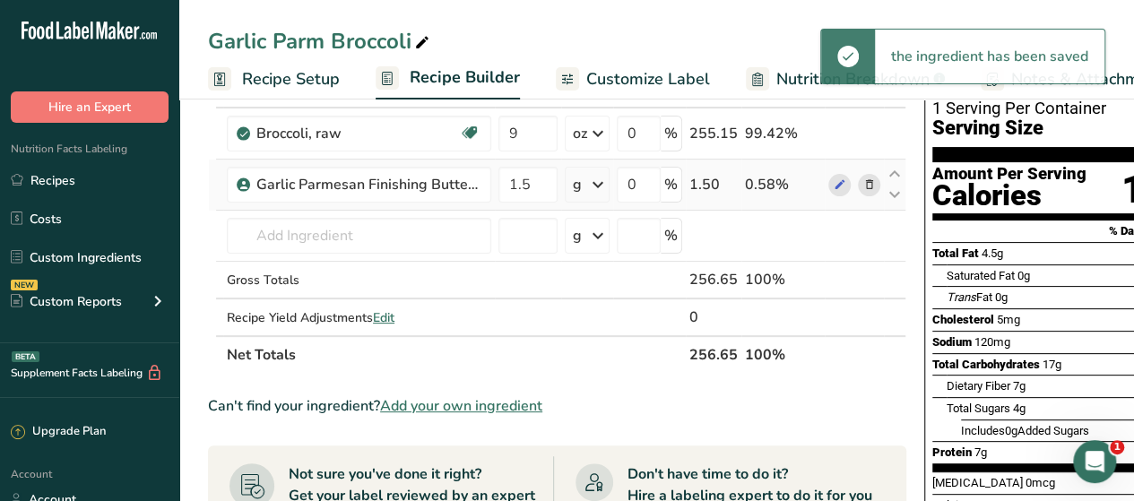
click at [591, 188] on icon at bounding box center [598, 185] width 22 height 32
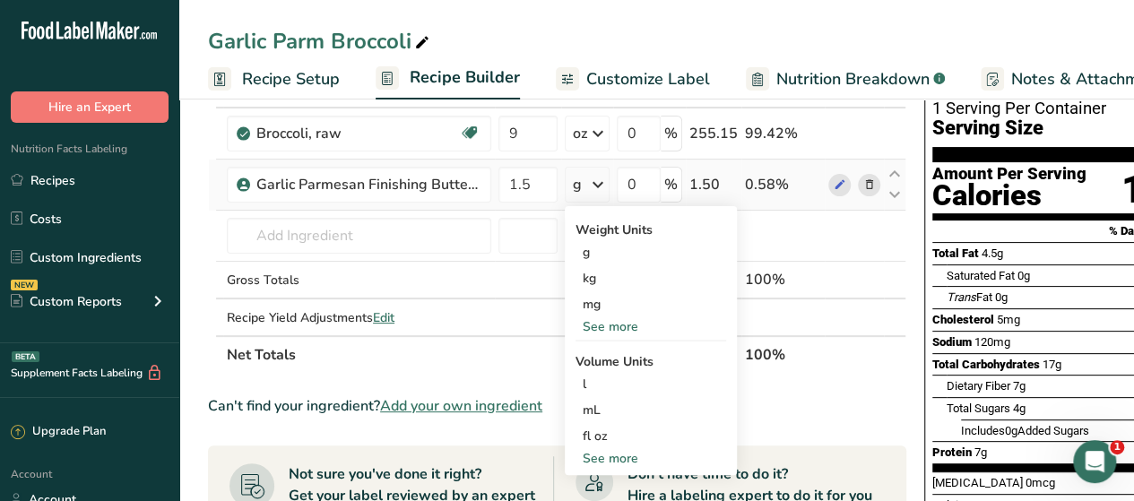
click at [618, 325] on div "See more" at bounding box center [650, 326] width 151 height 19
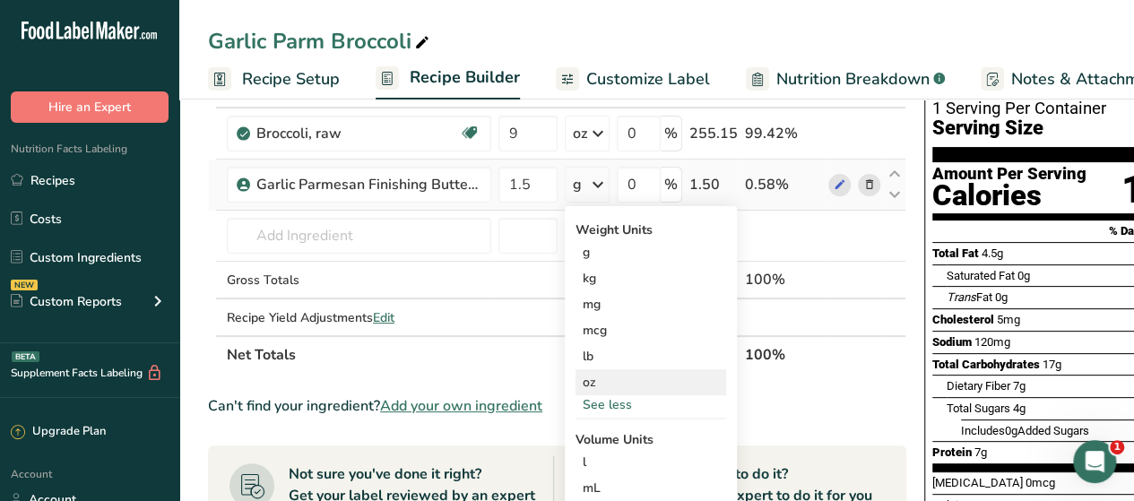
click at [608, 376] on div "oz" at bounding box center [650, 382] width 151 height 26
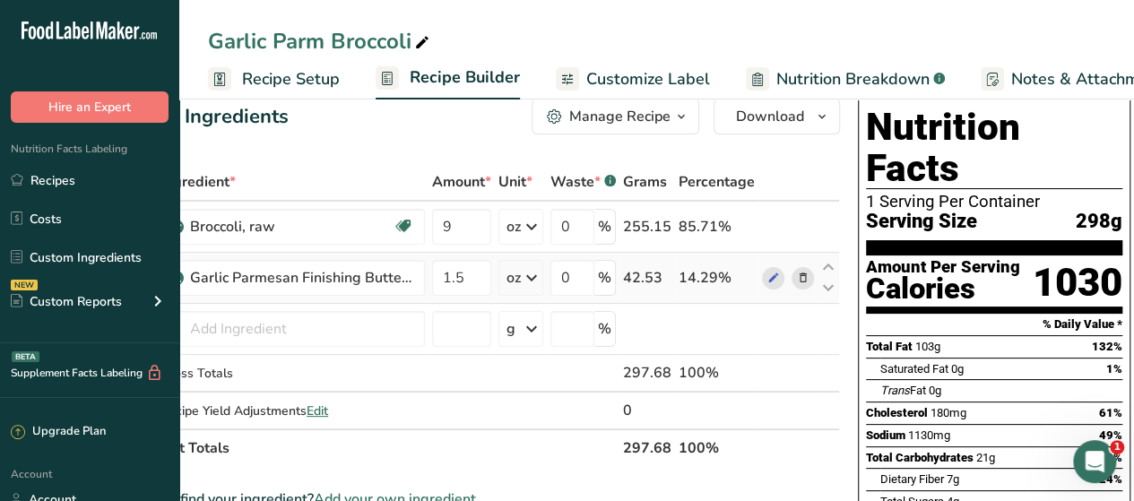
scroll to position [14, 0]
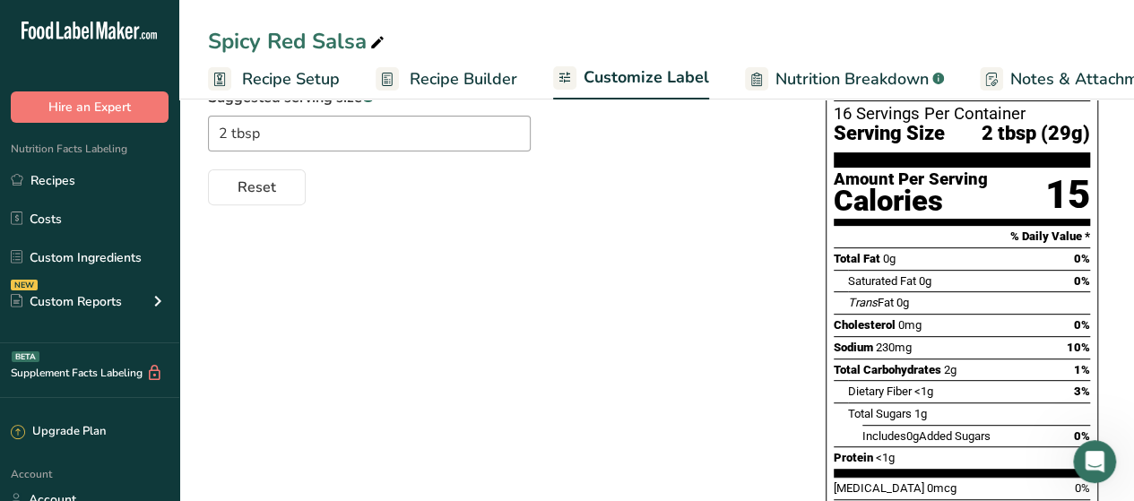
scroll to position [0, 231]
